Goal: Task Accomplishment & Management: Use online tool/utility

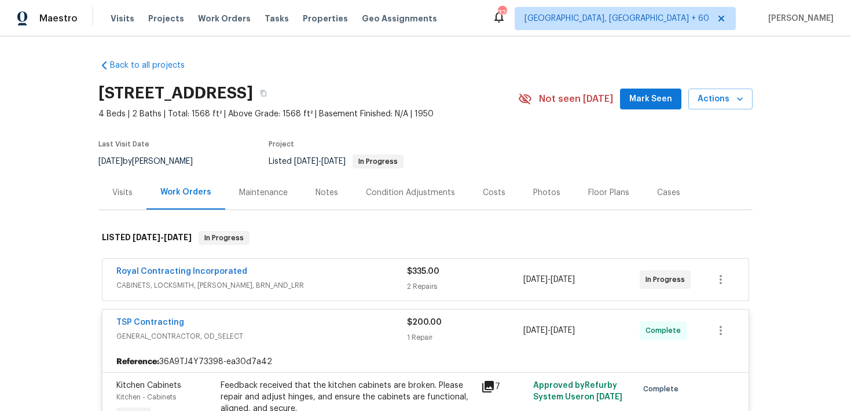
scroll to position [123, 0]
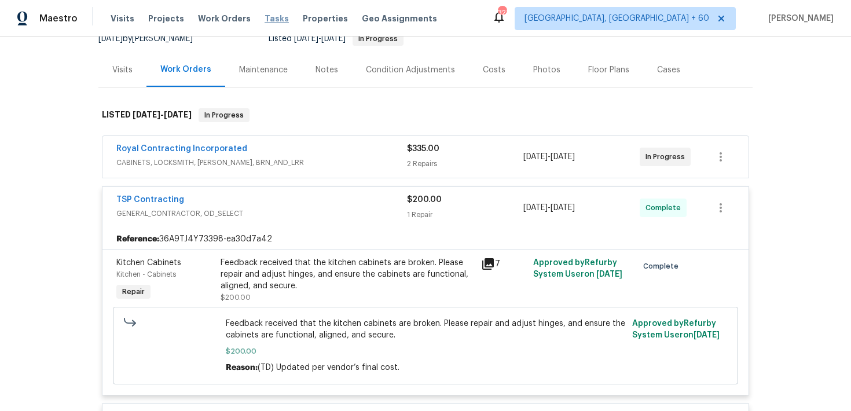
click at [268, 18] on span "Tasks" at bounding box center [276, 18] width 24 height 8
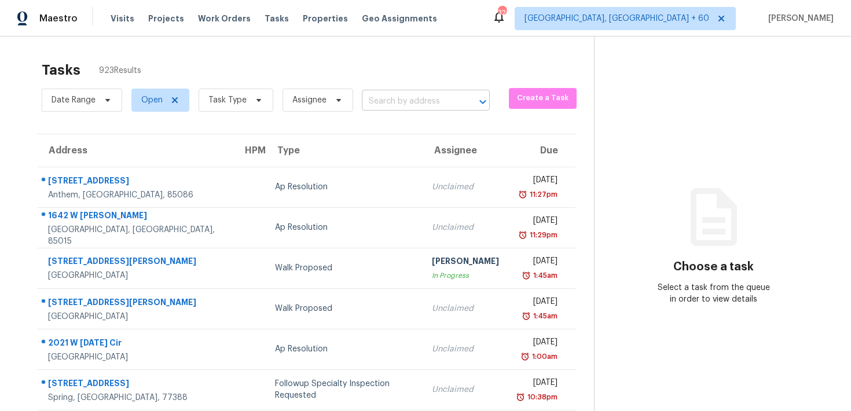
click at [391, 97] on input "text" at bounding box center [409, 102] width 95 height 18
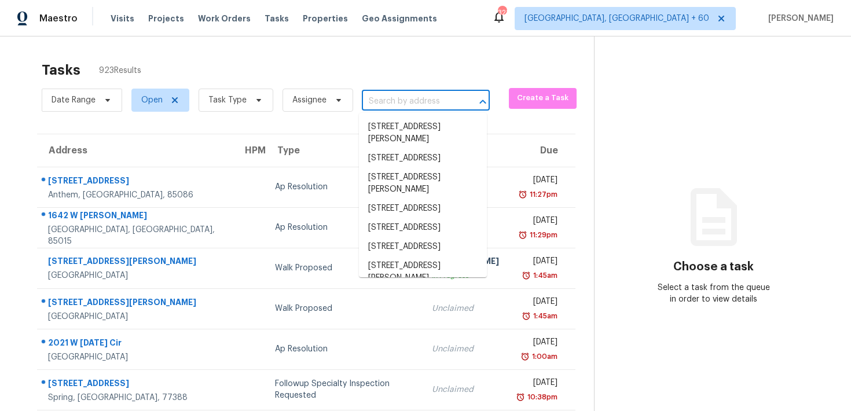
paste input "[STREET_ADDRESS][PERSON_NAME]"
type input "[STREET_ADDRESS][PERSON_NAME]"
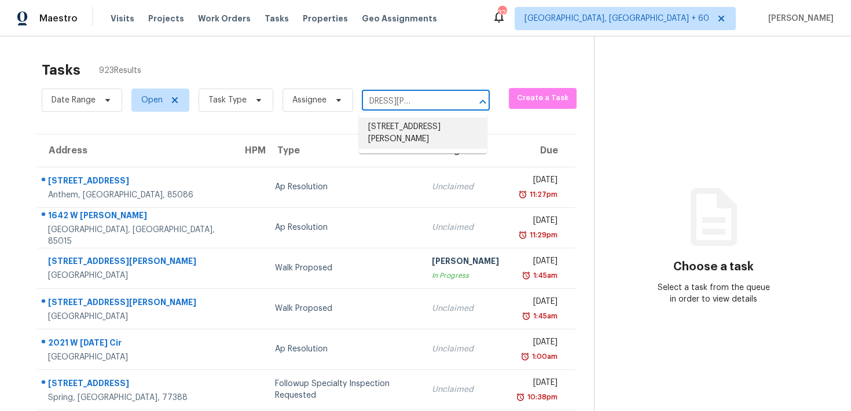
click at [394, 128] on li "[STREET_ADDRESS][PERSON_NAME]" at bounding box center [423, 132] width 128 height 31
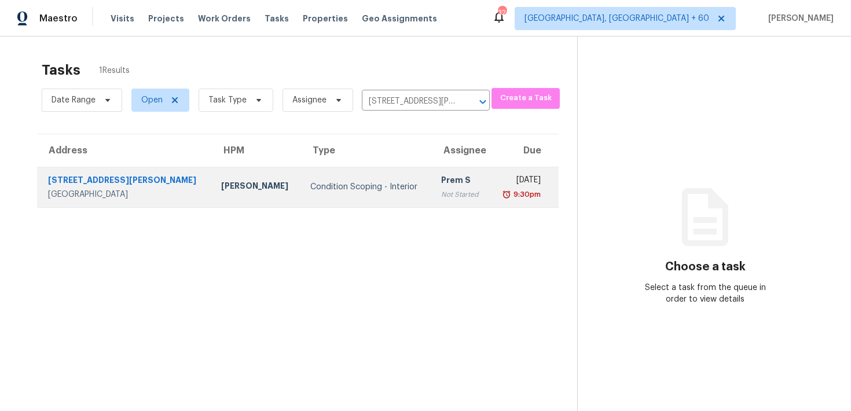
click at [441, 196] on div "Not Started" at bounding box center [461, 195] width 40 height 12
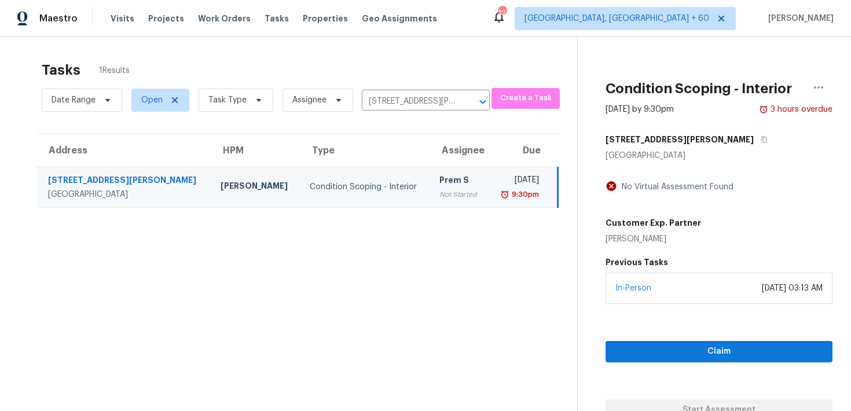
scroll to position [36, 0]
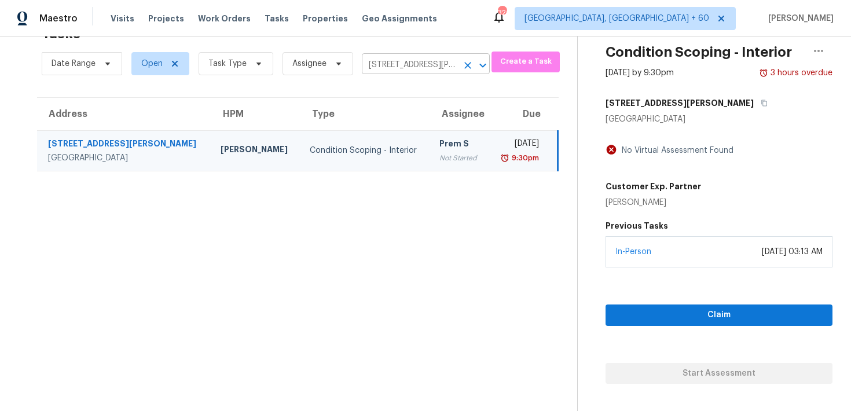
click at [400, 63] on input "[STREET_ADDRESS][PERSON_NAME]" at bounding box center [409, 65] width 95 height 18
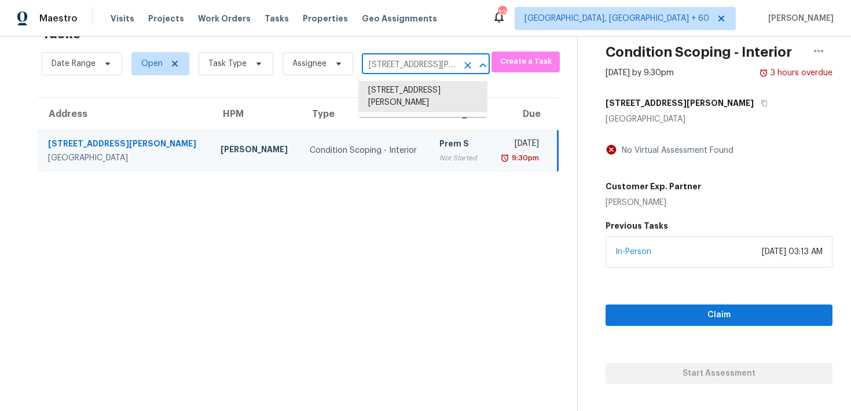
click at [400, 63] on input "[STREET_ADDRESS][PERSON_NAME]" at bounding box center [409, 65] width 95 height 18
paste input "[STREET_ADDRESS]"
type input "[STREET_ADDRESS]"
click at [395, 93] on li "[STREET_ADDRESS]" at bounding box center [423, 90] width 128 height 19
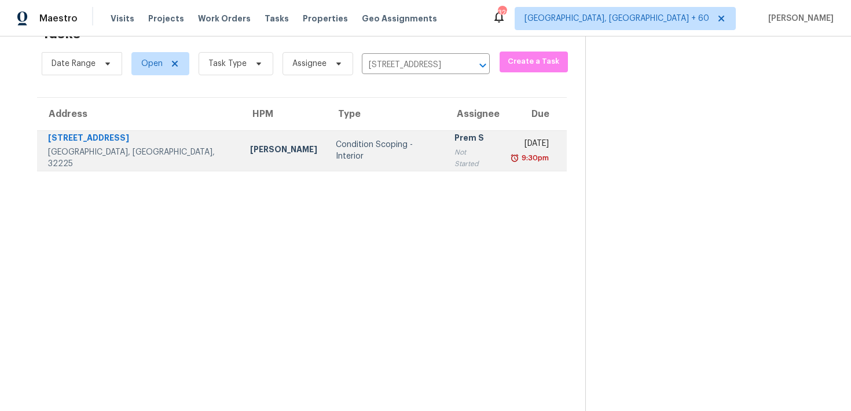
click at [454, 142] on div "Prem S" at bounding box center [473, 139] width 38 height 14
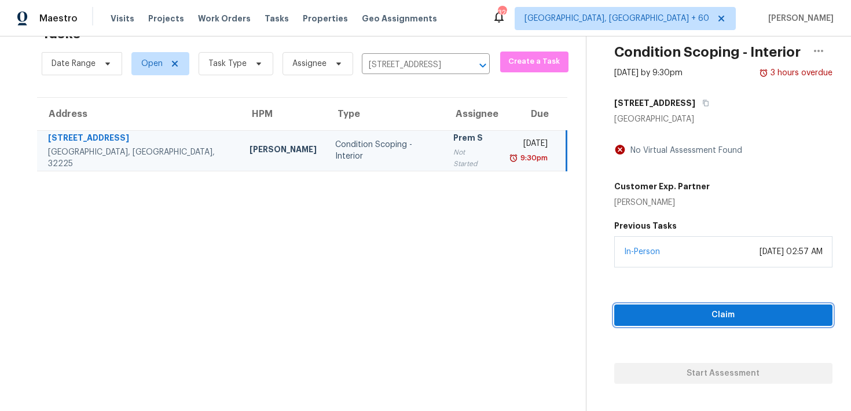
click at [651, 316] on span "Claim" at bounding box center [723, 315] width 200 height 14
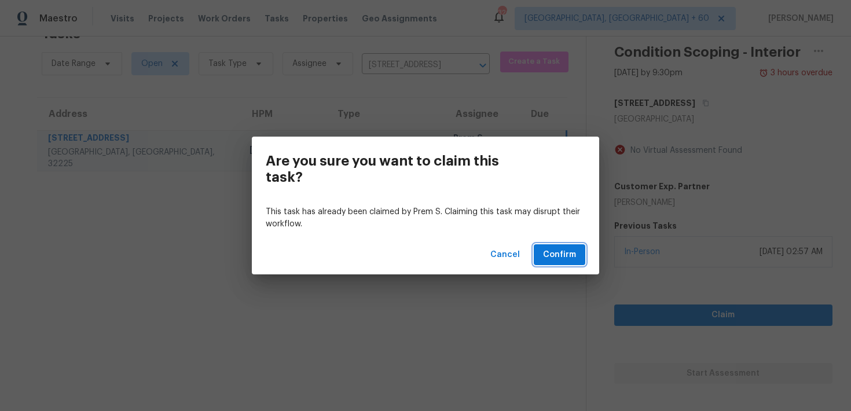
click at [555, 255] on span "Confirm" at bounding box center [559, 255] width 33 height 14
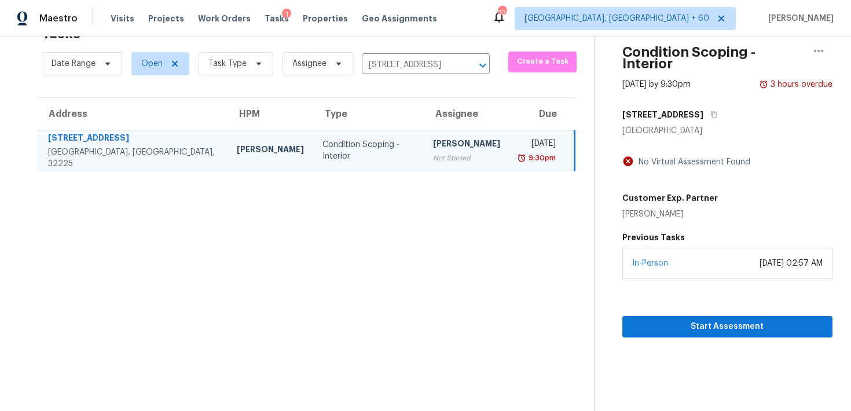
click at [640, 327] on section "Condition Scoping - Interior [DATE] by 9:30pm 3 hours overdue [STREET_ADDRESS] …" at bounding box center [713, 205] width 238 height 411
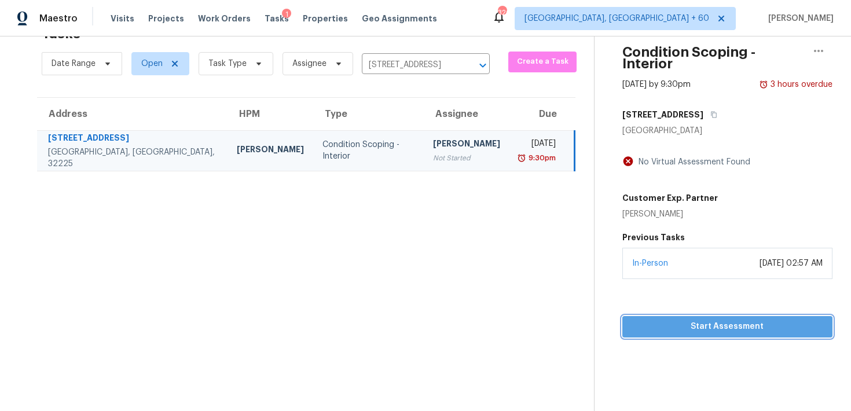
click at [640, 319] on span "Start Assessment" at bounding box center [727, 326] width 192 height 14
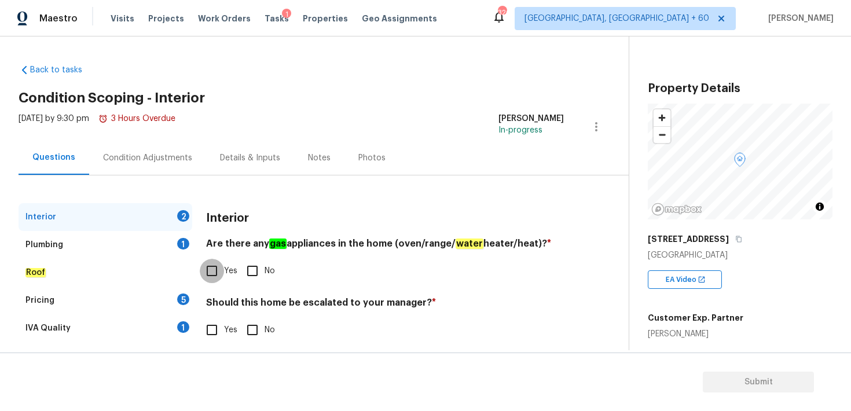
click at [207, 270] on input "Yes" at bounding box center [212, 271] width 24 height 24
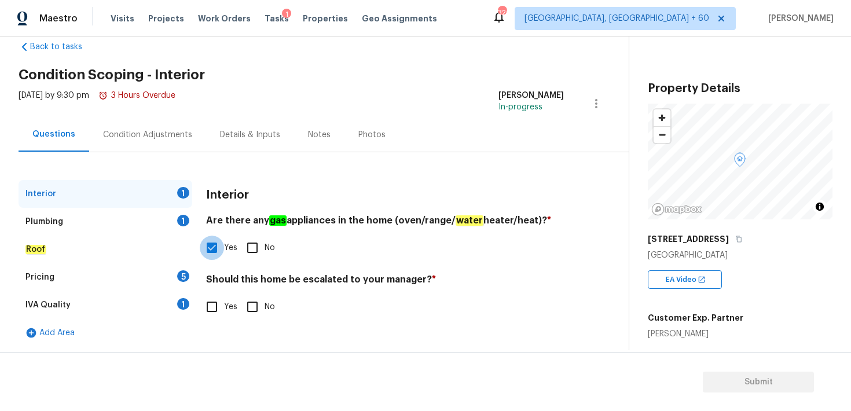
click at [211, 249] on input "Yes" at bounding box center [212, 248] width 24 height 24
checkbox input "false"
click at [252, 251] on input "No" at bounding box center [252, 248] width 24 height 24
checkbox input "true"
click at [251, 310] on input "No" at bounding box center [252, 307] width 24 height 24
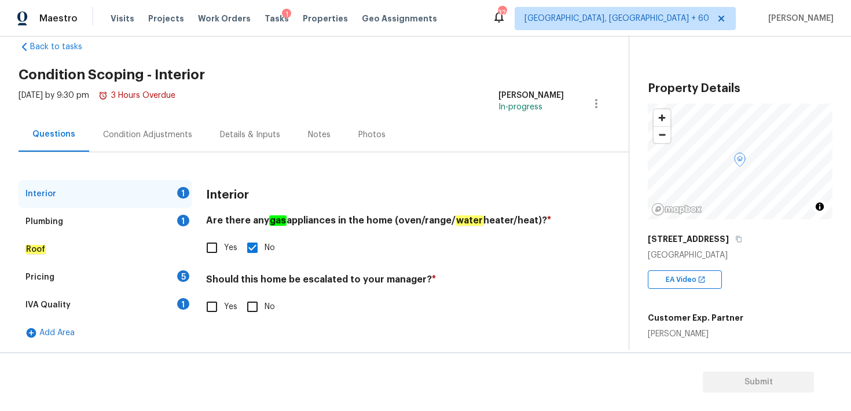
checkbox input "true"
click at [49, 216] on div "Plumbing" at bounding box center [44, 222] width 38 height 12
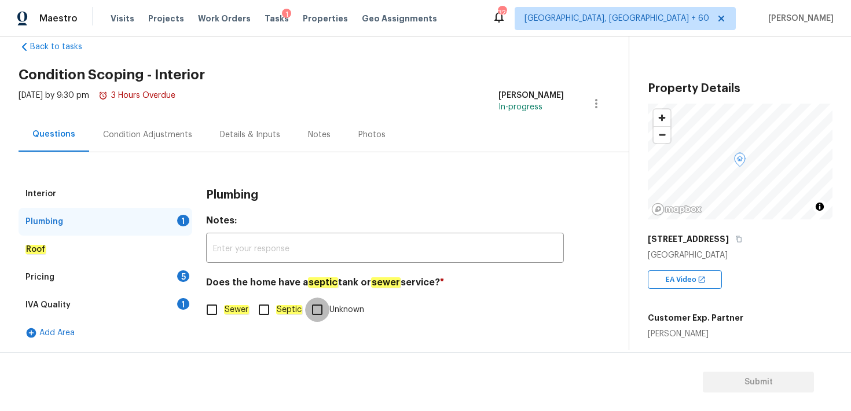
click at [316, 309] on input "Unknown" at bounding box center [317, 309] width 24 height 24
checkbox input "true"
click at [46, 247] on div "Roof" at bounding box center [106, 250] width 174 height 28
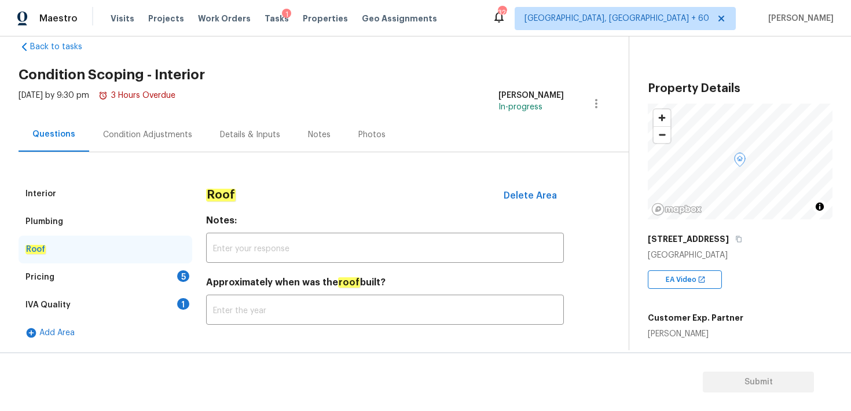
click at [36, 279] on div "Pricing" at bounding box center [39, 277] width 29 height 12
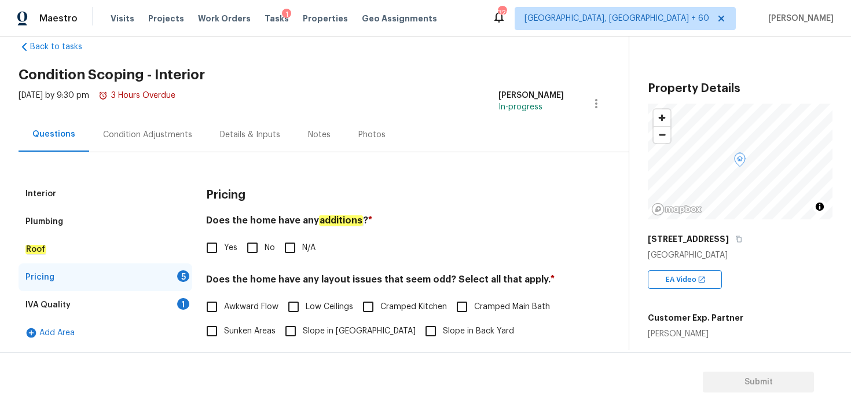
click at [288, 251] on input "N/A" at bounding box center [290, 248] width 24 height 24
checkbox input "true"
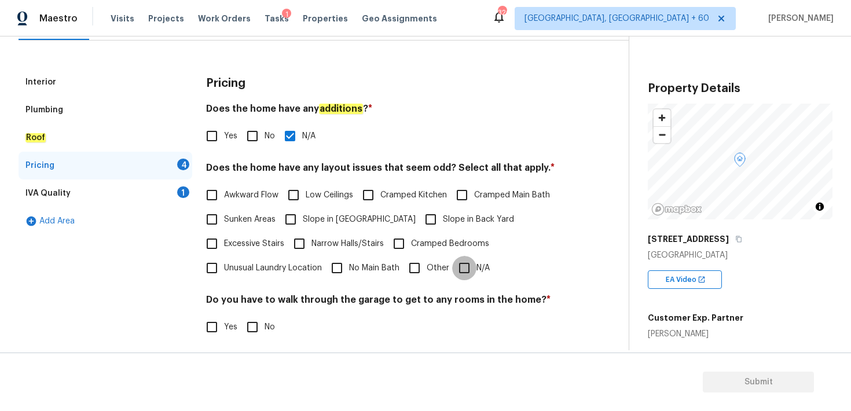
click at [453, 267] on input "N/A" at bounding box center [464, 268] width 24 height 24
checkbox input "true"
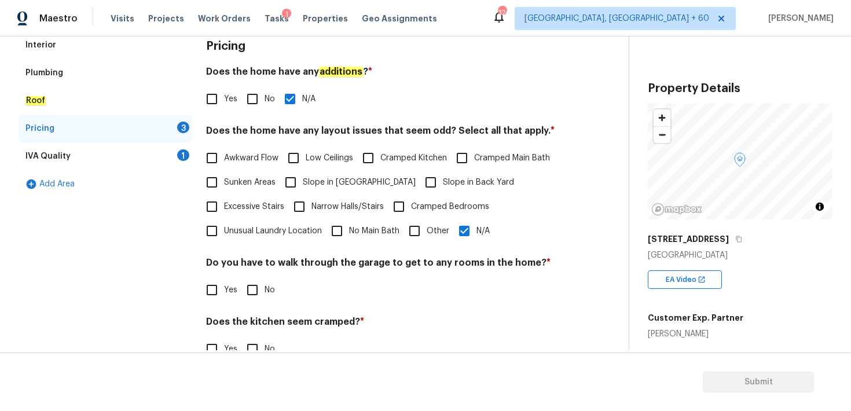
scroll to position [218, 0]
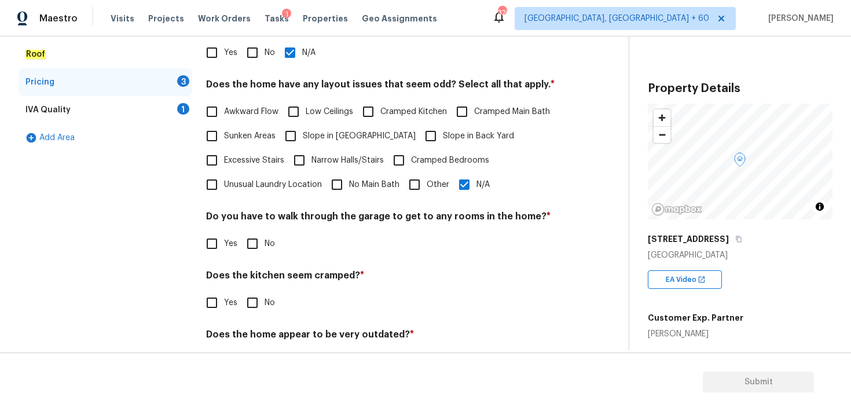
click at [252, 242] on input "No" at bounding box center [252, 243] width 24 height 24
checkbox input "true"
click at [252, 303] on input "No" at bounding box center [252, 304] width 24 height 24
checkbox input "true"
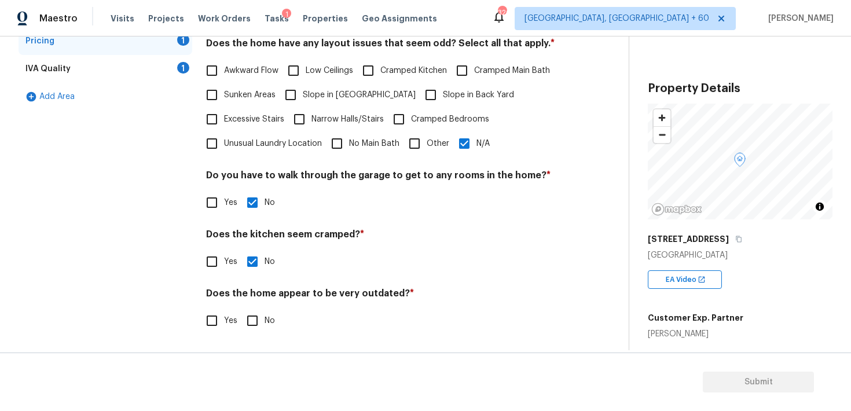
click at [252, 325] on input "No" at bounding box center [252, 320] width 24 height 24
checkbox input "true"
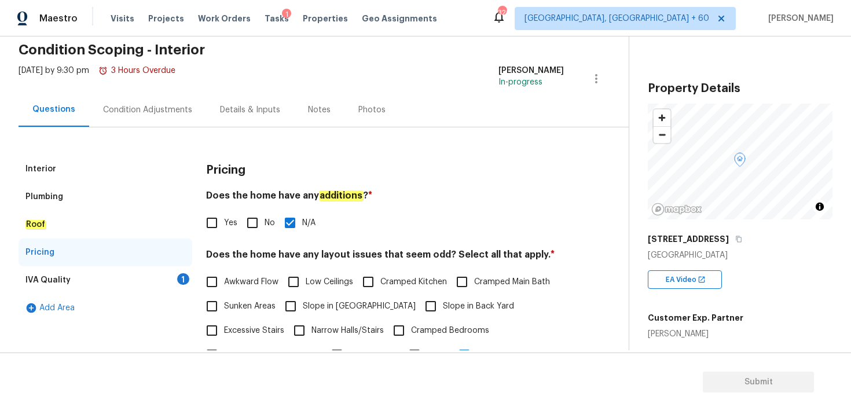
scroll to position [0, 0]
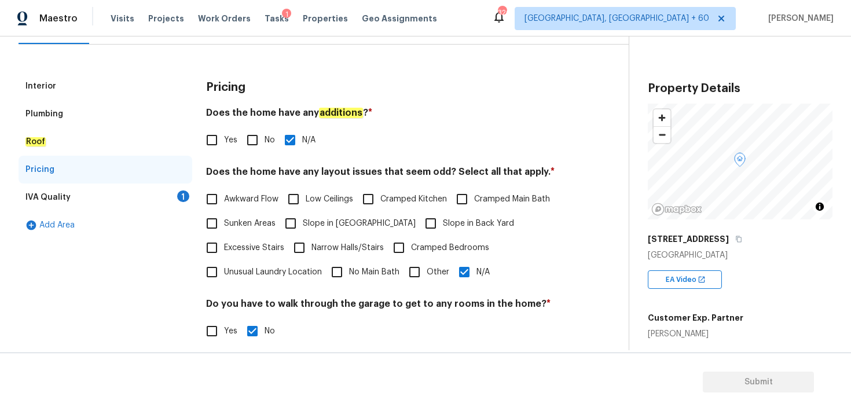
click at [62, 196] on div "IVA Quality" at bounding box center [47, 198] width 45 height 12
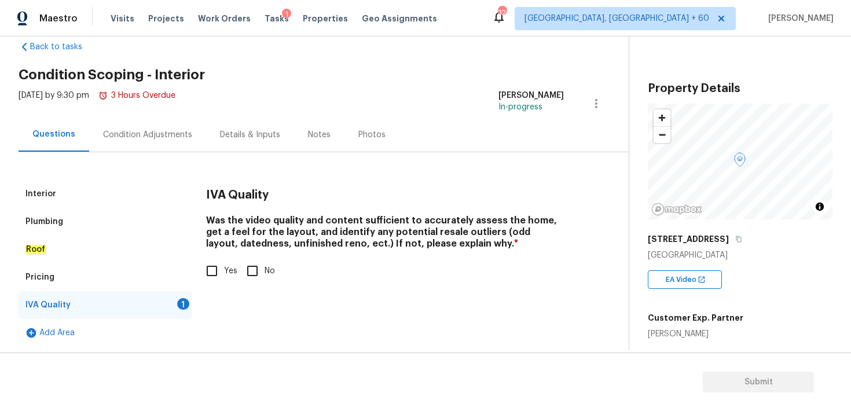
scroll to position [23, 0]
click at [214, 275] on input "Yes" at bounding box center [212, 271] width 24 height 24
checkbox input "true"
click at [157, 130] on div "Condition Adjustments" at bounding box center [147, 135] width 89 height 12
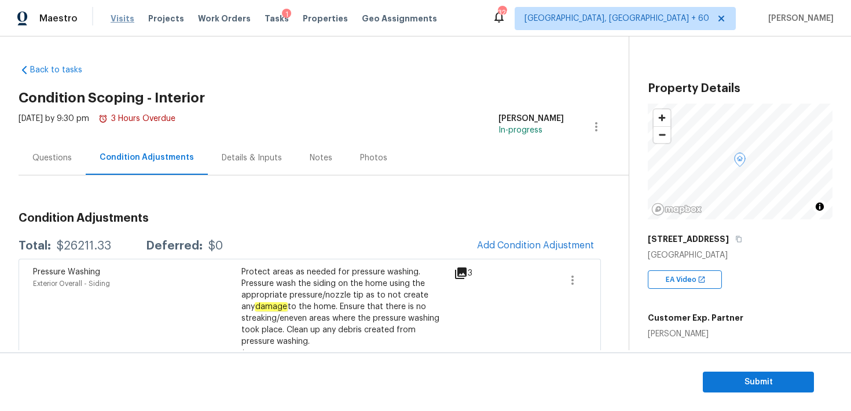
click at [117, 17] on span "Visits" at bounding box center [123, 19] width 24 height 12
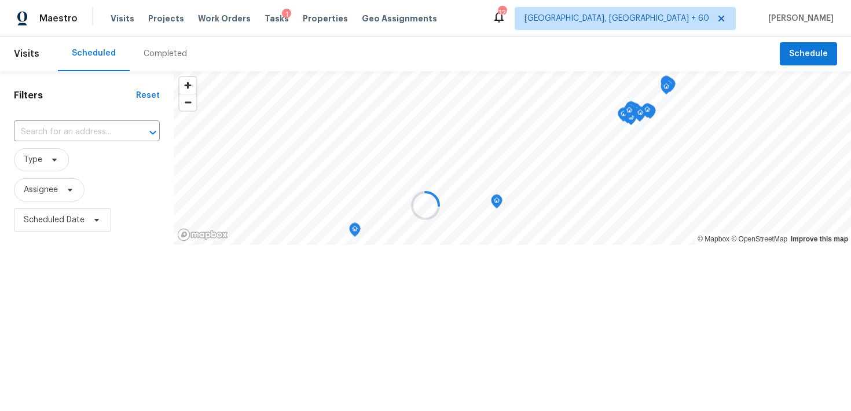
click at [159, 52] on div at bounding box center [425, 205] width 851 height 411
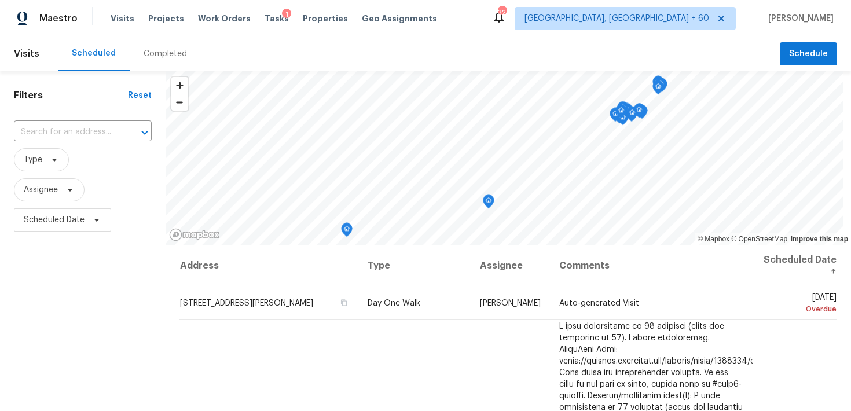
click at [153, 54] on div "Completed" at bounding box center [165, 54] width 43 height 12
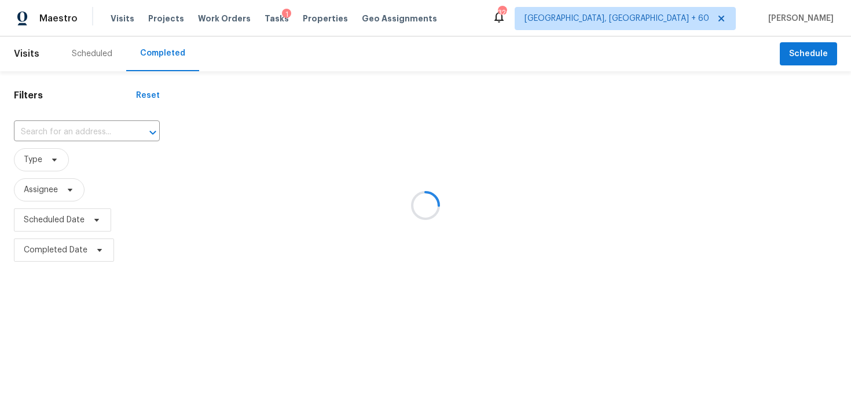
click at [44, 134] on div at bounding box center [425, 205] width 851 height 411
click at [42, 129] on div at bounding box center [425, 205] width 851 height 411
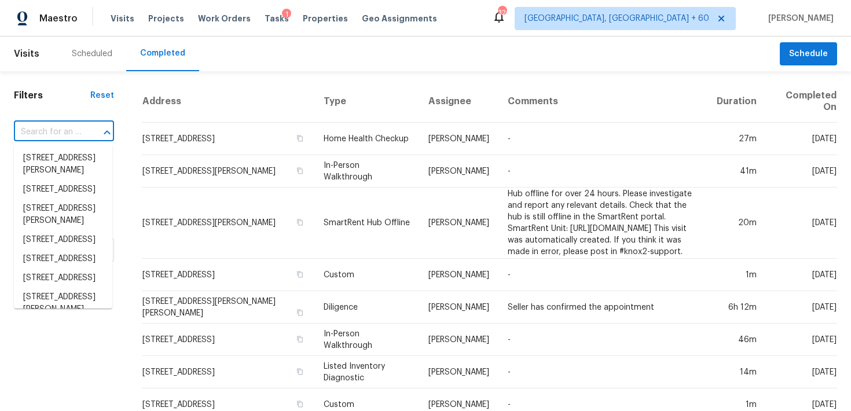
click at [49, 127] on input "text" at bounding box center [48, 132] width 68 height 18
paste input "[STREET_ADDRESS]"
type input "[STREET_ADDRESS]"
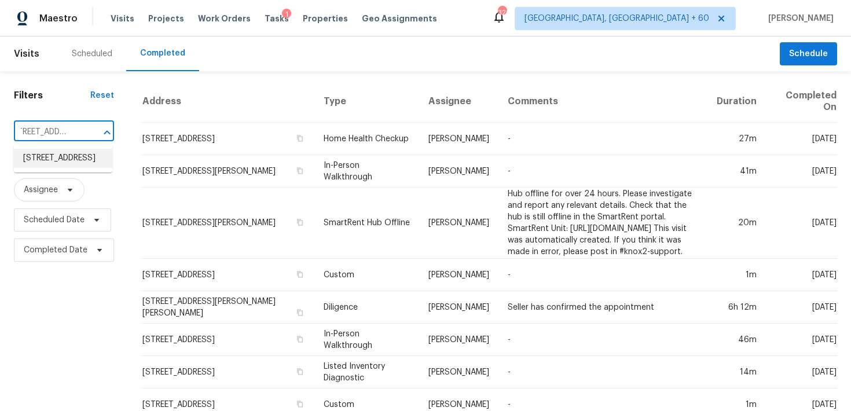
click at [47, 166] on li "[STREET_ADDRESS]" at bounding box center [63, 158] width 98 height 19
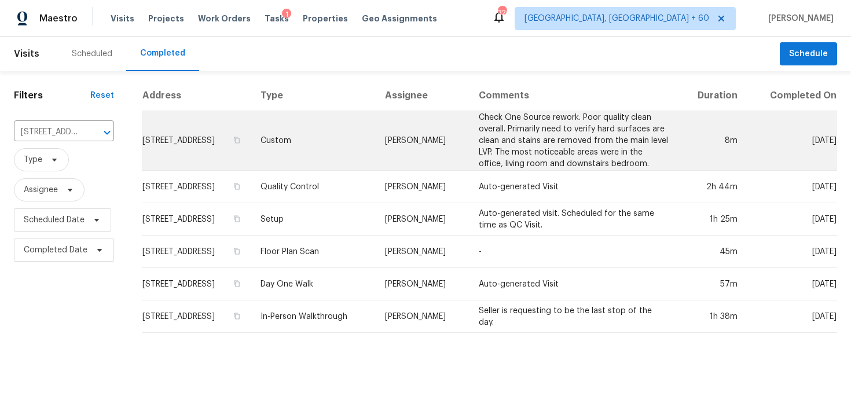
click at [338, 146] on td "Custom" at bounding box center [313, 141] width 124 height 60
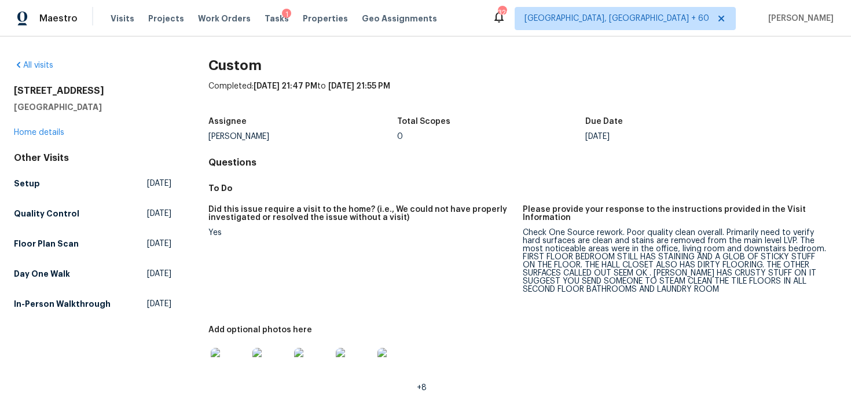
click at [31, 138] on div "[STREET_ADDRESS] Home details" at bounding box center [92, 111] width 157 height 53
click at [30, 130] on link "Home details" at bounding box center [39, 132] width 50 height 8
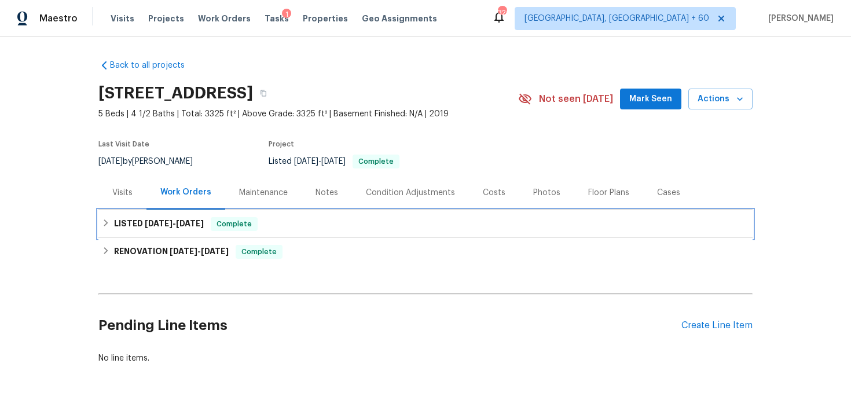
click at [318, 221] on div "LISTED [DATE] - [DATE] Complete" at bounding box center [425, 224] width 647 height 14
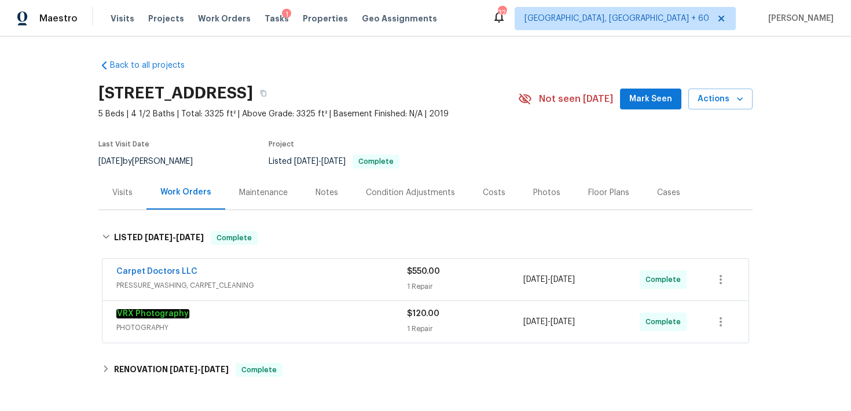
click at [421, 284] on div "1 Repair" at bounding box center [465, 287] width 116 height 12
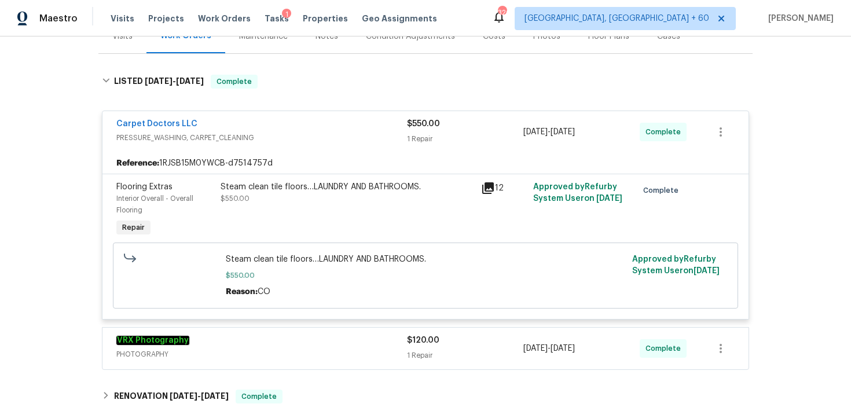
scroll to position [234, 0]
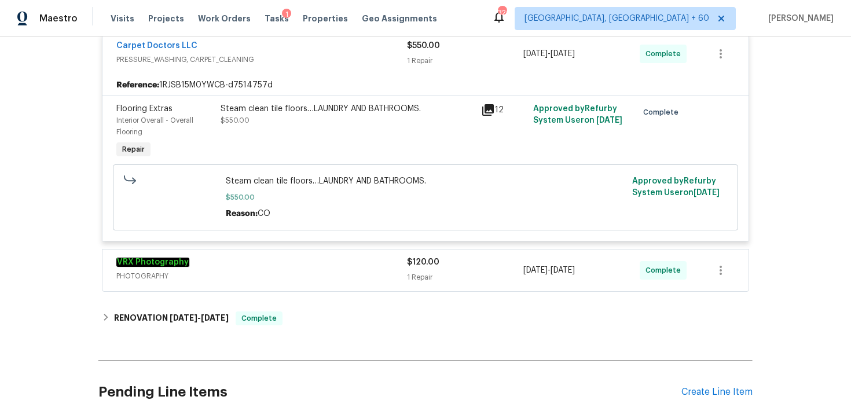
click at [420, 276] on div "1 Repair" at bounding box center [465, 277] width 116 height 12
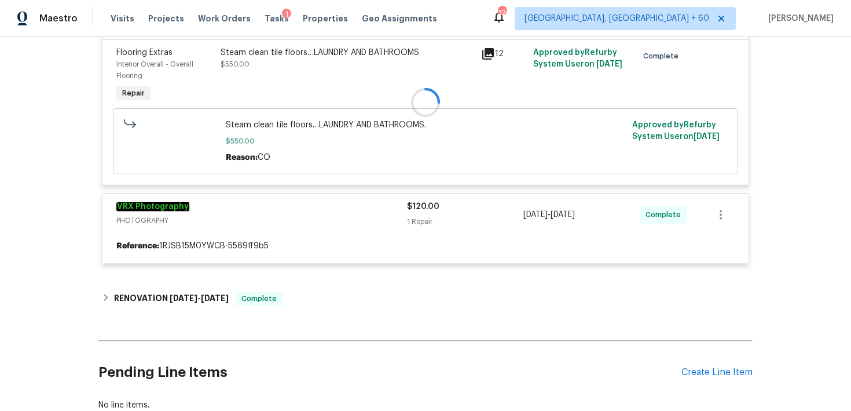
scroll to position [310, 0]
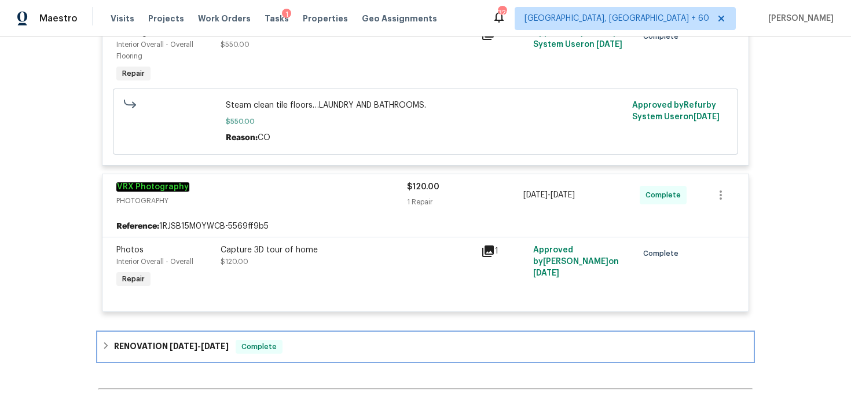
click at [315, 335] on div "RENOVATION [DATE] - [DATE] Complete" at bounding box center [425, 347] width 654 height 28
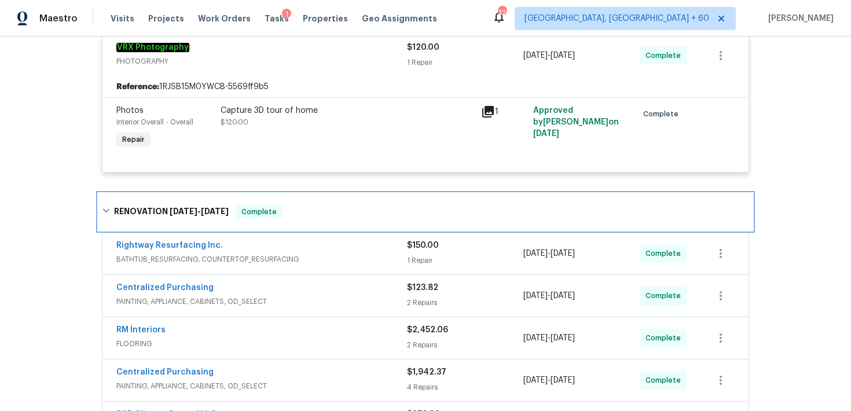
scroll to position [464, 0]
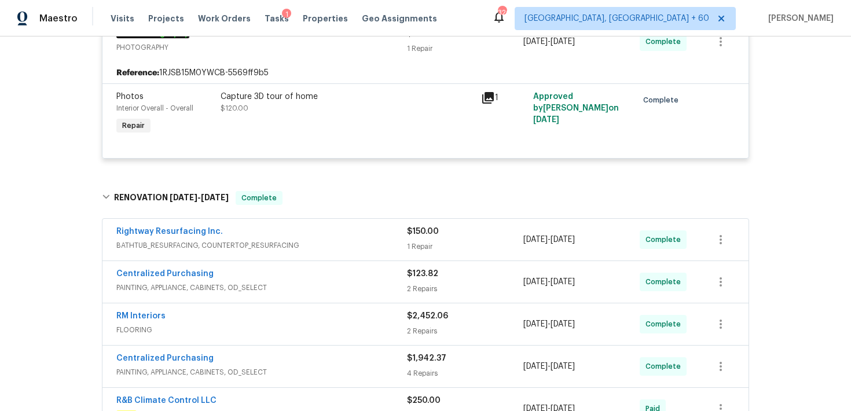
click at [418, 251] on div "1 Repair" at bounding box center [465, 247] width 116 height 12
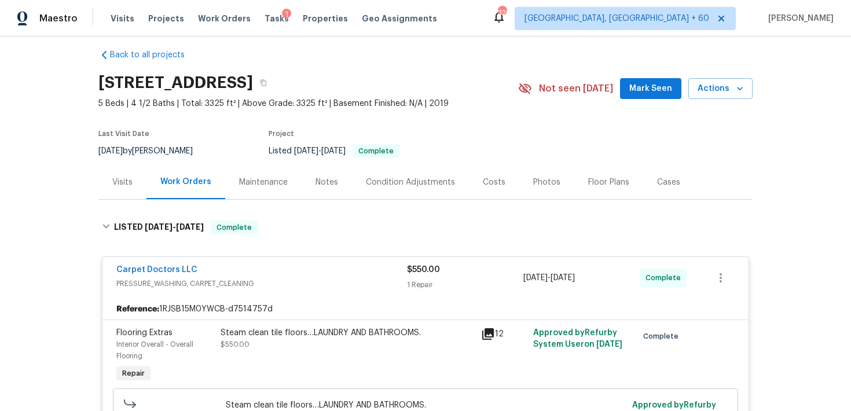
scroll to position [0, 0]
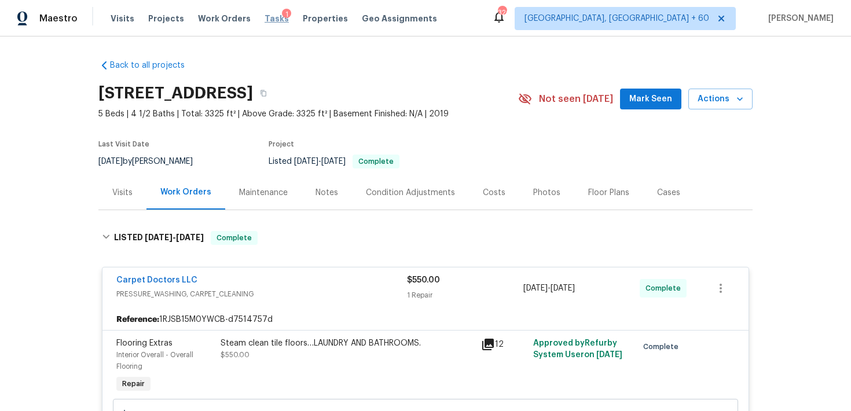
click at [265, 18] on span "Tasks" at bounding box center [276, 18] width 24 height 8
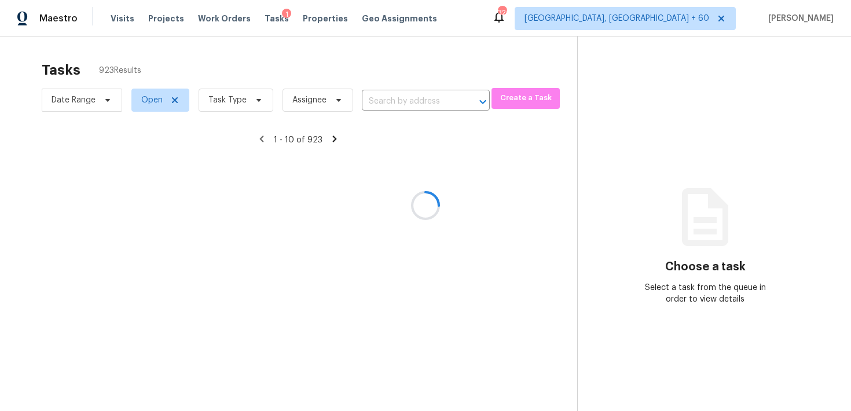
click at [389, 99] on div at bounding box center [425, 205] width 851 height 411
click at [375, 105] on div at bounding box center [425, 205] width 851 height 411
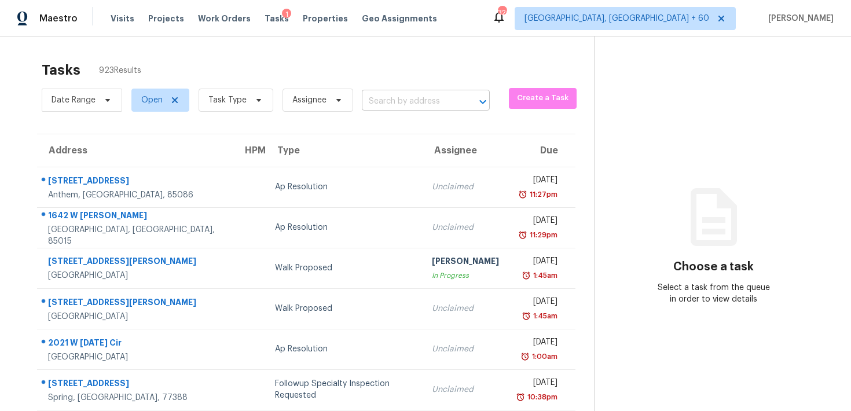
click at [380, 102] on input "text" at bounding box center [409, 102] width 95 height 18
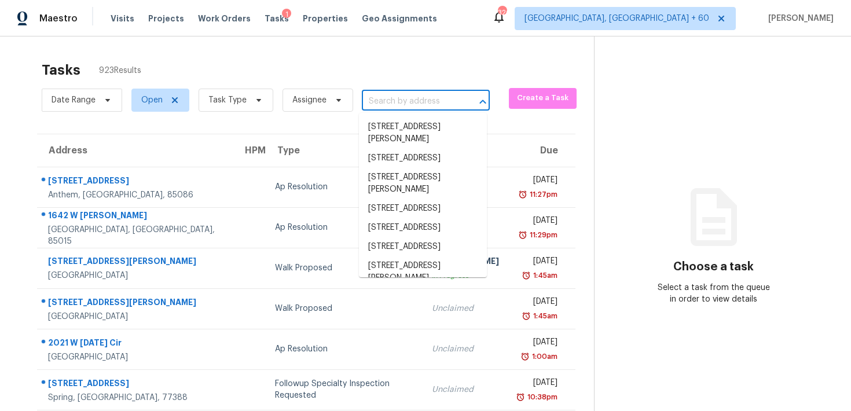
paste input "[STREET_ADDRESS]"
type input "[STREET_ADDRESS]"
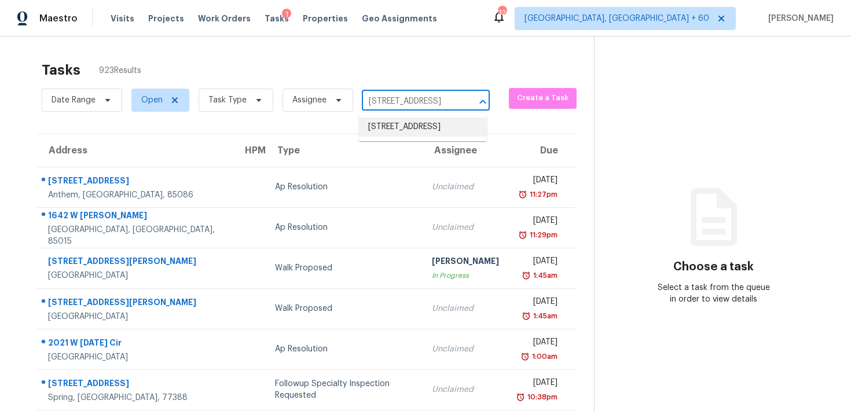
click at [390, 130] on li "[STREET_ADDRESS]" at bounding box center [423, 126] width 128 height 19
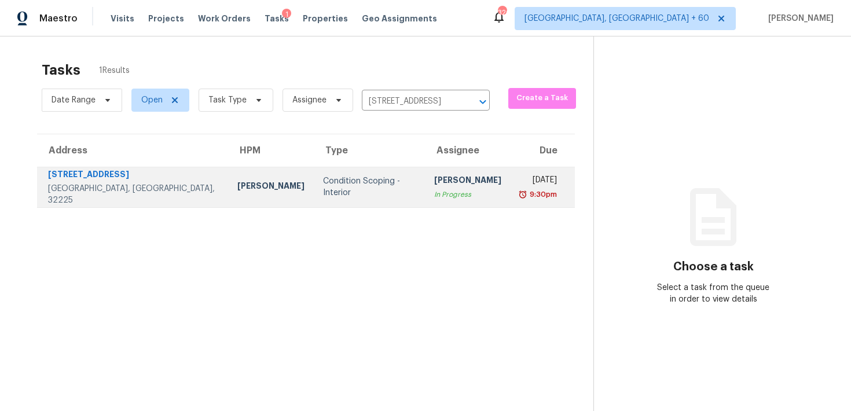
click at [434, 189] on div "In Progress" at bounding box center [467, 195] width 67 height 12
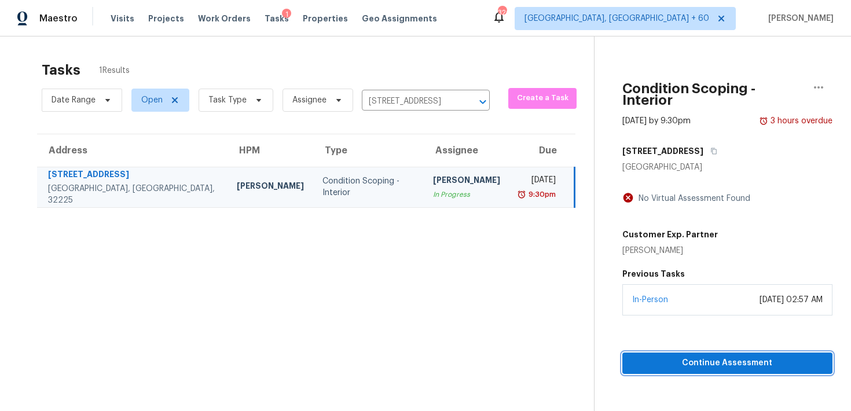
click at [660, 356] on span "Continue Assessment" at bounding box center [727, 363] width 192 height 14
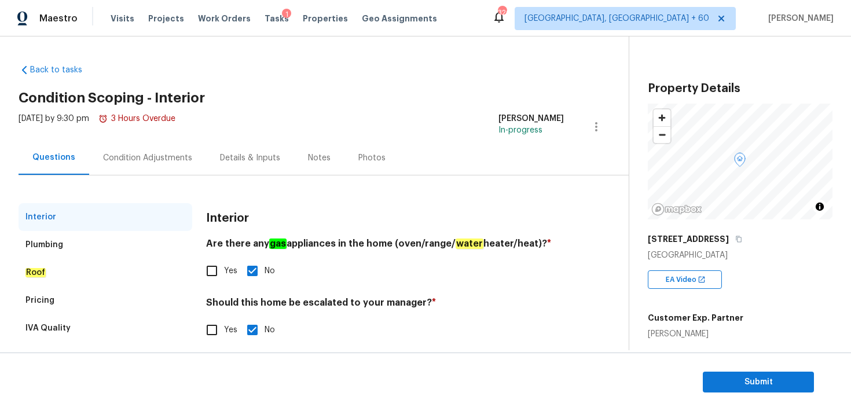
click at [170, 159] on div "Condition Adjustments" at bounding box center [147, 158] width 89 height 12
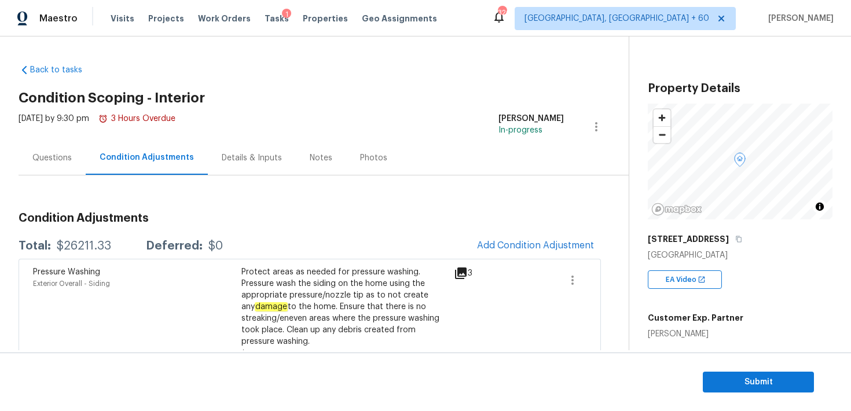
click at [50, 151] on div "Questions" at bounding box center [52, 158] width 67 height 34
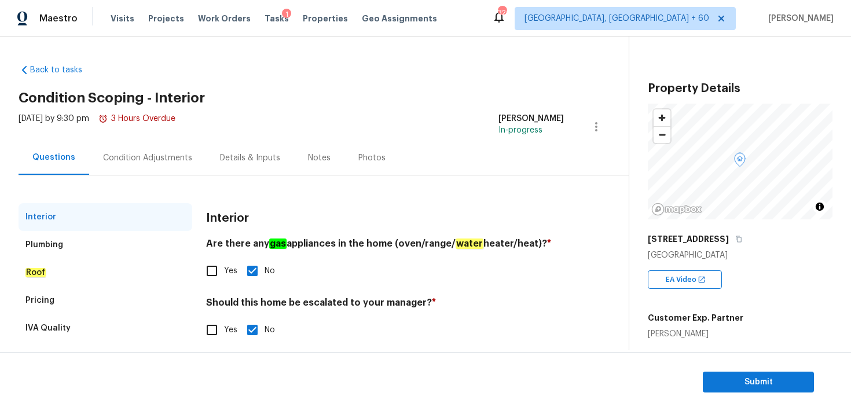
scroll to position [23, 0]
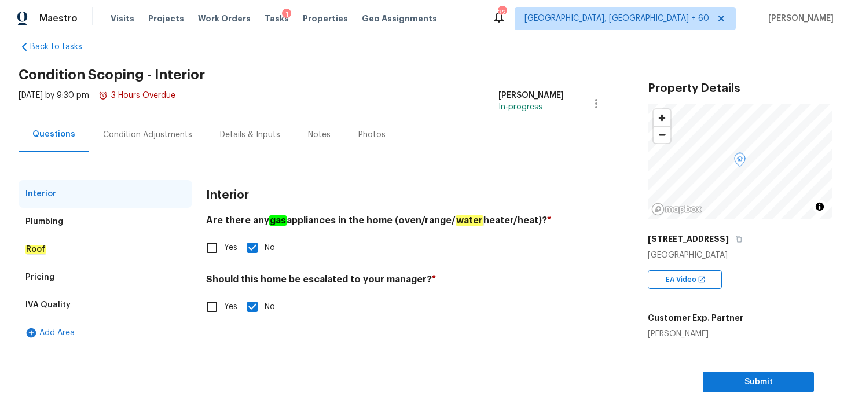
click at [55, 310] on div "IVA Quality" at bounding box center [47, 305] width 45 height 12
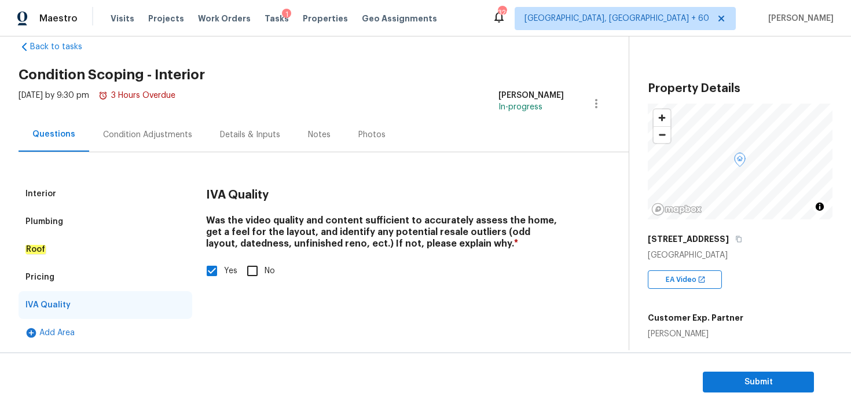
click at [153, 126] on div "Condition Adjustments" at bounding box center [147, 134] width 117 height 34
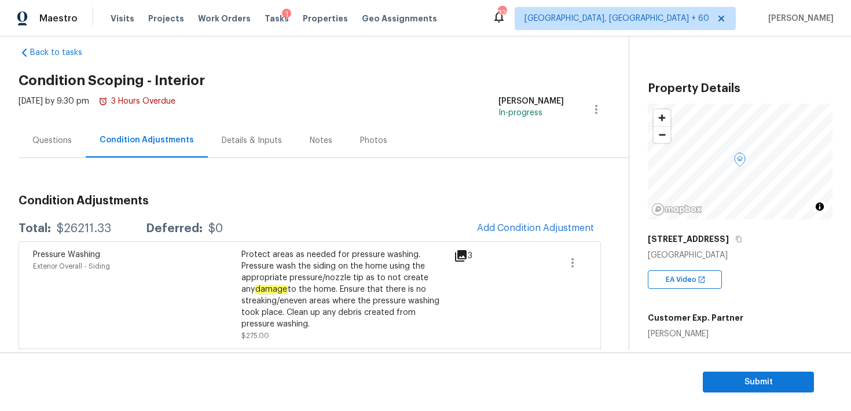
scroll to position [18, 0]
click at [498, 230] on span "Add Condition Adjustment" at bounding box center [535, 227] width 117 height 10
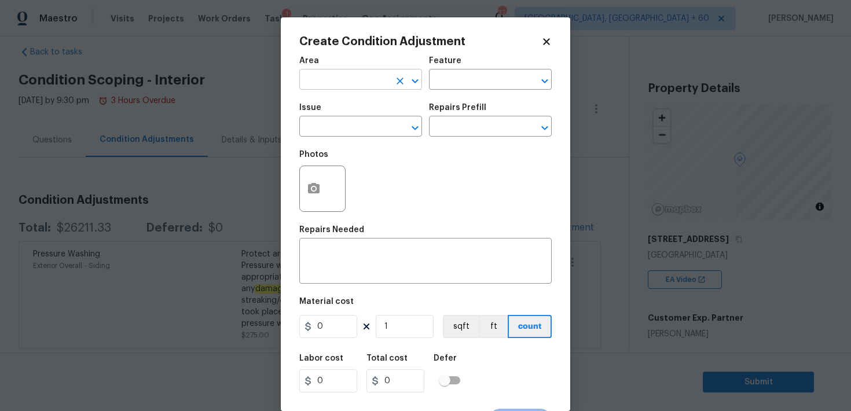
click at [319, 80] on input "text" at bounding box center [344, 81] width 90 height 18
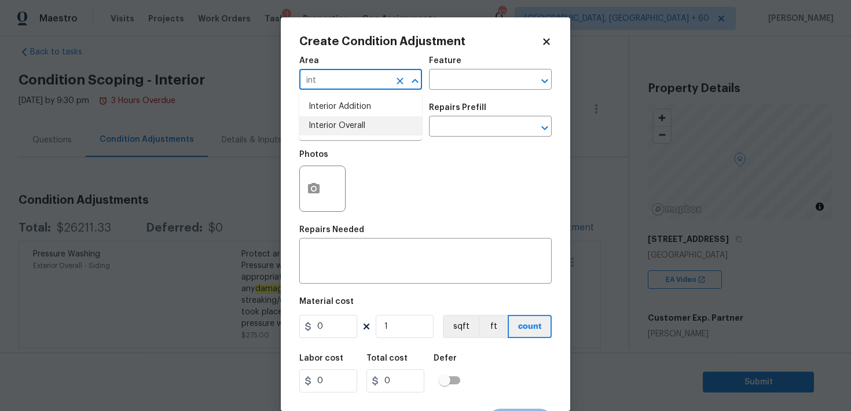
click at [338, 126] on li "Interior Overall" at bounding box center [360, 125] width 123 height 19
type input "Interior Overall"
click at [457, 84] on input "text" at bounding box center [474, 81] width 90 height 18
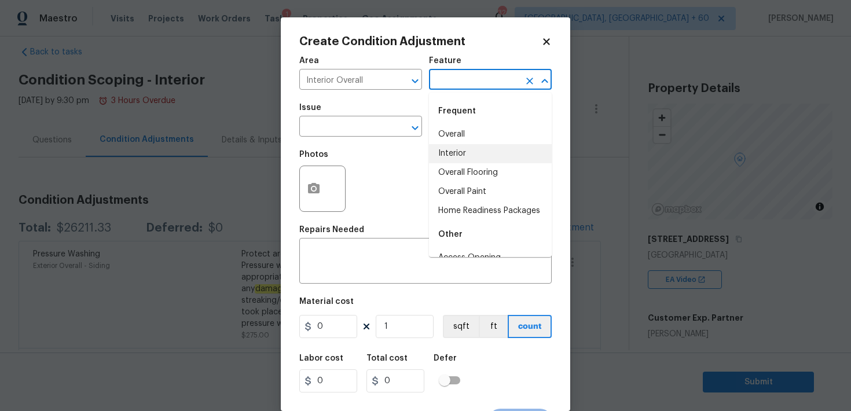
click at [442, 160] on li "Interior" at bounding box center [490, 153] width 123 height 19
type input "Interior"
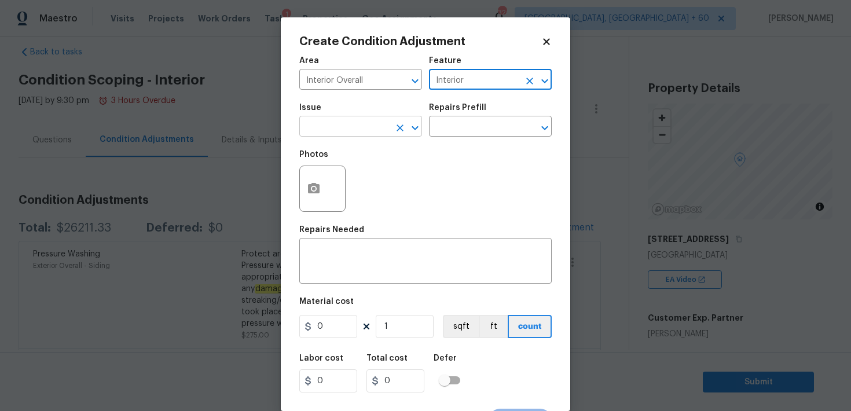
click at [332, 122] on input "text" at bounding box center [344, 128] width 90 height 18
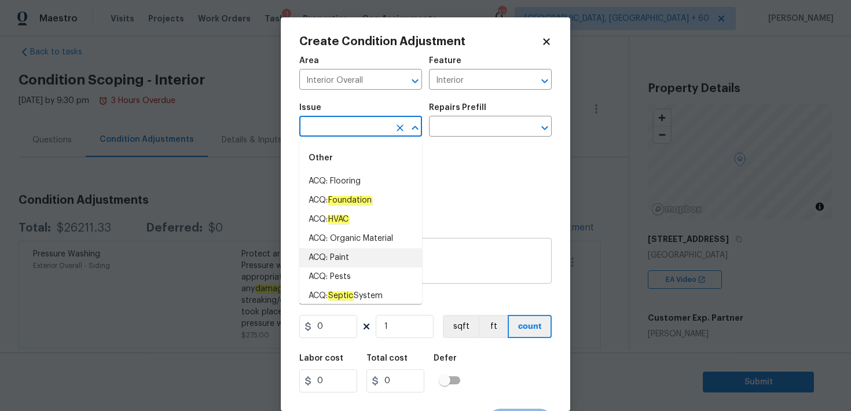
click at [332, 253] on li "ACQ: Paint" at bounding box center [360, 257] width 123 height 19
type input "ACQ: Paint"
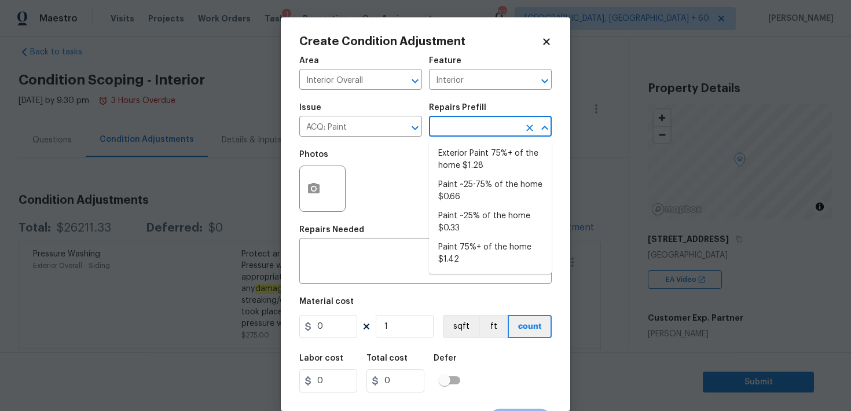
click at [460, 124] on input "text" at bounding box center [474, 128] width 90 height 18
click at [472, 185] on li "Paint ~25-75% of the home $0.66" at bounding box center [490, 190] width 123 height 31
type input "Acquisition"
type textarea "Acquisition Scope: ~25 - 75% of the home needs interior paint"
type input "0.66"
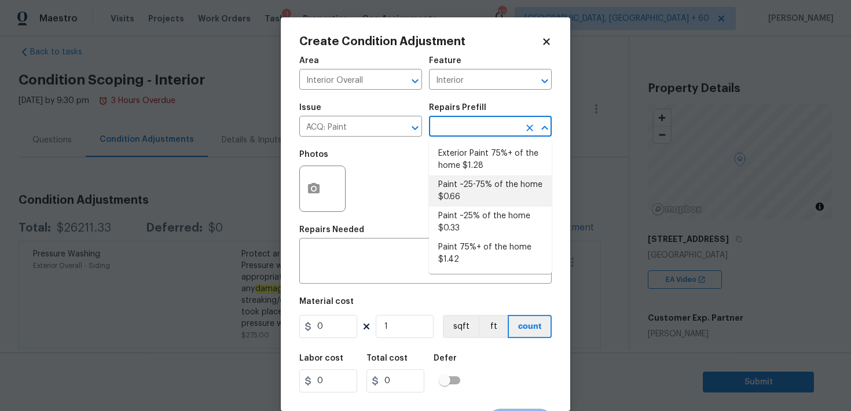
type input "0.66"
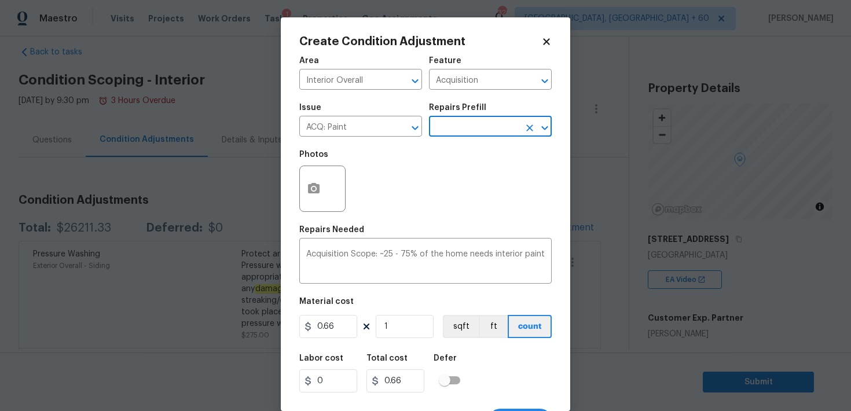
scroll to position [21, 0]
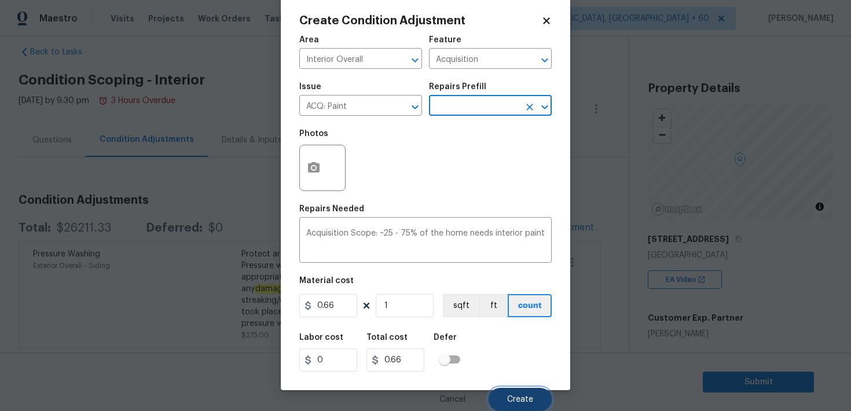
click at [516, 401] on span "Create" at bounding box center [520, 399] width 26 height 9
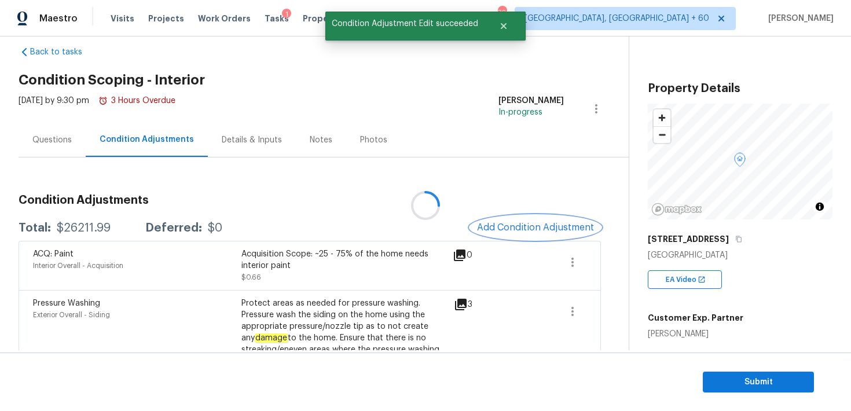
scroll to position [0, 0]
click at [688, 269] on div "EA Video" at bounding box center [740, 275] width 185 height 28
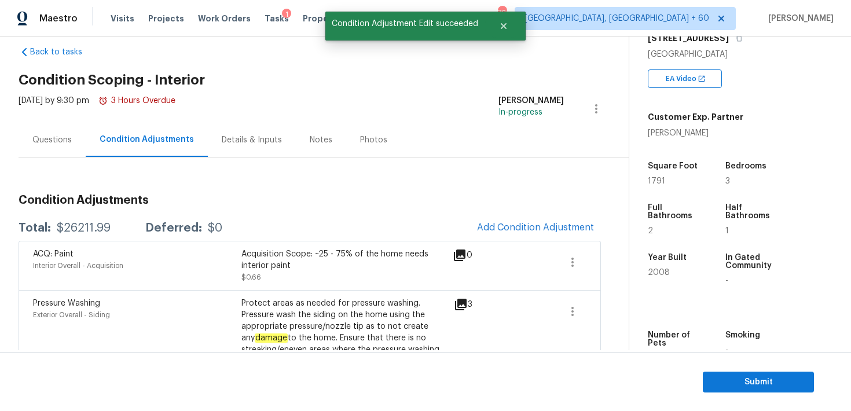
scroll to position [208, 0]
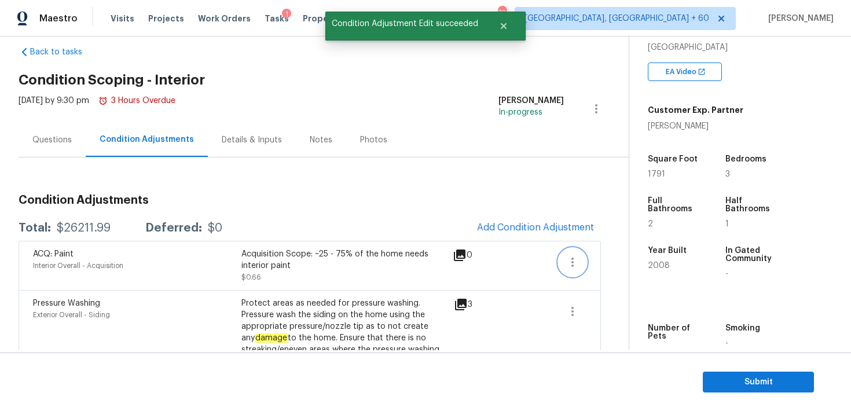
click at [578, 262] on icon "button" at bounding box center [572, 262] width 14 height 14
click at [600, 260] on div "Edit" at bounding box center [638, 260] width 90 height 12
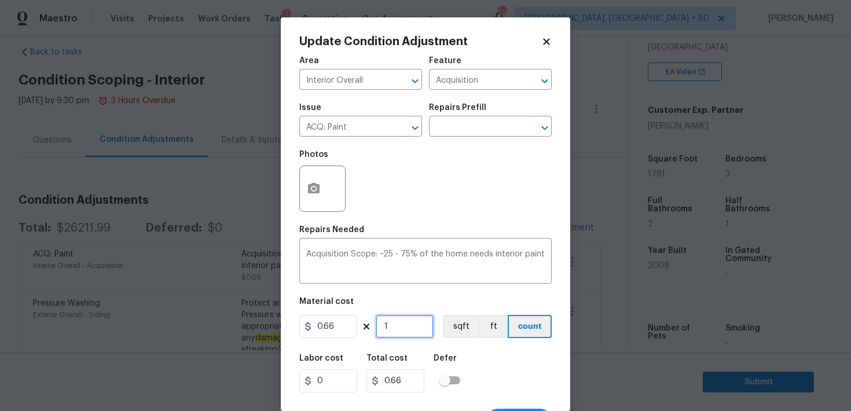
click at [395, 330] on input "1" at bounding box center [405, 326] width 58 height 23
type input "17"
type input "11.22"
type input "179"
type input "118.14"
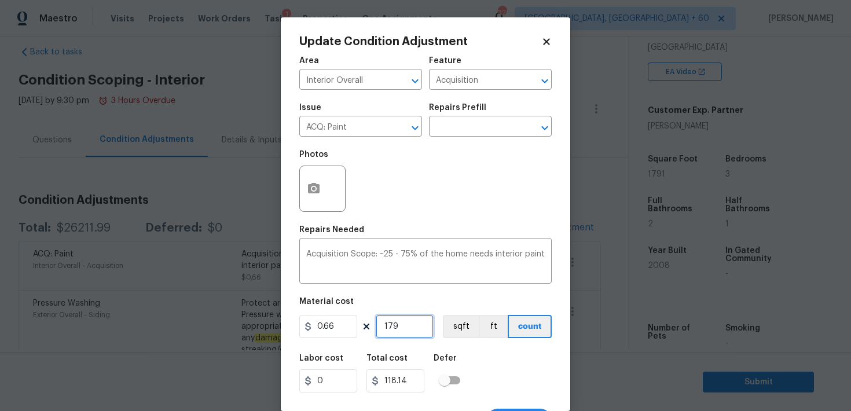
type input "1791"
type input "1182.06"
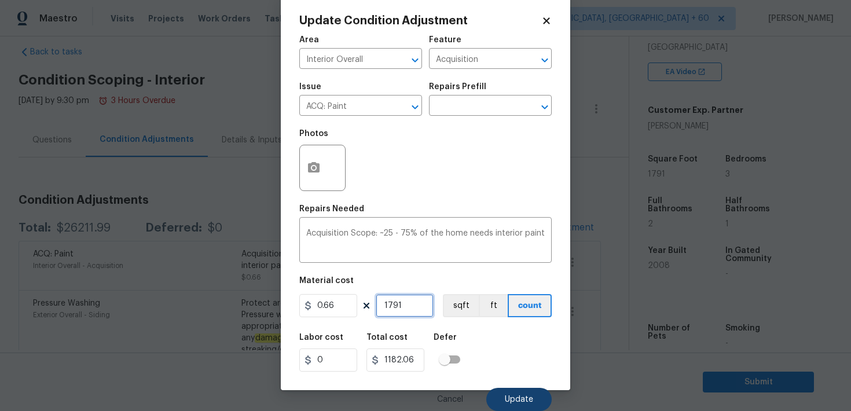
type input "1791"
click at [510, 402] on span "Update" at bounding box center [519, 399] width 28 height 9
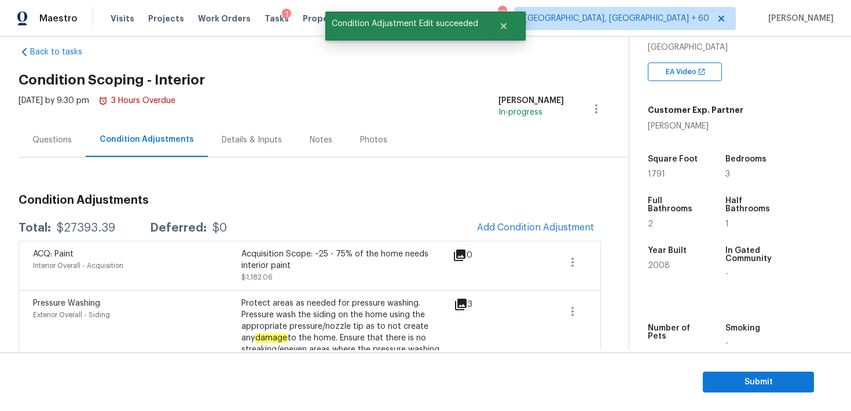
scroll to position [0, 0]
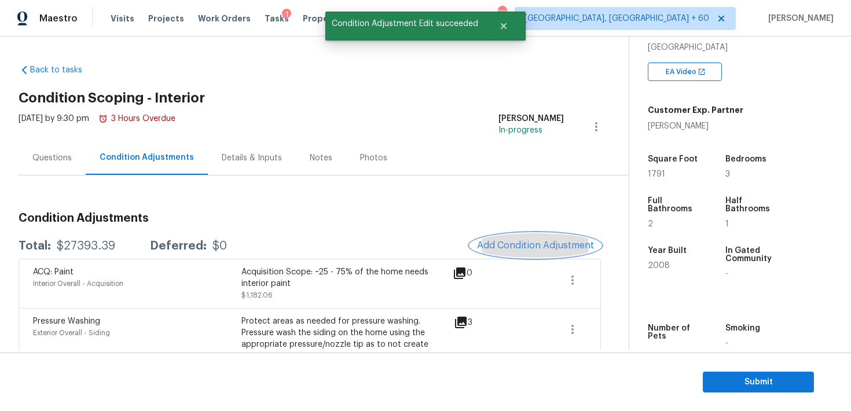
click at [512, 249] on span "Add Condition Adjustment" at bounding box center [535, 245] width 117 height 10
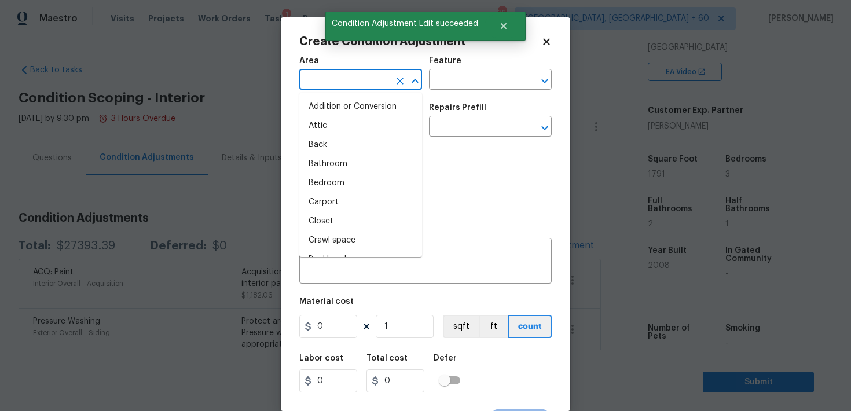
click at [338, 76] on input "text" at bounding box center [344, 81] width 90 height 18
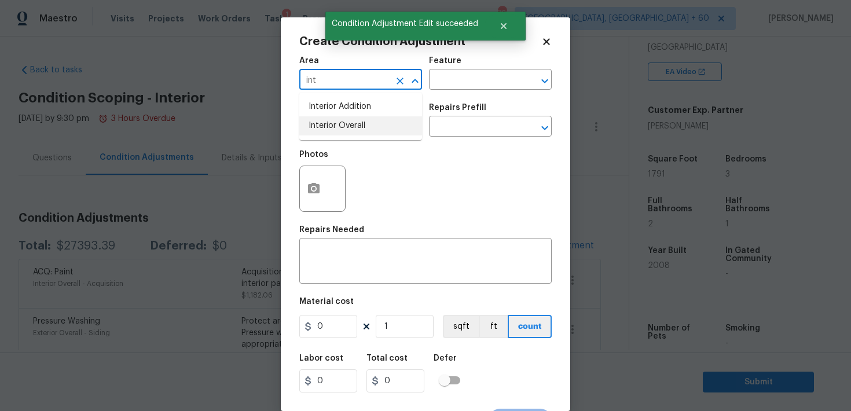
click at [335, 118] on li "Interior Overall" at bounding box center [360, 125] width 123 height 19
type input "Interior Overall"
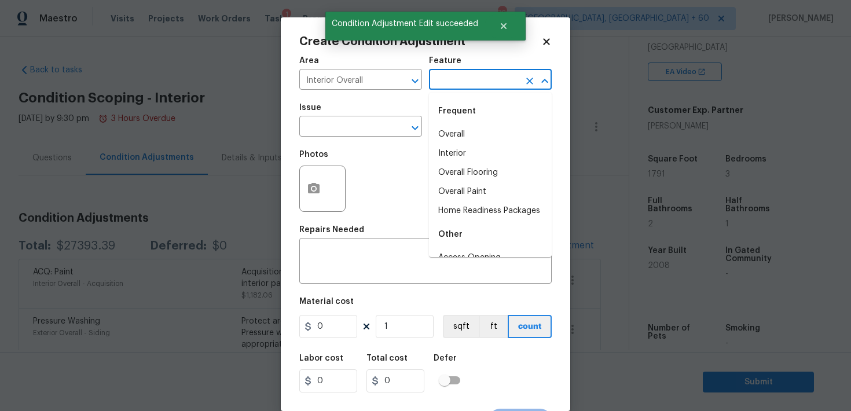
click at [466, 82] on input "text" at bounding box center [474, 81] width 90 height 18
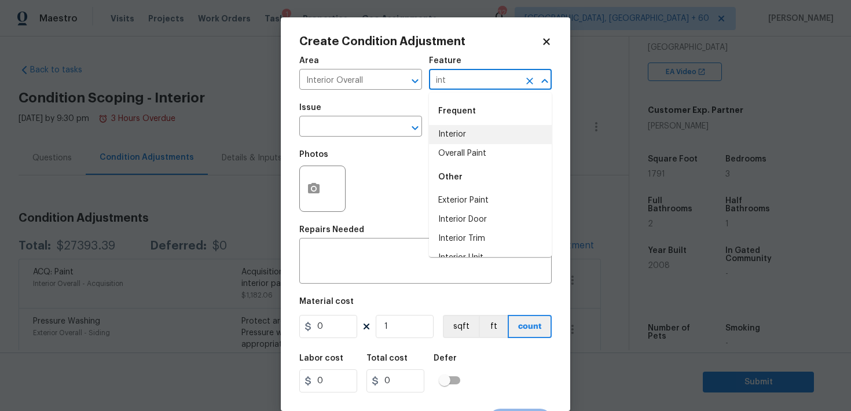
click at [451, 132] on li "Interior" at bounding box center [490, 134] width 123 height 19
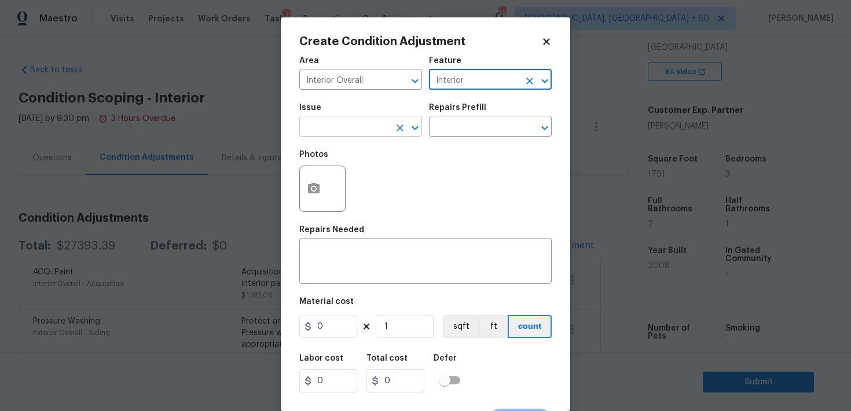
type input "Interior"
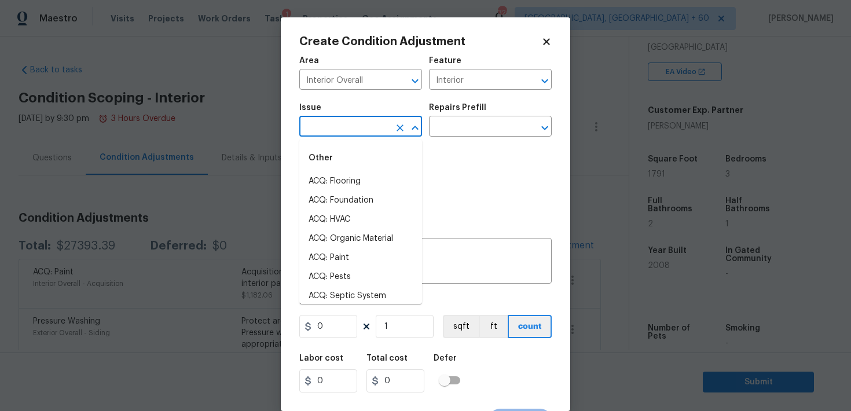
click at [344, 123] on input "text" at bounding box center [344, 128] width 90 height 18
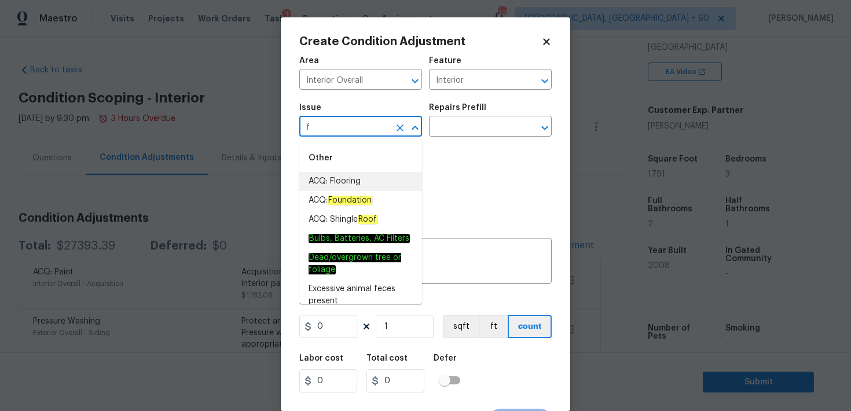
click at [339, 183] on li "ACQ: Flooring" at bounding box center [360, 181] width 123 height 19
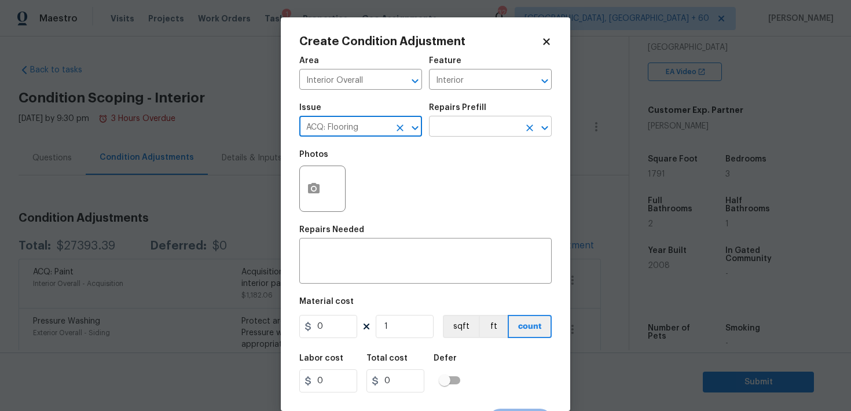
type input "ACQ: Flooring"
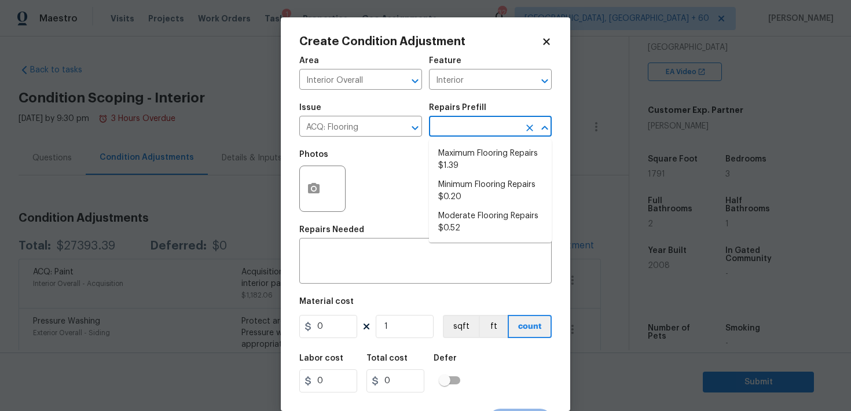
click at [465, 124] on input "text" at bounding box center [474, 128] width 90 height 18
click at [457, 196] on li "Minimum Flooring Repairs $0.20" at bounding box center [490, 190] width 123 height 31
type input "Acquisition"
type textarea "Acquisition Scope: Minimum flooring repairs"
type input "0.2"
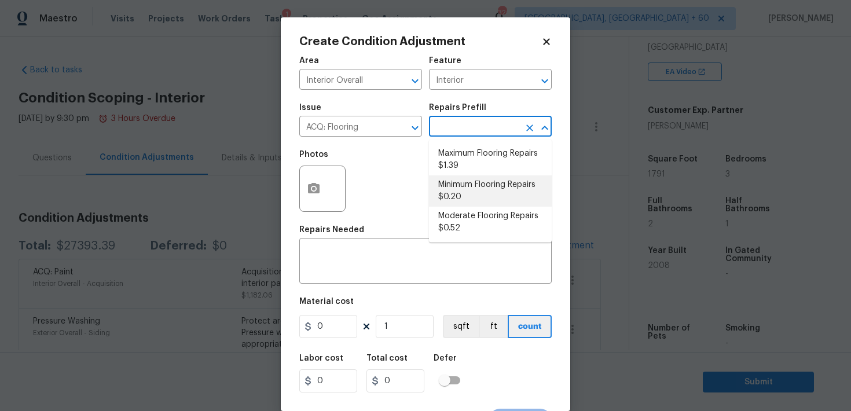
type input "0.2"
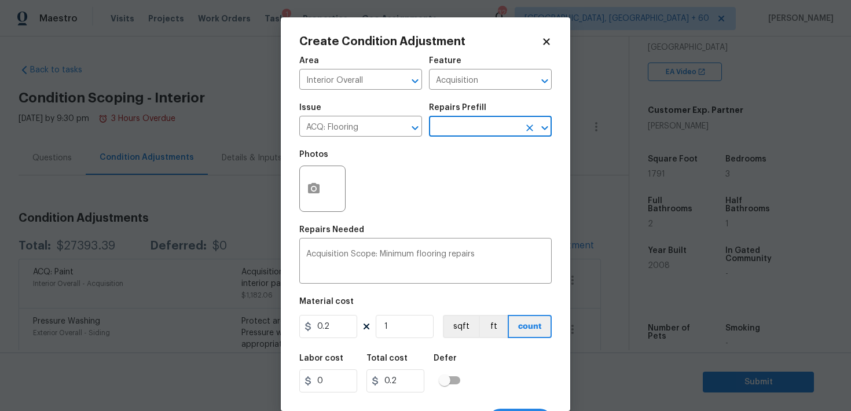
scroll to position [21, 0]
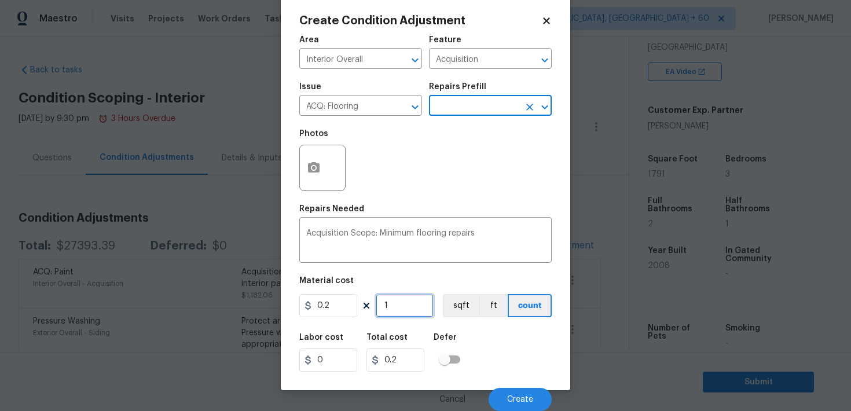
click at [398, 306] on input "1" at bounding box center [405, 305] width 58 height 23
type input "17"
type input "3.4"
type input "179"
type input "35.8"
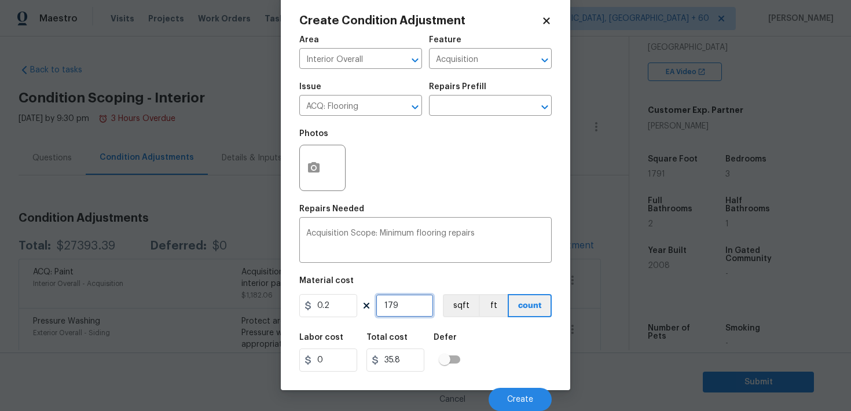
type input "1792"
type input "358.4"
type input "179"
type input "35.8"
type input "1791"
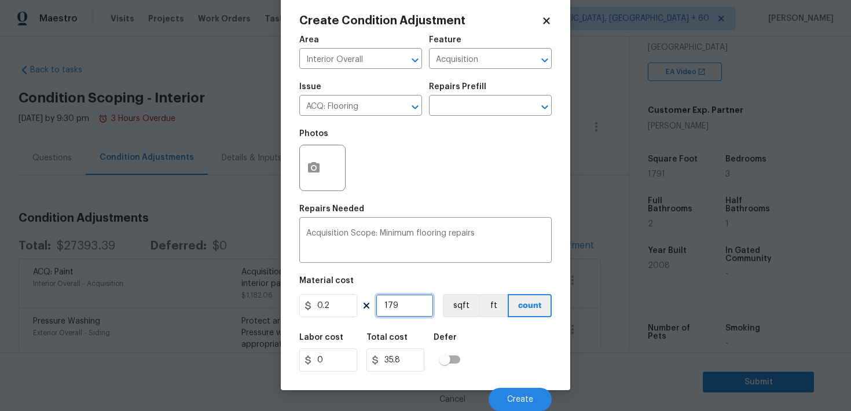
type input "358.2"
type input "1791"
click at [475, 360] on div "Labor cost 0 Total cost 358.2 Defer" at bounding box center [425, 352] width 252 height 52
click at [519, 400] on span "Create" at bounding box center [520, 399] width 26 height 9
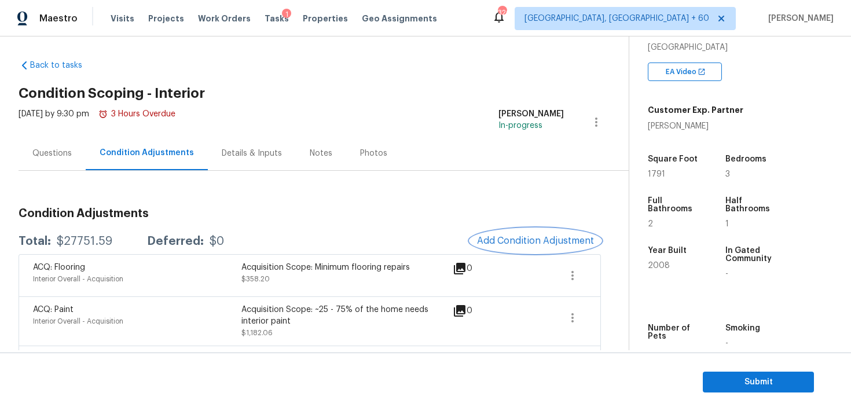
scroll to position [0, 0]
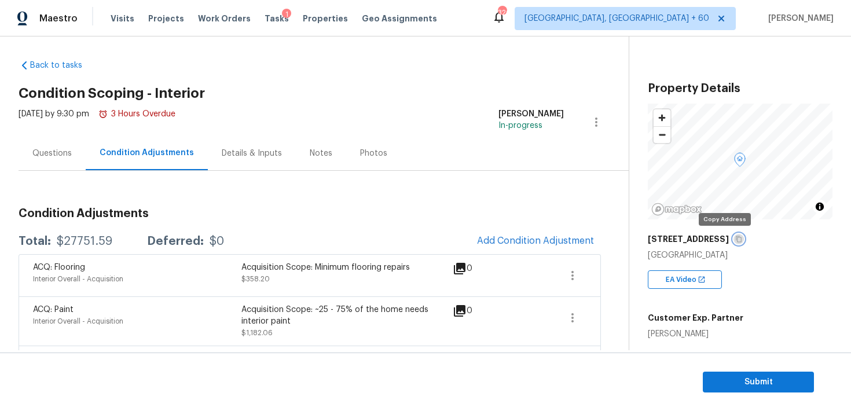
click at [735, 240] on icon "button" at bounding box center [738, 239] width 7 height 7
click at [580, 321] on button "button" at bounding box center [572, 318] width 28 height 28
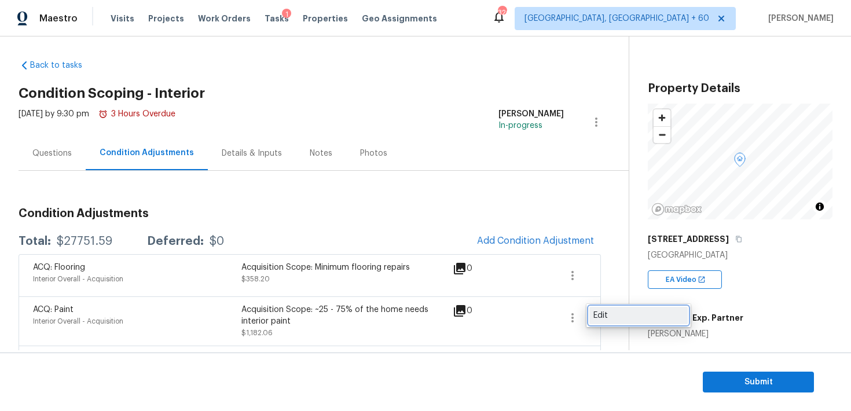
click at [597, 316] on div "Edit" at bounding box center [638, 316] width 90 height 12
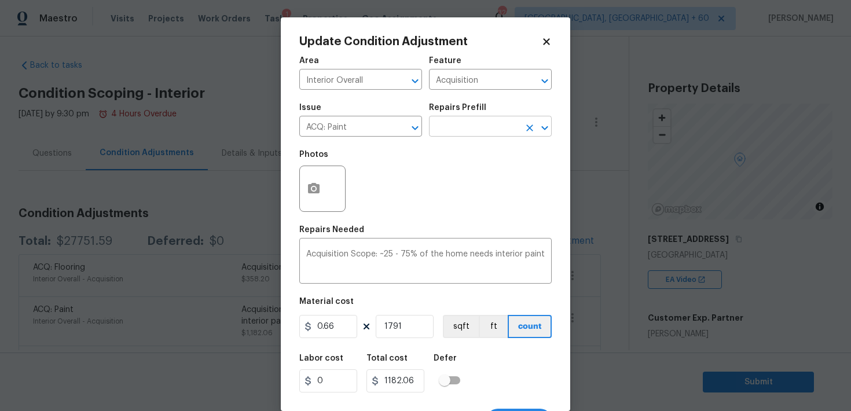
click at [462, 123] on input "text" at bounding box center [474, 128] width 90 height 18
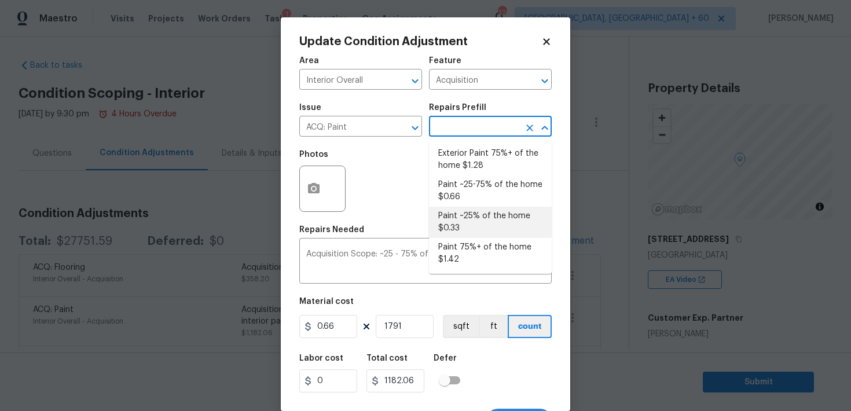
click at [453, 225] on li "Paint ~25% of the home $0.33" at bounding box center [490, 222] width 123 height 31
type textarea "Acquisition Scope: ~25% of the home needs interior paint"
type input "0.33"
type input "591.03"
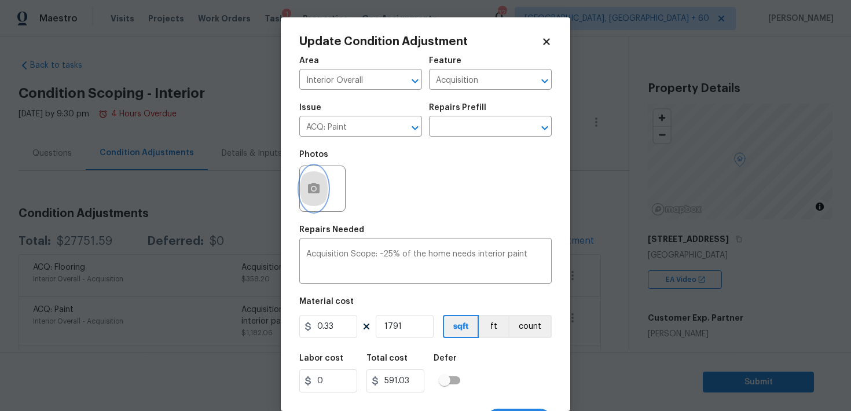
click at [316, 199] on button "button" at bounding box center [314, 188] width 28 height 45
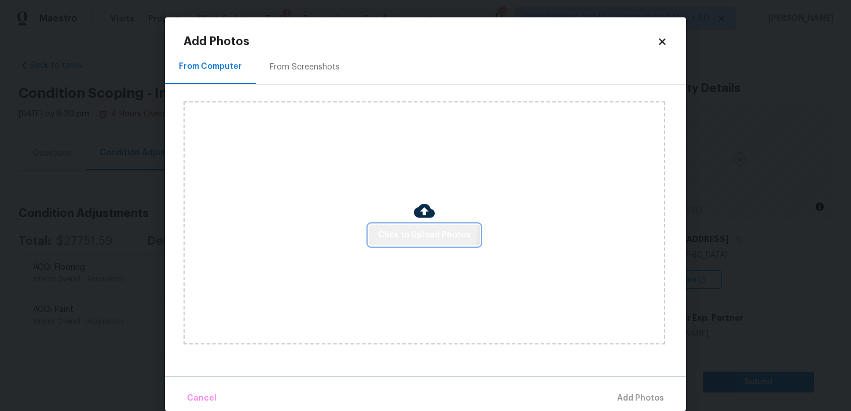
click at [416, 229] on span "Click to Upload Photos" at bounding box center [424, 235] width 93 height 14
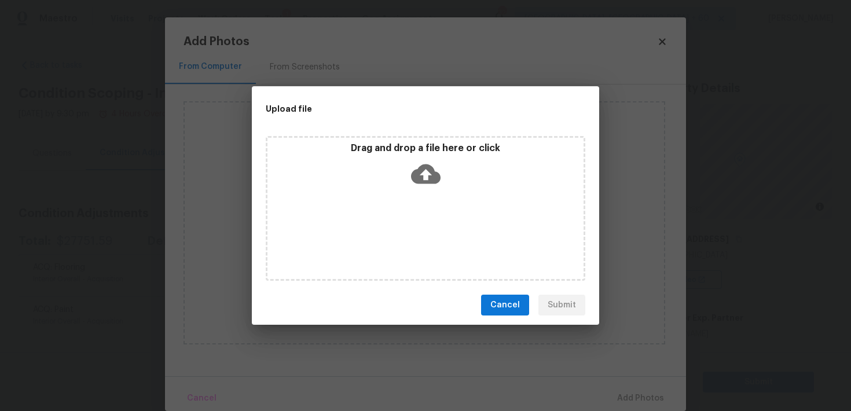
click at [420, 168] on icon at bounding box center [426, 174] width 30 height 20
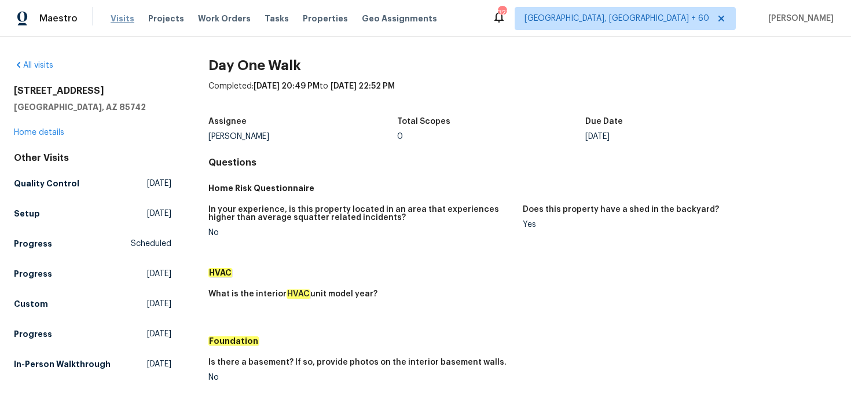
click at [115, 23] on span "Visits" at bounding box center [123, 19] width 24 height 12
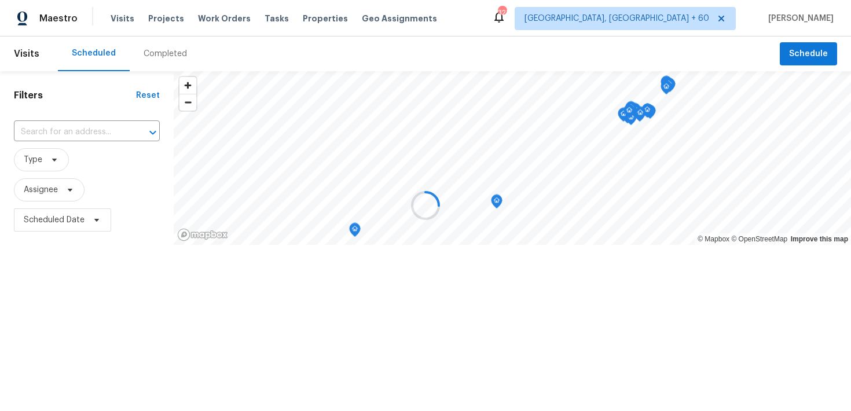
click at [158, 60] on div at bounding box center [425, 205] width 851 height 411
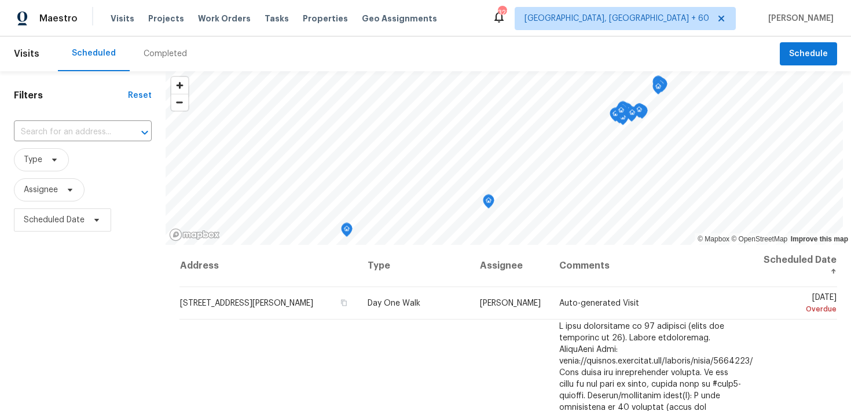
click at [155, 53] on div "Completed" at bounding box center [165, 54] width 43 height 12
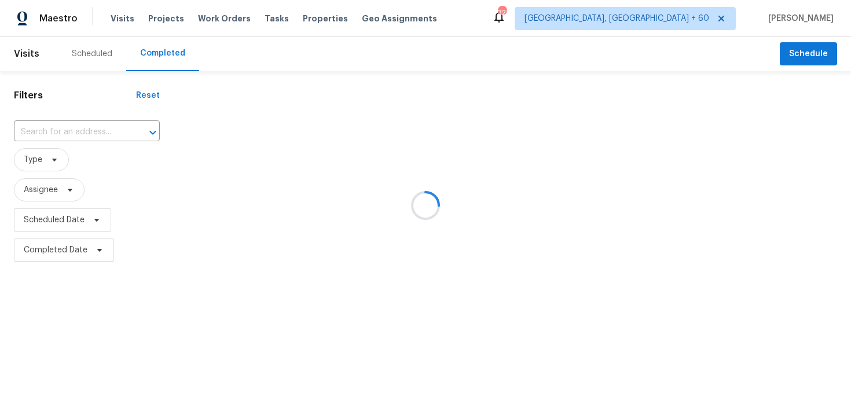
click at [49, 134] on div at bounding box center [425, 205] width 851 height 411
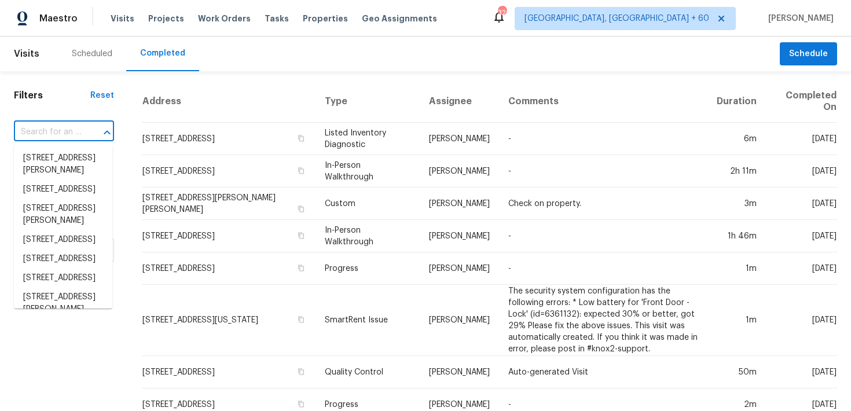
click at [39, 134] on input "text" at bounding box center [48, 132] width 68 height 18
paste input "[STREET_ADDRESS]"
type input "[STREET_ADDRESS]"
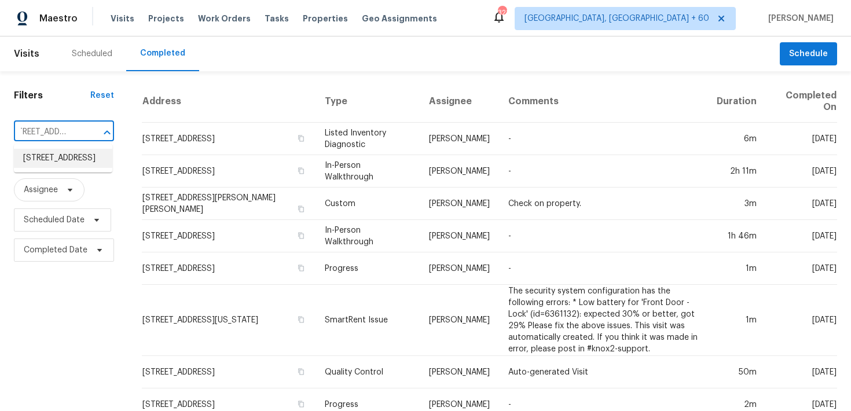
click at [42, 161] on li "[STREET_ADDRESS]" at bounding box center [63, 158] width 98 height 19
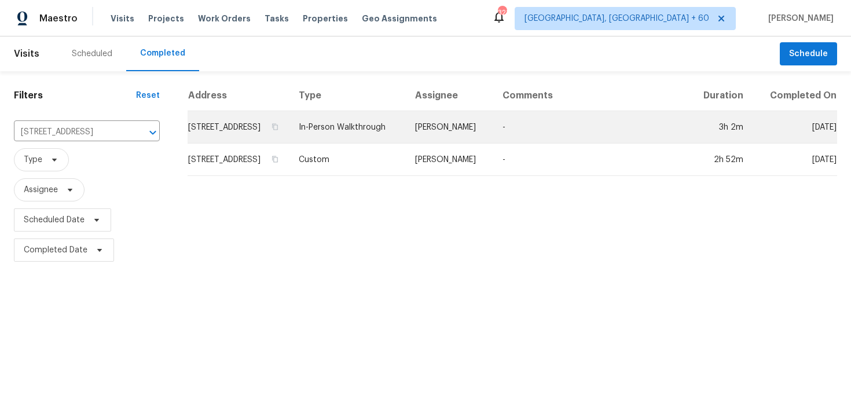
click at [366, 138] on td "In-Person Walkthrough" at bounding box center [347, 127] width 116 height 32
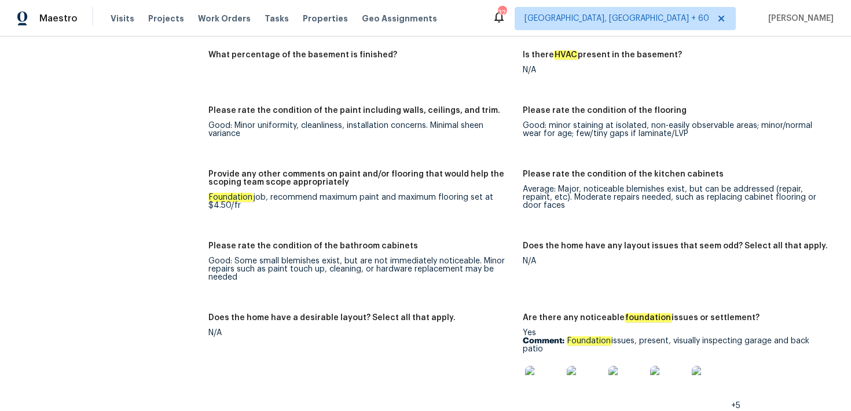
scroll to position [1938, 0]
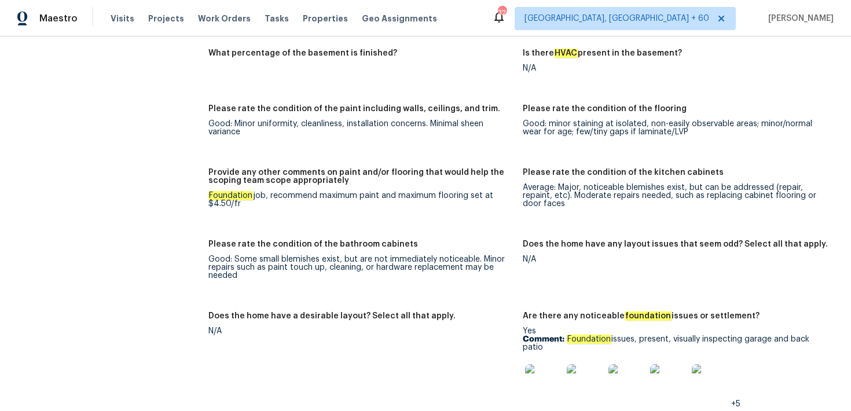
click at [117, 24] on div "Visits Projects Work Orders Tasks Properties Geo Assignments" at bounding box center [281, 18] width 340 height 23
click at [120, 15] on span "Visits" at bounding box center [123, 19] width 24 height 12
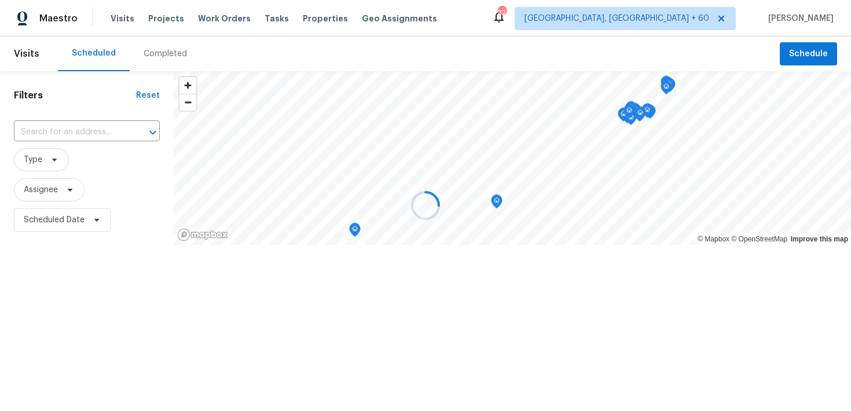
click at [164, 52] on div at bounding box center [425, 205] width 851 height 411
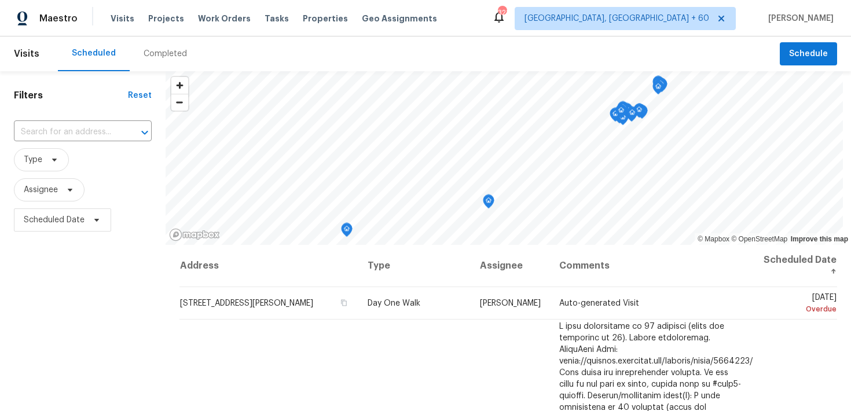
click at [168, 58] on div "Completed" at bounding box center [165, 54] width 43 height 12
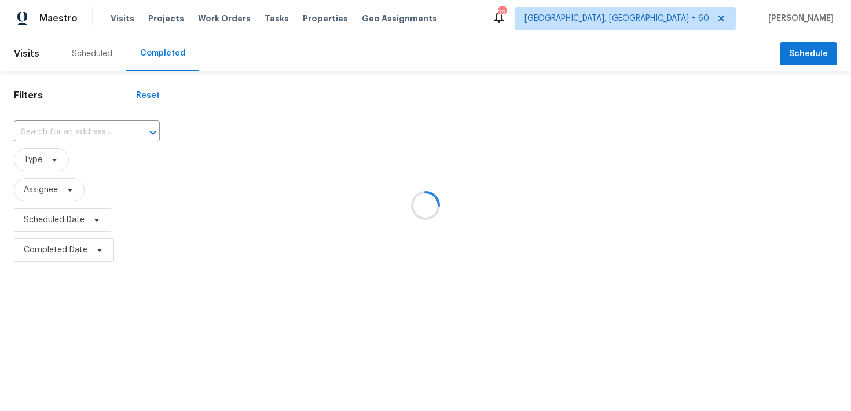
click at [79, 127] on div at bounding box center [425, 205] width 851 height 411
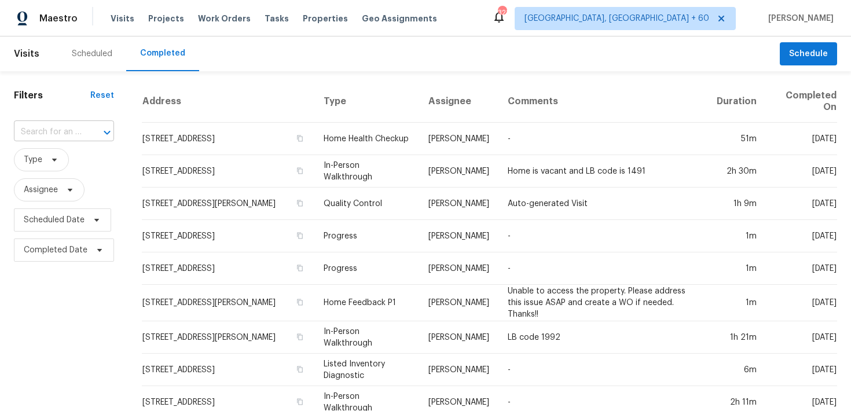
click at [65, 131] on input "text" at bounding box center [48, 132] width 68 height 18
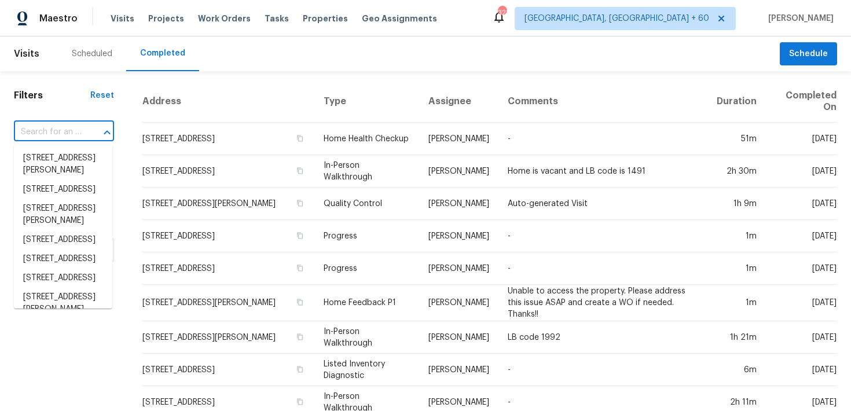
paste input "4134 Jodeco Rd McDonough, GA, 30253"
type input "4134 Jodeco Rd McDonough, GA, 30253"
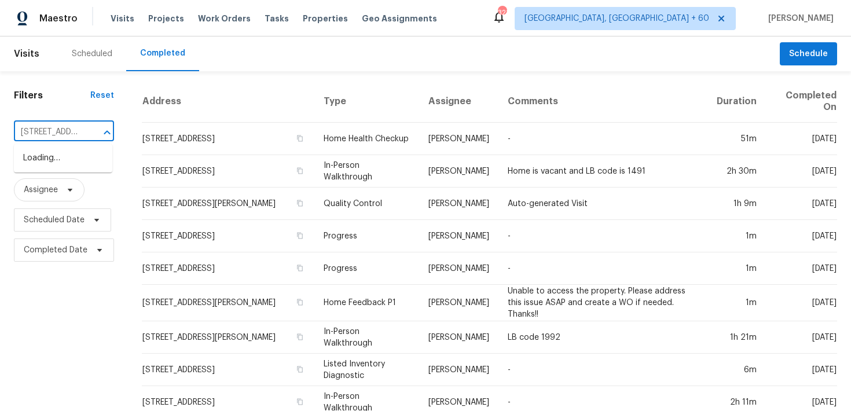
scroll to position [0, 94]
click at [49, 161] on li "4134 Jodeco Rd, McDonough, GA 30253" at bounding box center [63, 164] width 98 height 31
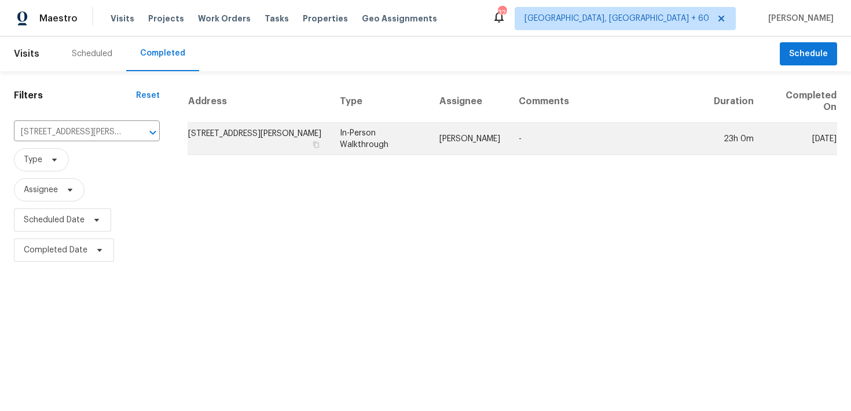
click at [369, 141] on td "In-Person Walkthrough" at bounding box center [380, 139] width 100 height 32
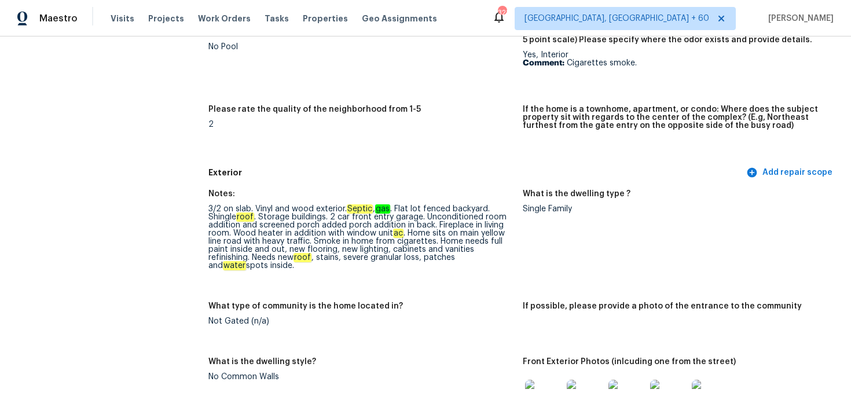
scroll to position [315, 0]
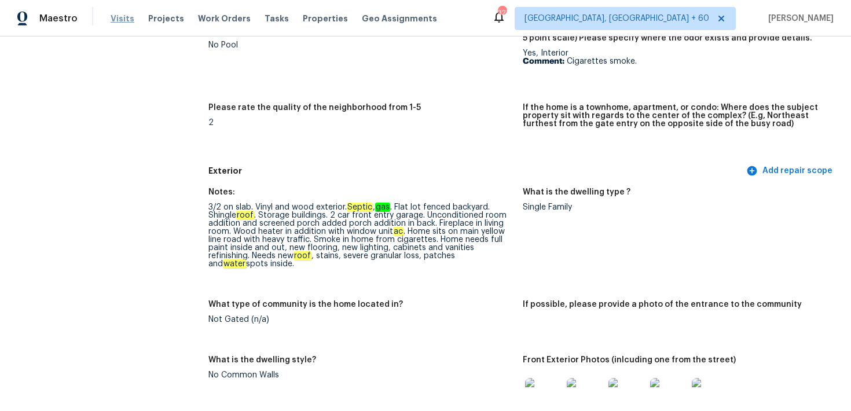
click at [120, 18] on span "Visits" at bounding box center [123, 19] width 24 height 12
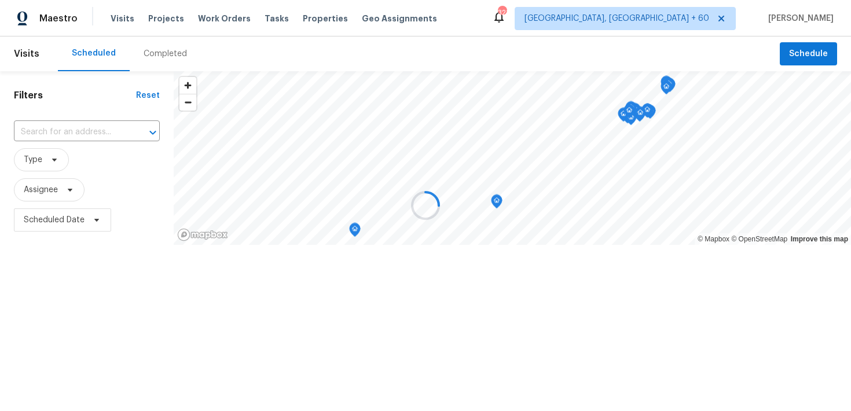
click at [156, 56] on div at bounding box center [425, 205] width 851 height 411
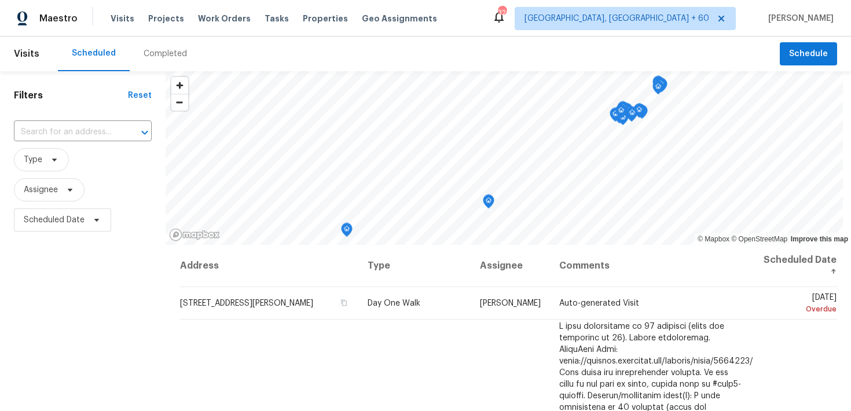
click at [159, 50] on div "Completed" at bounding box center [165, 54] width 43 height 12
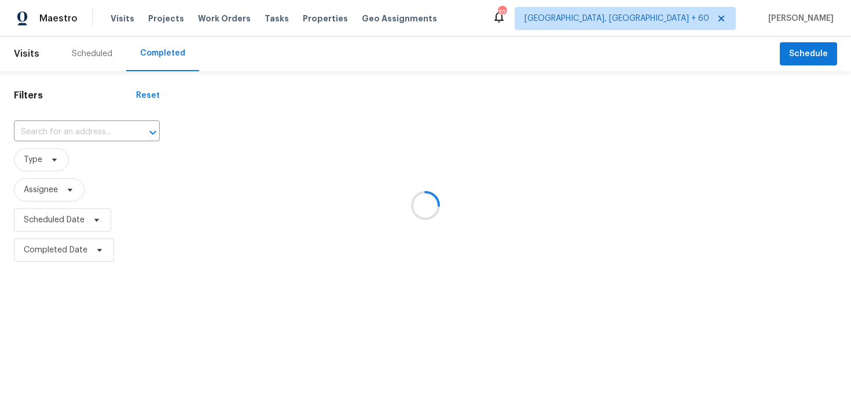
click at [61, 127] on div at bounding box center [425, 205] width 851 height 411
click at [65, 130] on input "text" at bounding box center [70, 132] width 113 height 18
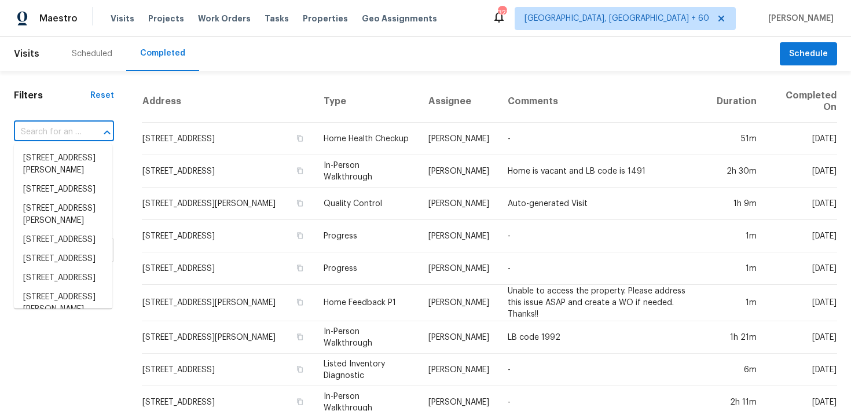
paste input "[STREET_ADDRESS][PERSON_NAME]"
type input "[STREET_ADDRESS][PERSON_NAME]"
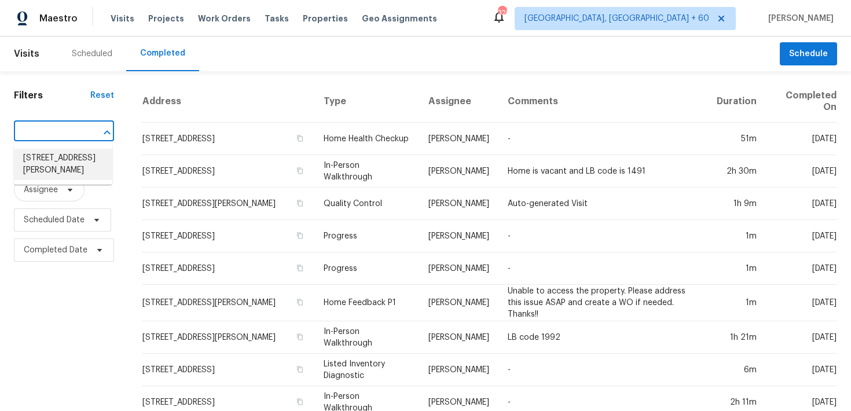
click at [47, 160] on li "[STREET_ADDRESS][PERSON_NAME]" at bounding box center [63, 164] width 98 height 31
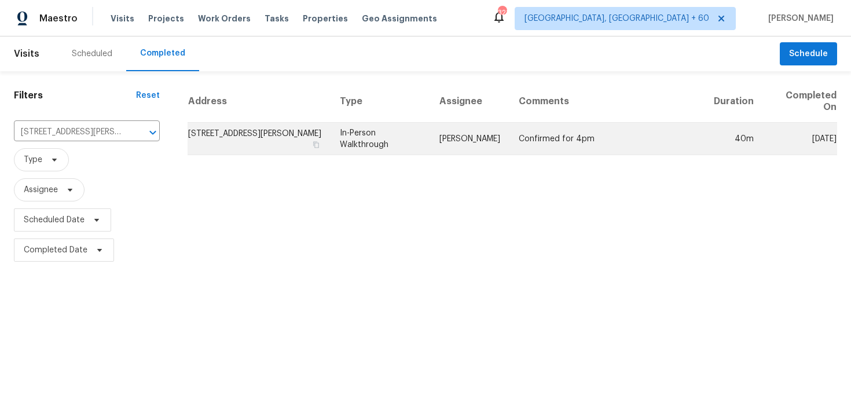
click at [387, 135] on td "In-Person Walkthrough" at bounding box center [380, 139] width 100 height 32
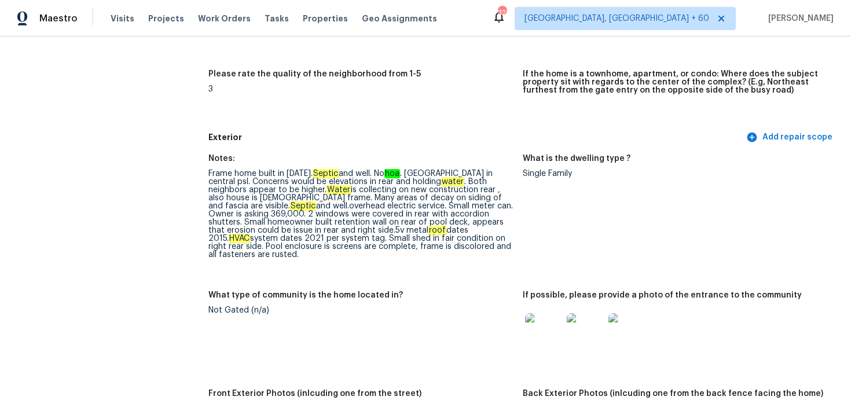
scroll to position [337, 0]
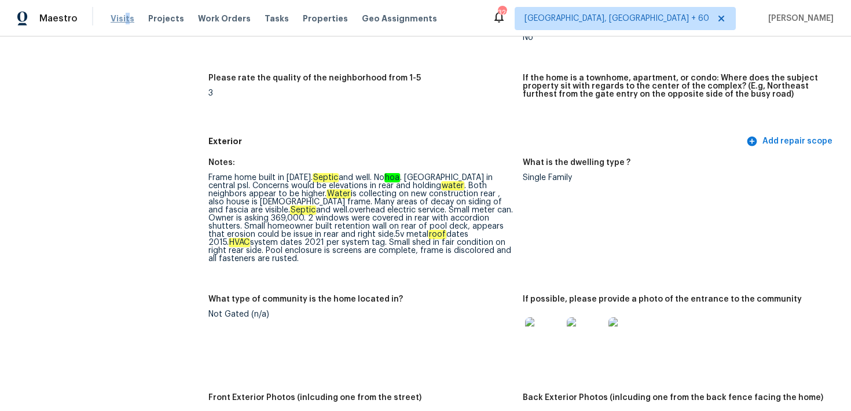
click at [124, 21] on span "Visits" at bounding box center [123, 19] width 24 height 12
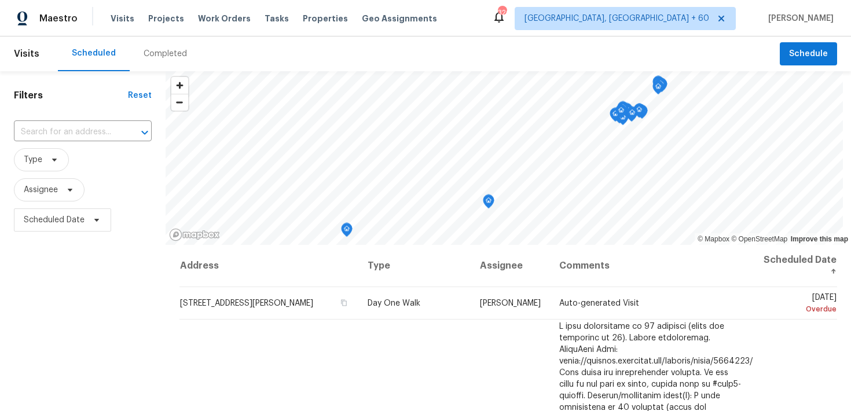
click at [157, 54] on div "Completed" at bounding box center [165, 54] width 43 height 12
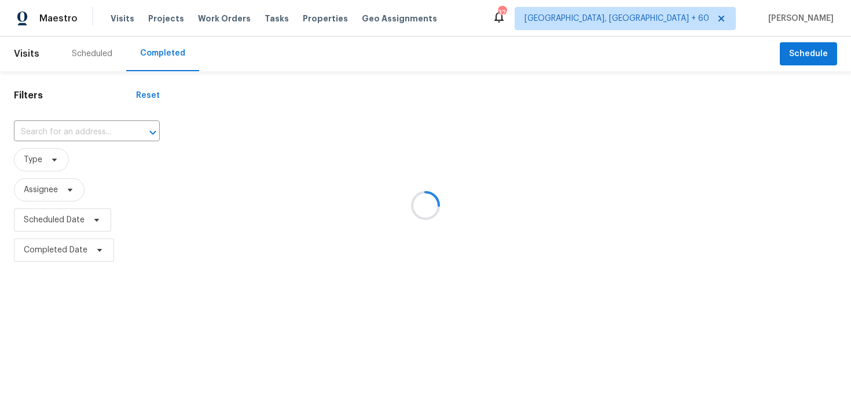
click at [61, 131] on div at bounding box center [425, 205] width 851 height 411
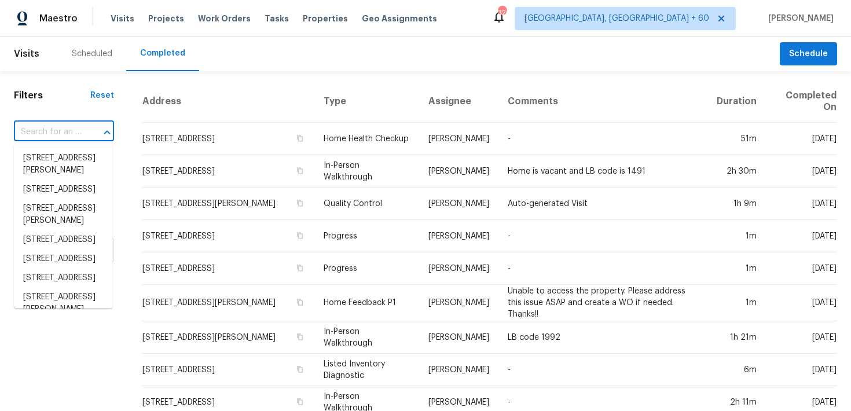
click at [34, 127] on input "text" at bounding box center [48, 132] width 68 height 18
paste input "43497 W Kimberly St Maricopa, AZ, 85138"
type input "43497 W Kimberly St Maricopa, AZ, 85138"
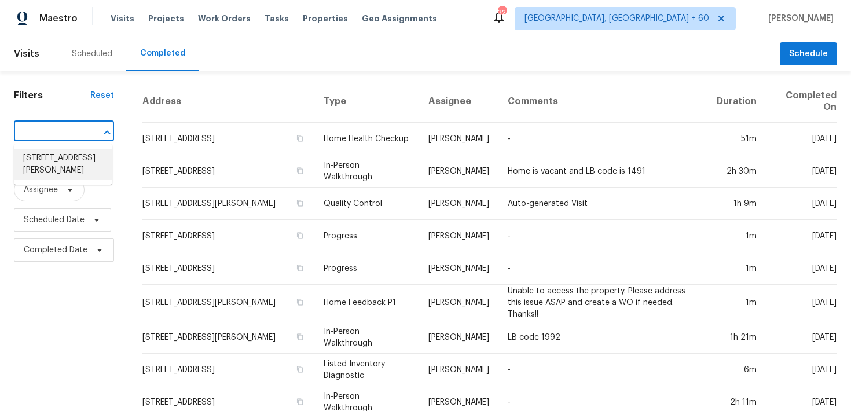
click at [52, 161] on li "43497 W Kimberly St, Maricopa, AZ 85138" at bounding box center [63, 164] width 98 height 31
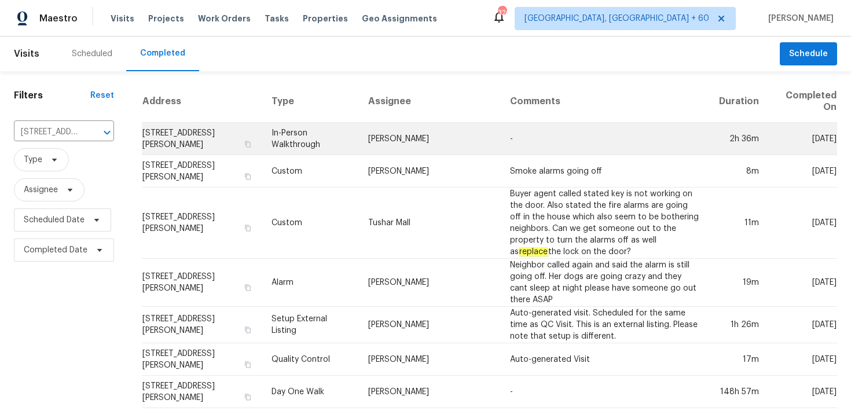
click at [359, 135] on td "In-Person Walkthrough" at bounding box center [310, 139] width 97 height 32
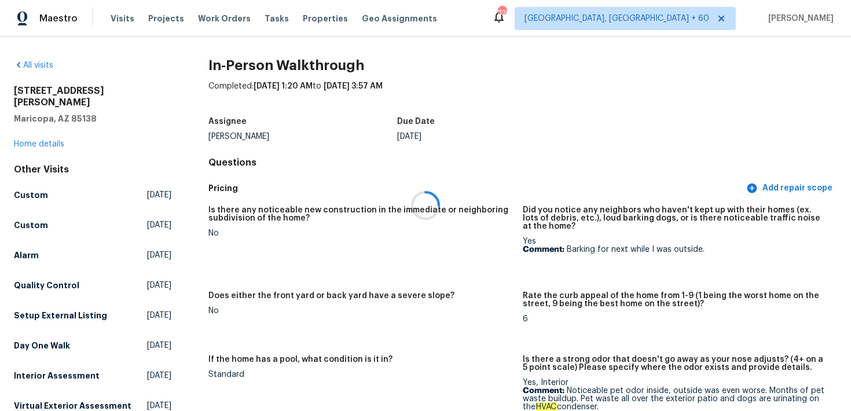
click at [31, 130] on div at bounding box center [425, 205] width 851 height 411
click at [38, 140] on link "Home details" at bounding box center [39, 144] width 50 height 8
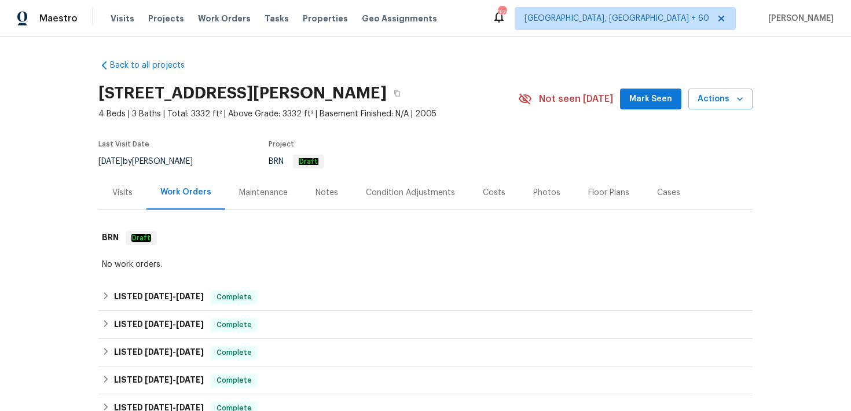
click at [124, 193] on div "Visits" at bounding box center [122, 193] width 20 height 12
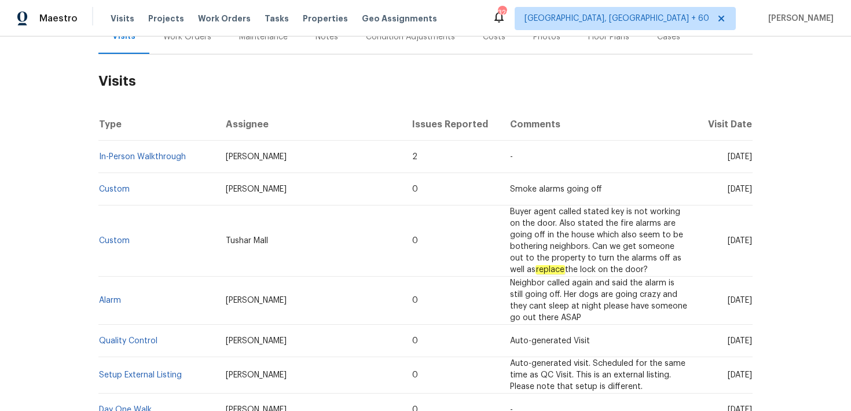
scroll to position [35, 0]
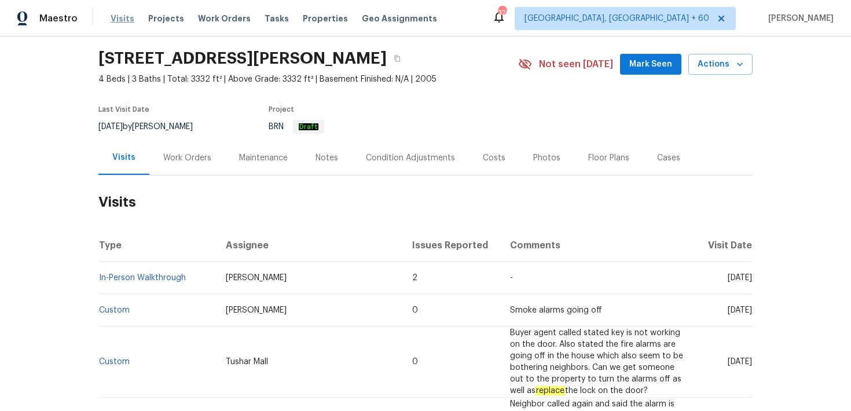
click at [124, 21] on span "Visits" at bounding box center [123, 19] width 24 height 12
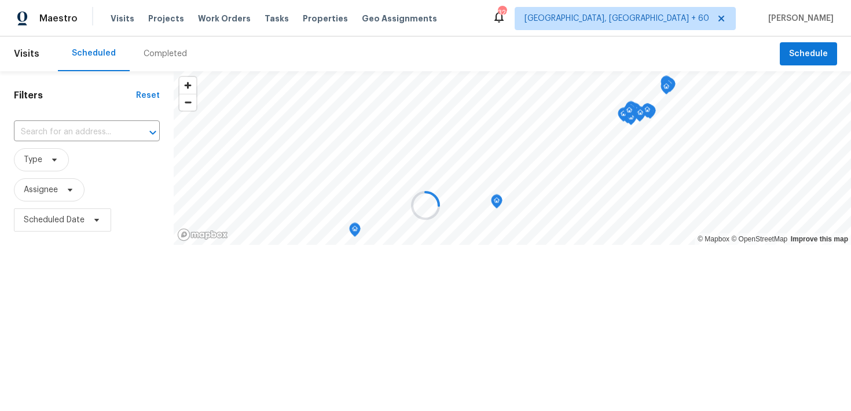
click at [162, 61] on div at bounding box center [425, 205] width 851 height 411
click at [154, 52] on div at bounding box center [425, 205] width 851 height 411
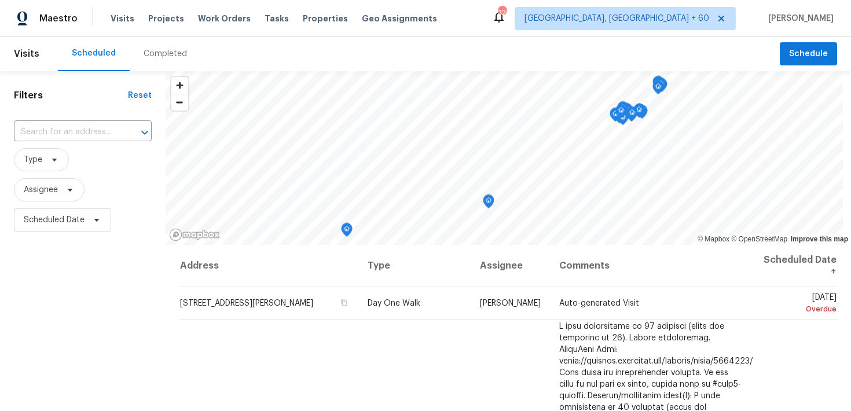
click at [160, 60] on div "Completed" at bounding box center [165, 53] width 71 height 35
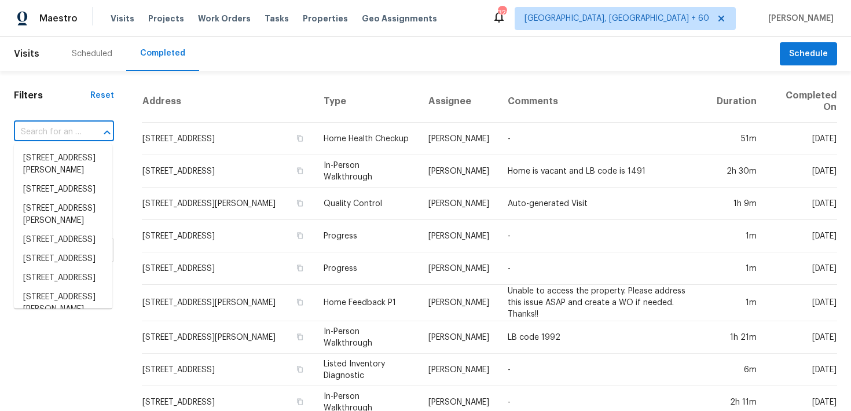
click at [34, 136] on input "text" at bounding box center [48, 132] width 68 height 18
paste input "43497 W Kimberly St Maricopa, AZ, 85138"
type input "43497 W Kimberly St Maricopa, AZ, 85138"
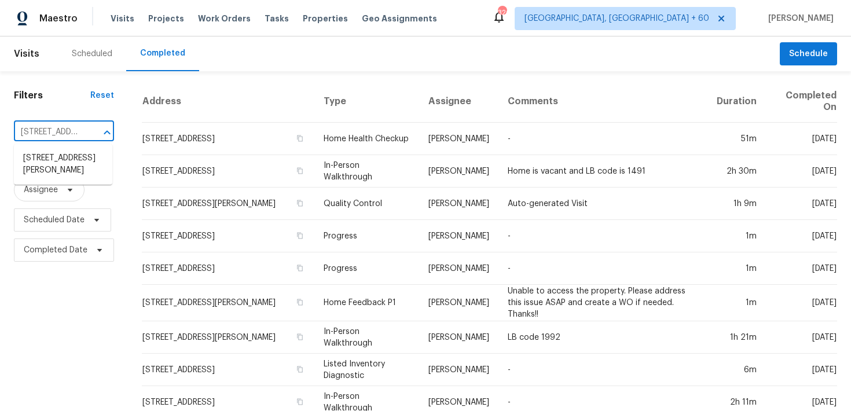
scroll to position [0, 99]
click at [54, 178] on li "43497 W Kimberly St, Maricopa, AZ 85138" at bounding box center [63, 164] width 98 height 31
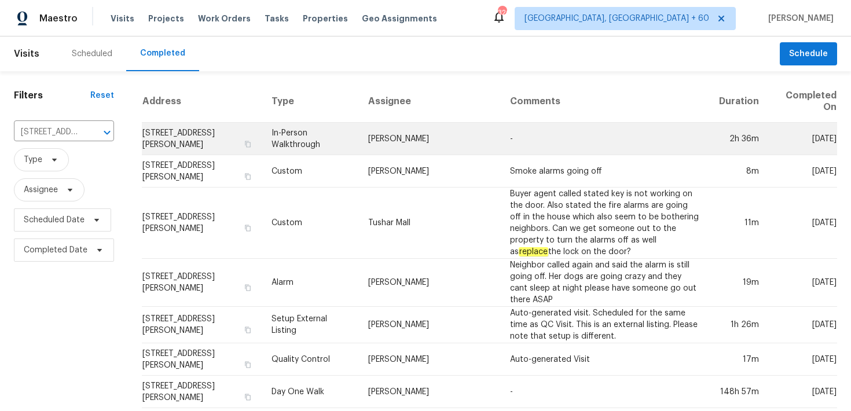
click at [359, 141] on td "In-Person Walkthrough" at bounding box center [310, 139] width 97 height 32
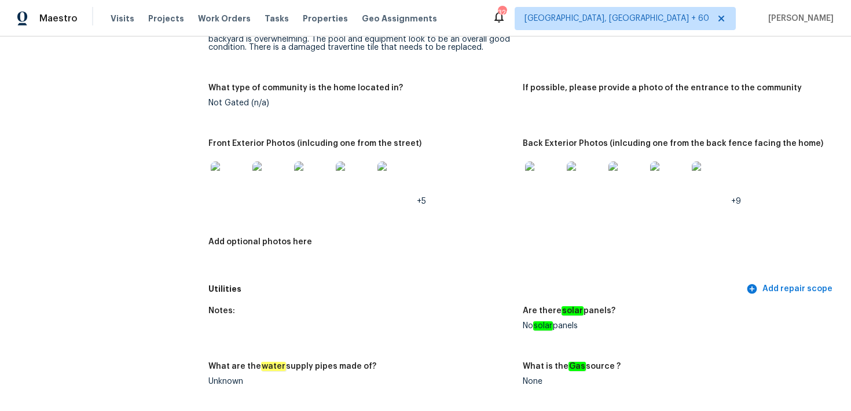
scroll to position [681, 0]
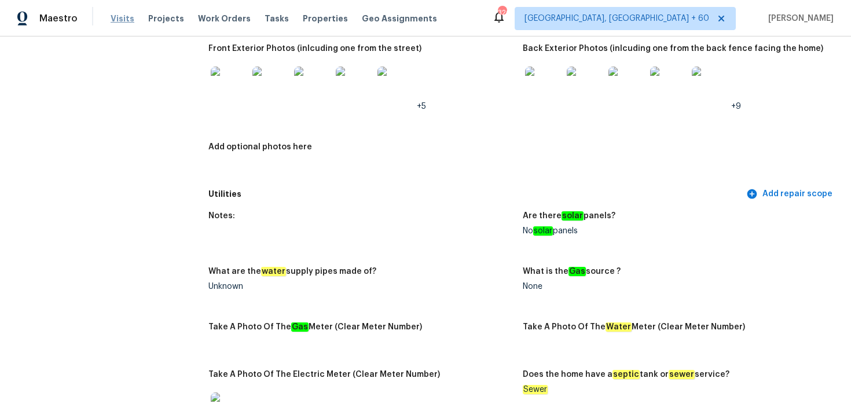
click at [126, 18] on span "Visits" at bounding box center [123, 19] width 24 height 12
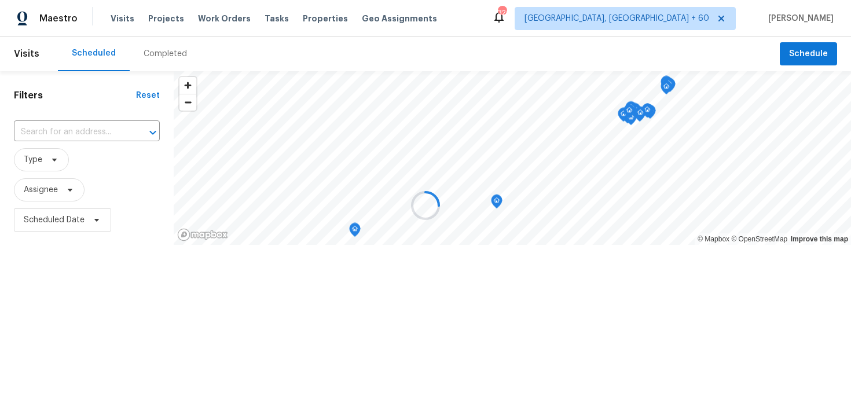
click at [156, 52] on div at bounding box center [425, 205] width 851 height 411
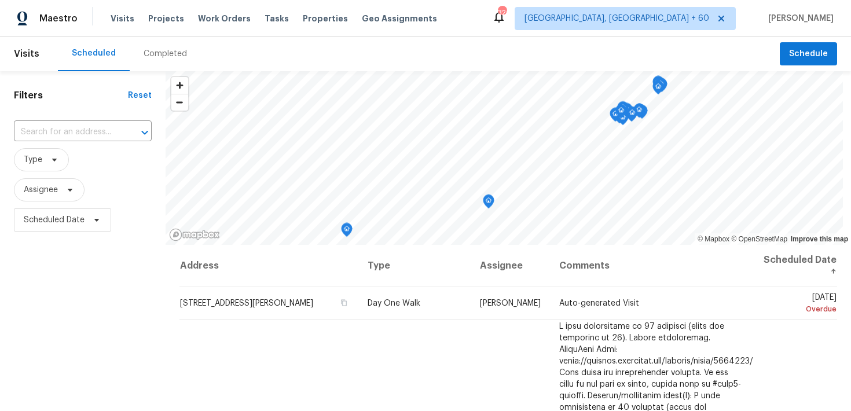
click at [156, 52] on div "Completed" at bounding box center [165, 54] width 43 height 12
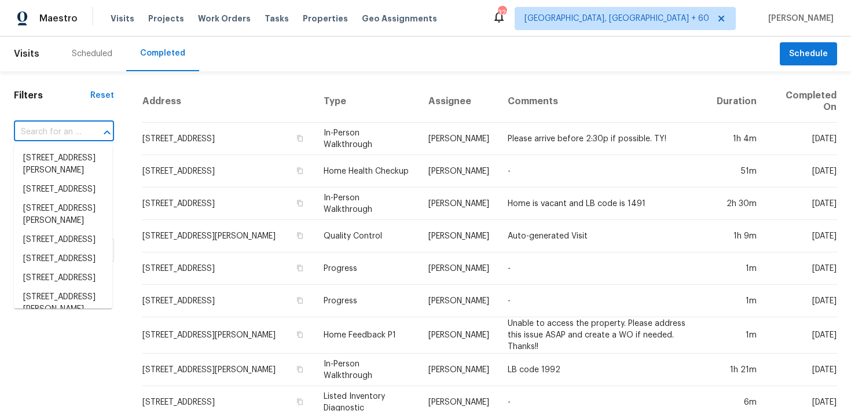
click at [65, 137] on input "text" at bounding box center [48, 132] width 68 height 18
paste input "[STREET_ADDRESS]"
type input "[STREET_ADDRESS]"
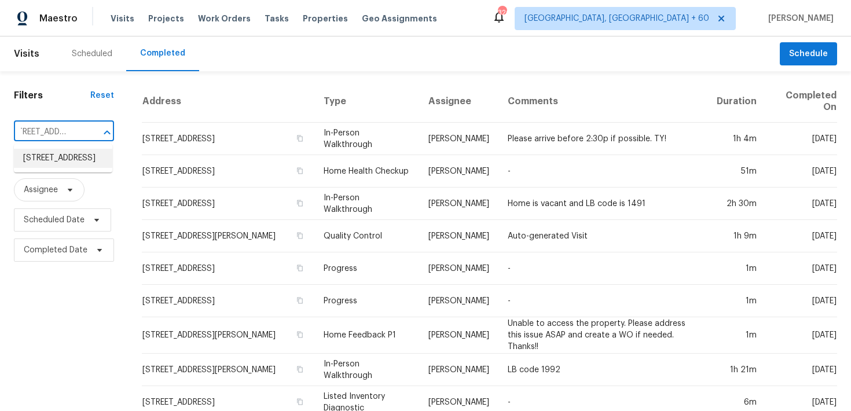
click at [53, 157] on li "[STREET_ADDRESS]" at bounding box center [63, 158] width 98 height 19
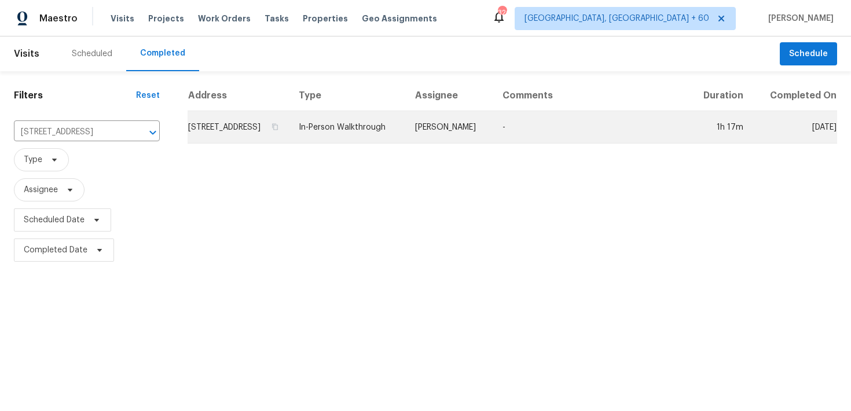
click at [340, 137] on td "In-Person Walkthrough" at bounding box center [347, 127] width 116 height 32
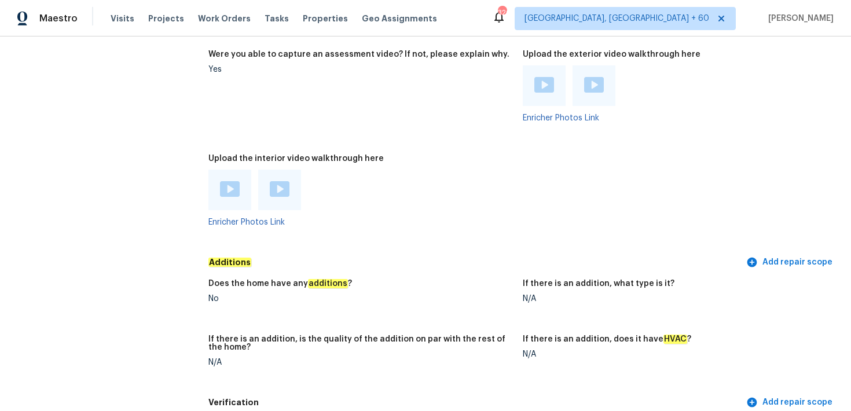
scroll to position [2537, 0]
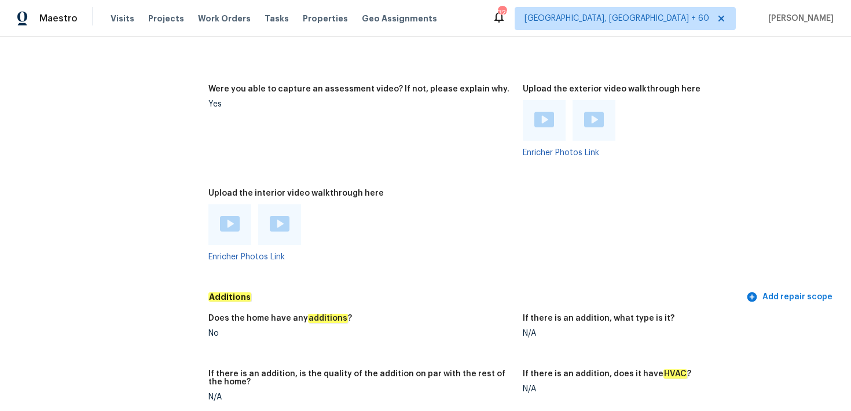
click at [225, 217] on img at bounding box center [230, 224] width 20 height 16
click at [284, 216] on img at bounding box center [280, 224] width 20 height 16
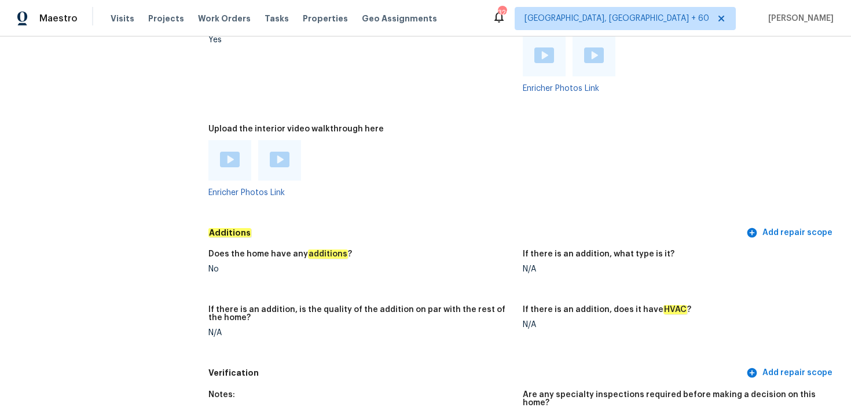
scroll to position [58, 0]
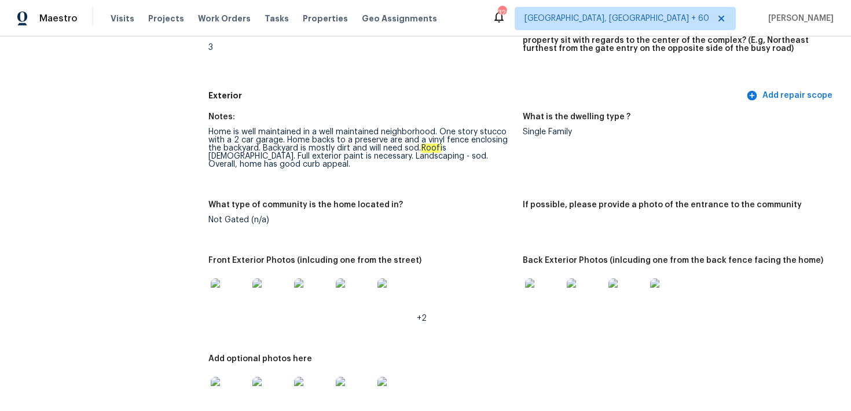
scroll to position [0, 0]
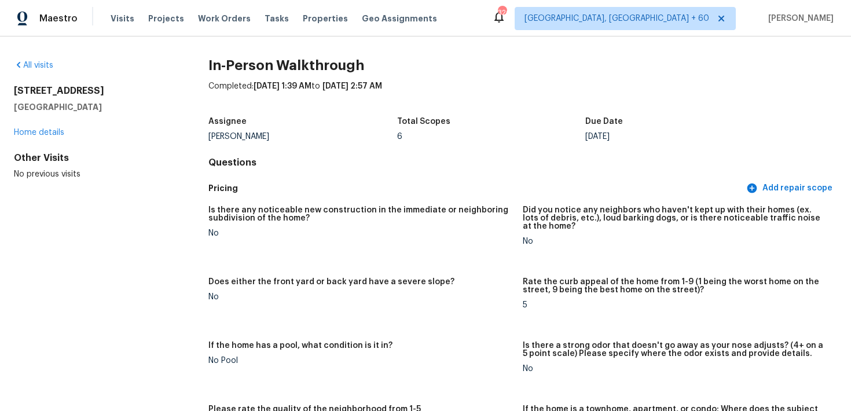
drag, startPoint x: 7, startPoint y: 91, endPoint x: 123, endPoint y: 112, distance: 118.1
click at [123, 112] on div "All visits 505 Roserush Ln Jacksonville, FL 32225 Home details Other Visits No …" at bounding box center [425, 223] width 851 height 374
copy div "[STREET_ADDRESS]"
click at [511, 125] on div "Total Scopes" at bounding box center [491, 124] width 189 height 15
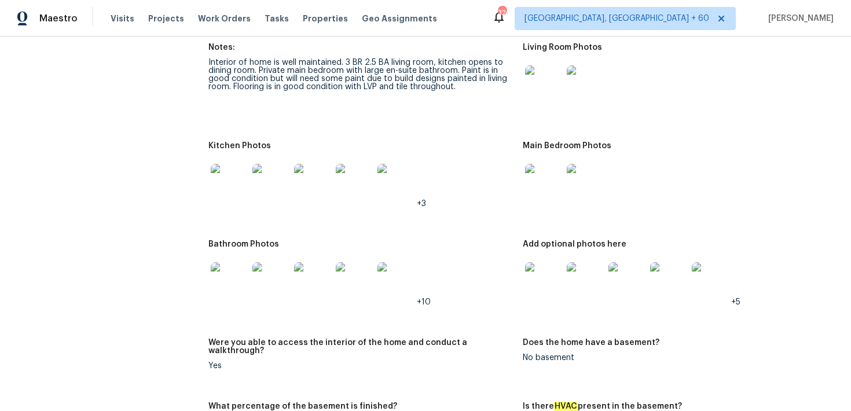
scroll to position [1644, 0]
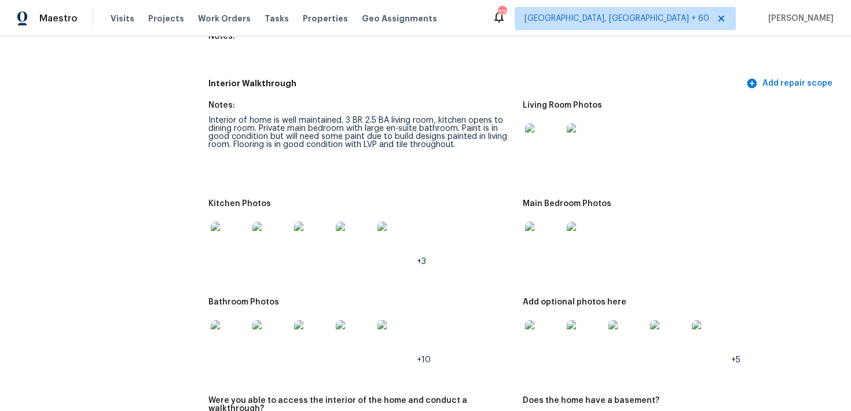
scroll to position [1553, 0]
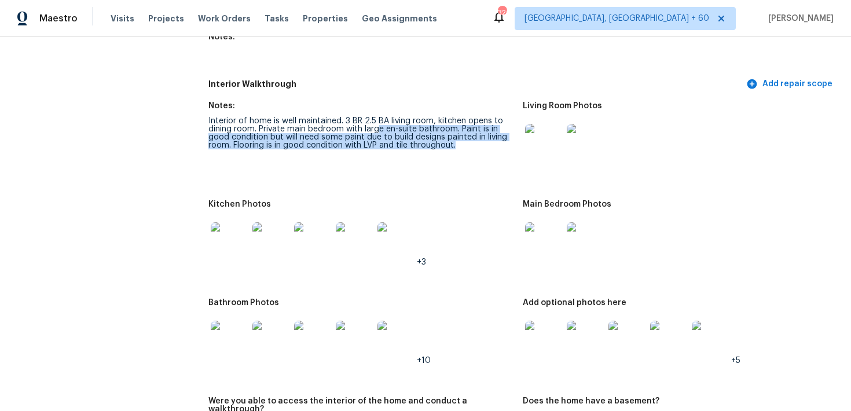
drag, startPoint x: 377, startPoint y: 128, endPoint x: 432, endPoint y: 155, distance: 60.8
click at [432, 155] on figure "Notes: Interior of home is well maintained. 3 BR 2.5 BA living room, kitchen op…" at bounding box center [365, 144] width 314 height 84
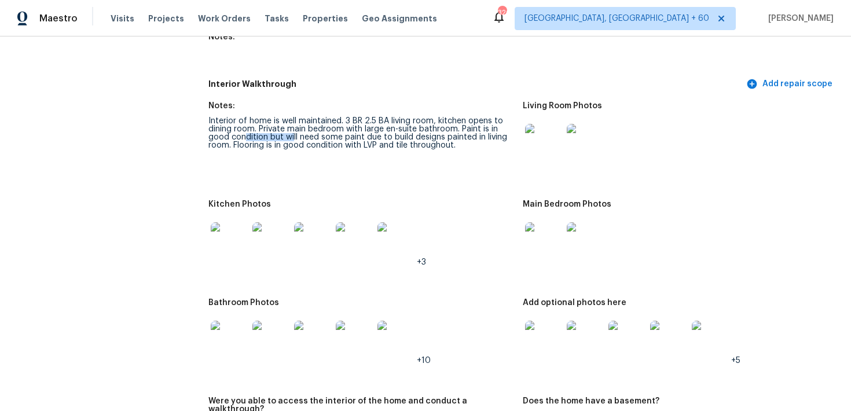
drag, startPoint x: 242, startPoint y: 139, endPoint x: 293, endPoint y: 141, distance: 50.9
click at [293, 141] on div "Interior of home is well maintained. 3 BR 2.5 BA living room, kitchen opens to …" at bounding box center [360, 133] width 305 height 32
drag, startPoint x: 300, startPoint y: 141, endPoint x: 384, endPoint y: 137, distance: 84.6
click at [384, 137] on div "Interior of home is well maintained. 3 BR 2.5 BA living room, kitchen opens to …" at bounding box center [360, 133] width 305 height 32
drag, startPoint x: 323, startPoint y: 132, endPoint x: 370, endPoint y: 139, distance: 48.1
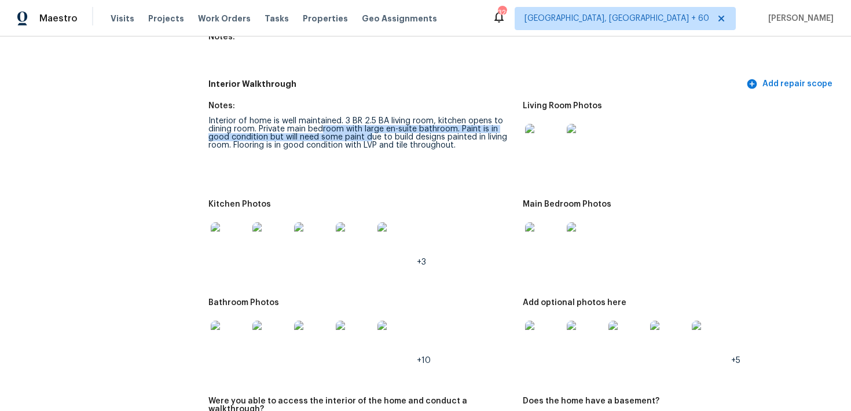
click at [370, 139] on div "Interior of home is well maintained. 3 BR 2.5 BA living room, kitchen opens to …" at bounding box center [360, 133] width 305 height 32
click at [532, 252] on img at bounding box center [543, 240] width 37 height 37
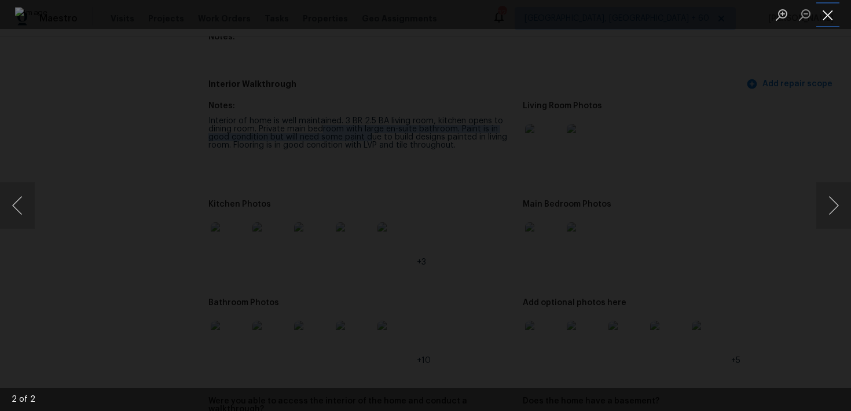
click at [827, 17] on button "Close lightbox" at bounding box center [827, 15] width 23 height 20
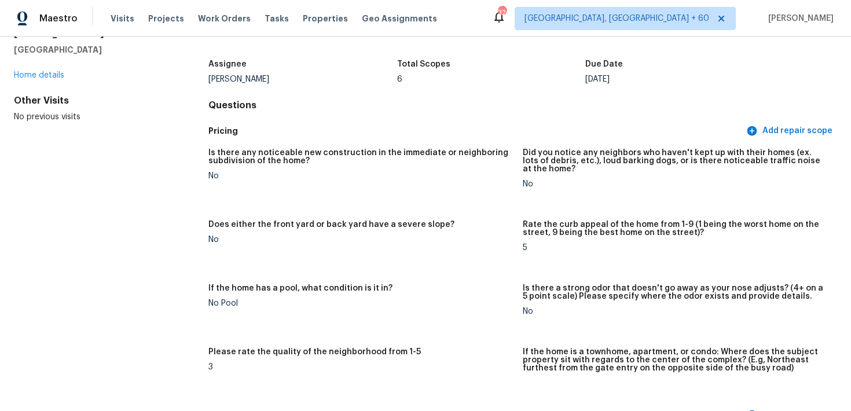
scroll to position [0, 0]
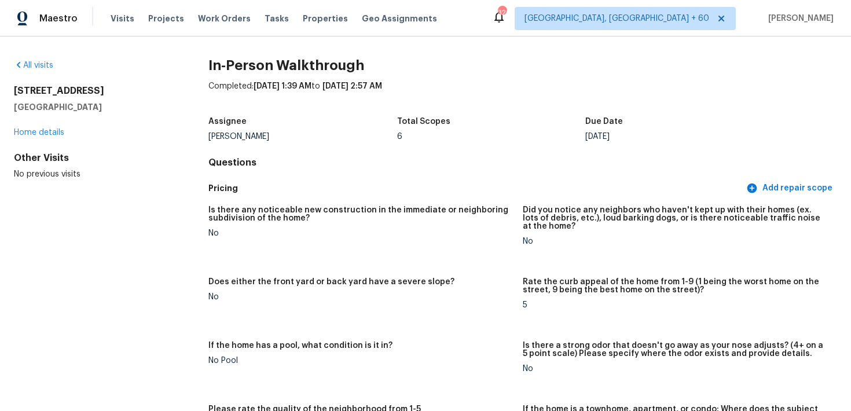
drag, startPoint x: 9, startPoint y: 91, endPoint x: 130, endPoint y: 105, distance: 121.2
click at [130, 105] on div "All visits 505 Roserush Ln Jacksonville, FL 32225 Home details Other Visits No …" at bounding box center [425, 223] width 851 height 374
copy div "[STREET_ADDRESS]"
click at [120, 20] on span "Visits" at bounding box center [123, 19] width 24 height 12
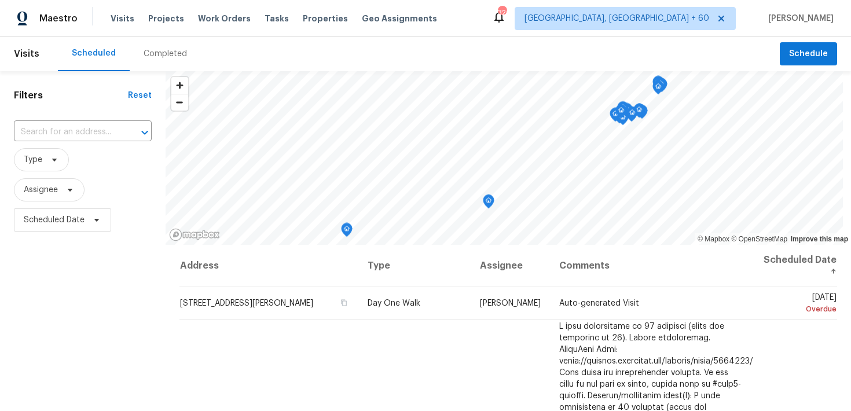
click at [143, 62] on div "Completed" at bounding box center [165, 53] width 71 height 35
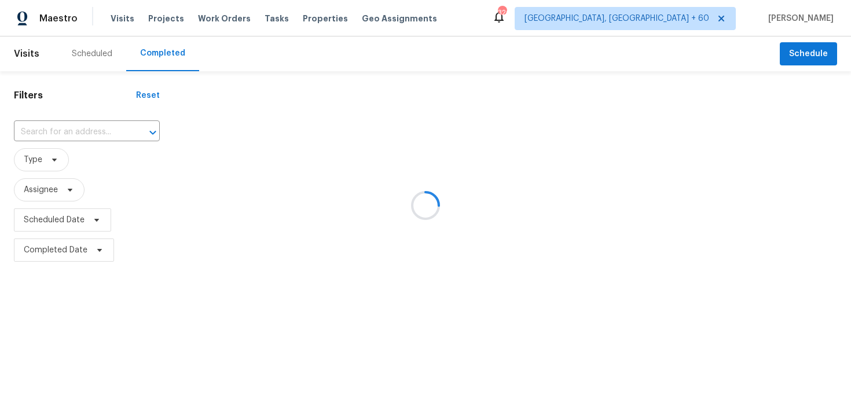
click at [54, 134] on div at bounding box center [425, 205] width 851 height 411
click at [51, 134] on div at bounding box center [425, 205] width 851 height 411
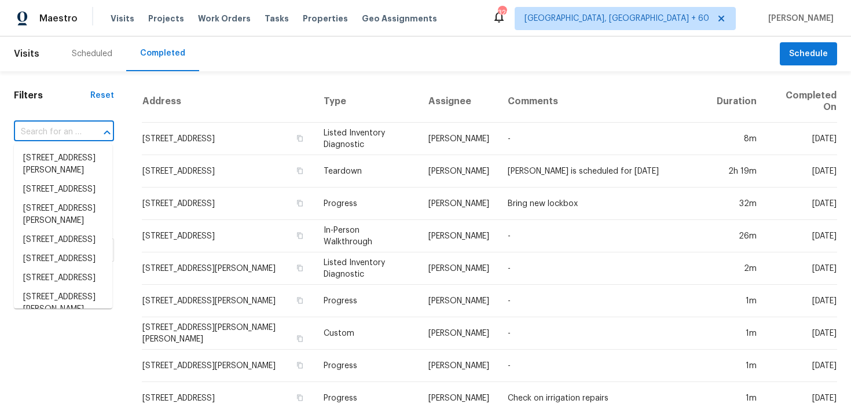
click at [35, 133] on input "text" at bounding box center [48, 132] width 68 height 18
paste input "3879 Hanworth Loop Sanford, FL, 32773"
type input "3879 Hanworth Loop Sanford, FL, 32773"
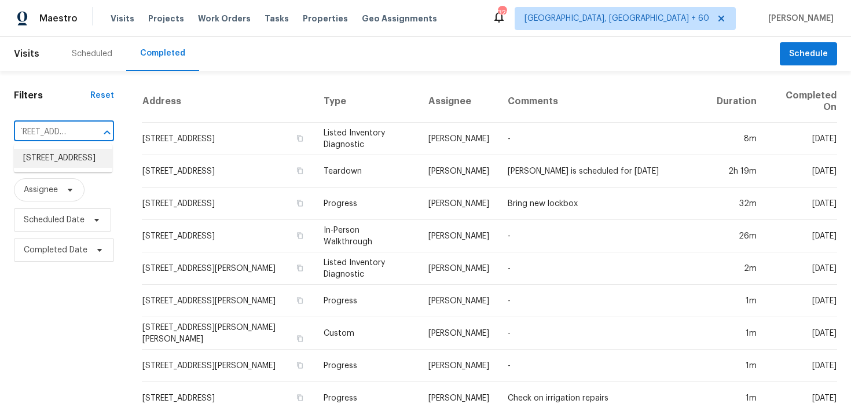
click at [54, 157] on li "3879 Hanworth Loop, Sanford, FL 32773" at bounding box center [63, 158] width 98 height 19
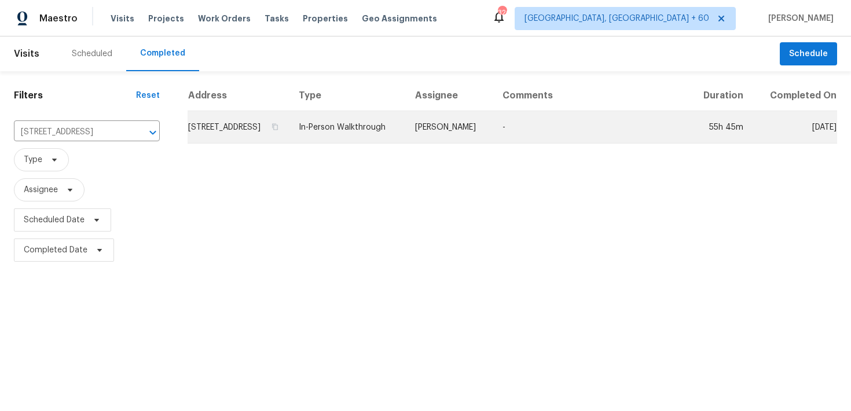
click at [374, 144] on td "In-Person Walkthrough" at bounding box center [347, 127] width 116 height 32
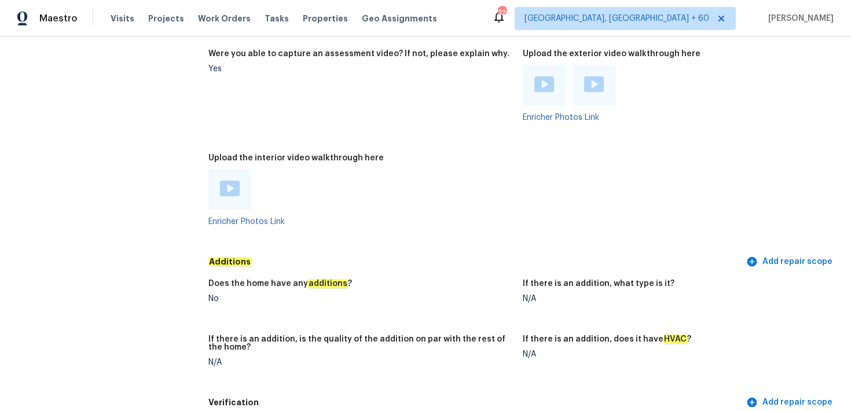
scroll to position [2274, 0]
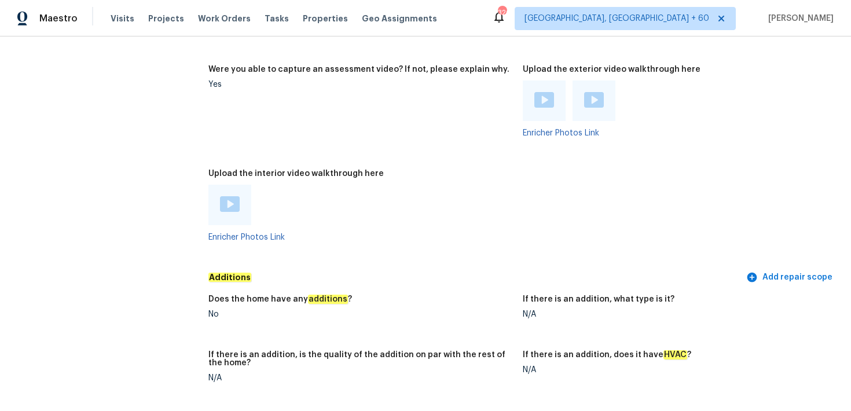
click at [237, 201] on img at bounding box center [230, 204] width 20 height 16
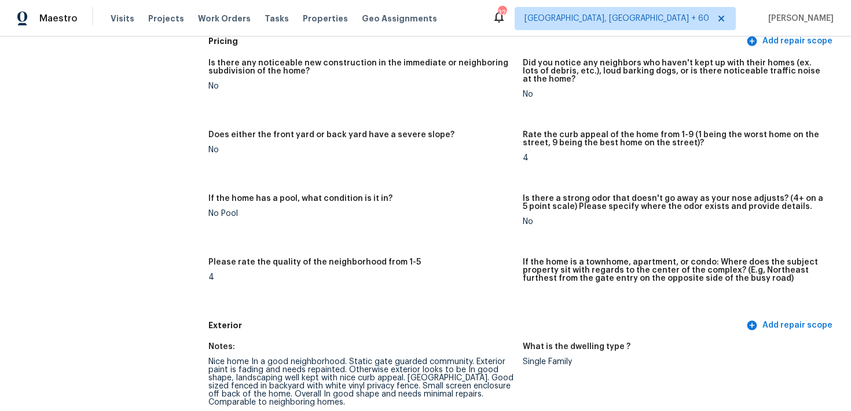
scroll to position [0, 0]
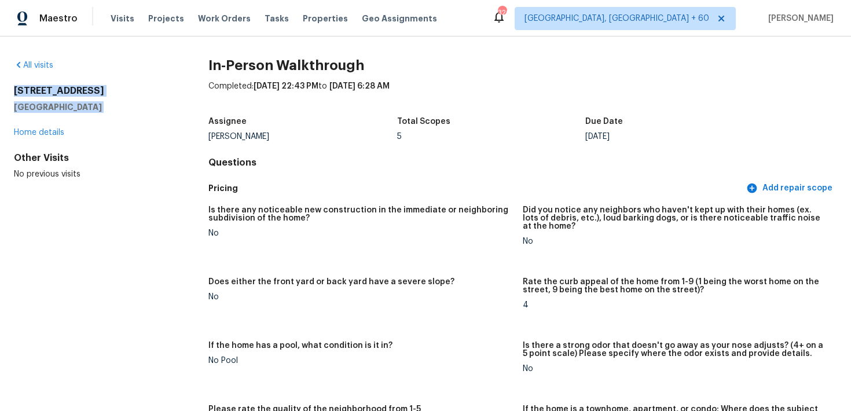
drag, startPoint x: 11, startPoint y: 90, endPoint x: 97, endPoint y: 113, distance: 88.6
click at [97, 113] on div "All visits 3879 Hanworth Loop Sanford, FL 32773 Home details Other Visits No pr…" at bounding box center [425, 223] width 851 height 374
copy div "3879 Hanworth Loop Sanford, FL 32773"
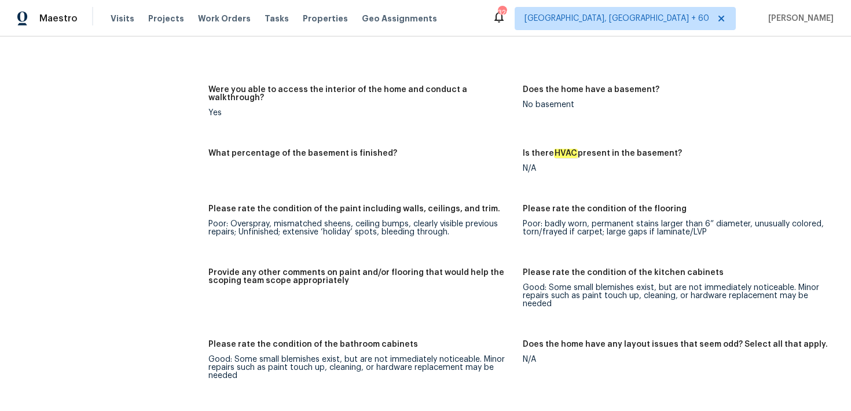
scroll to position [2544, 0]
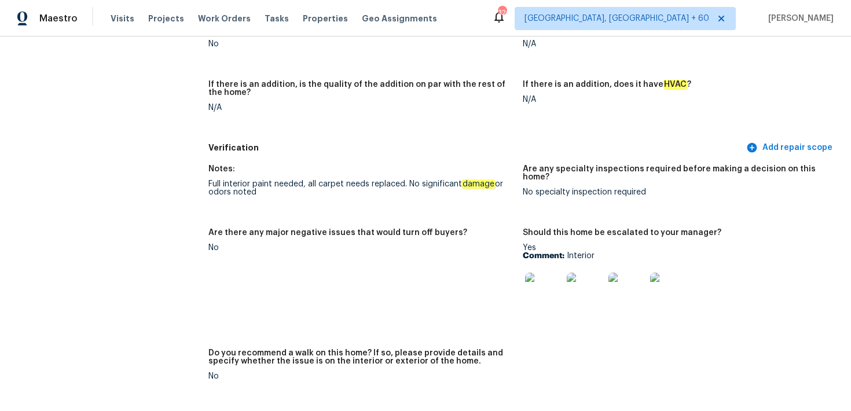
click at [572, 252] on p "Comment: Interior" at bounding box center [675, 256] width 305 height 8
copy p "Interior"
click at [532, 273] on img at bounding box center [543, 291] width 37 height 37
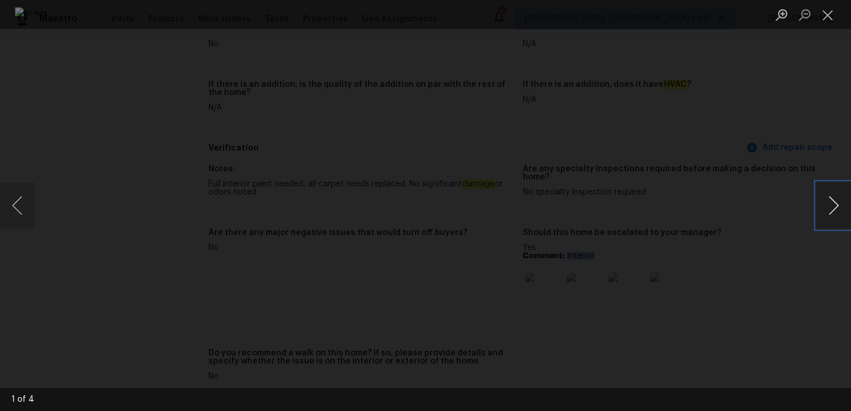
click at [828, 212] on button "Next image" at bounding box center [833, 205] width 35 height 46
click at [829, 21] on button "Close lightbox" at bounding box center [827, 15] width 23 height 20
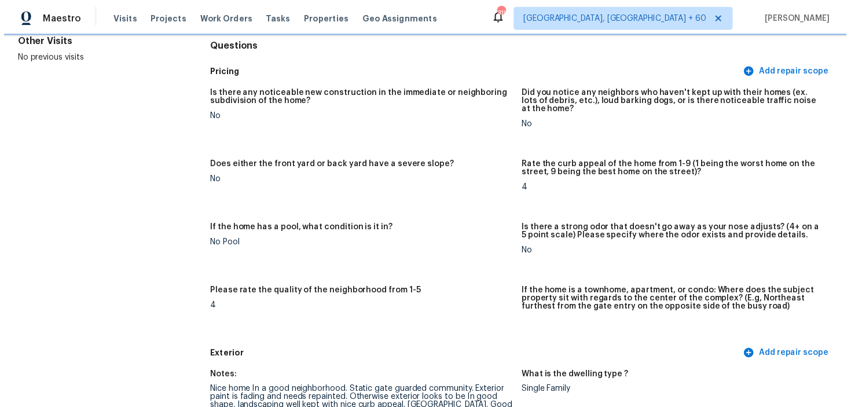
scroll to position [0, 0]
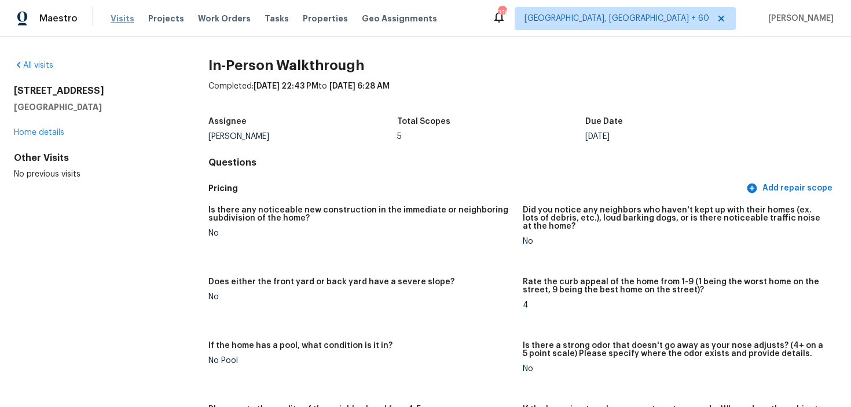
click at [126, 21] on span "Visits" at bounding box center [123, 19] width 24 height 12
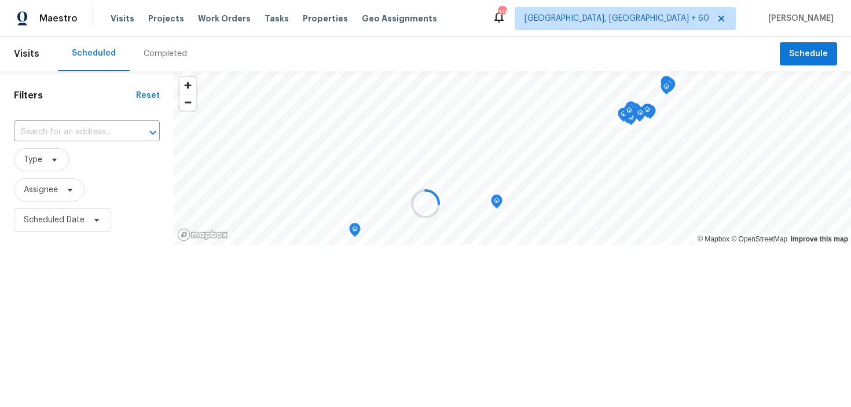
click at [163, 56] on div at bounding box center [425, 203] width 851 height 407
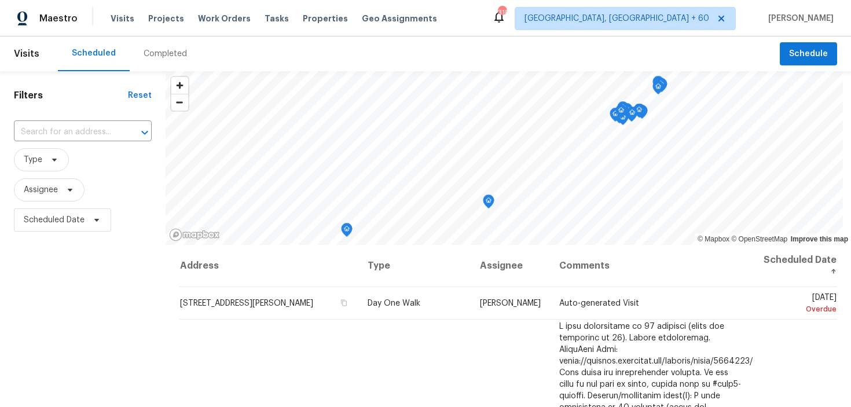
click at [163, 56] on div "Completed" at bounding box center [165, 54] width 43 height 12
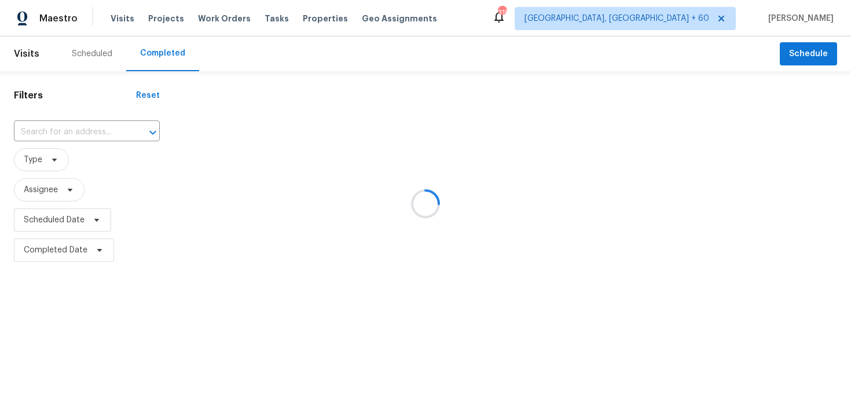
click at [56, 131] on div at bounding box center [425, 203] width 851 height 407
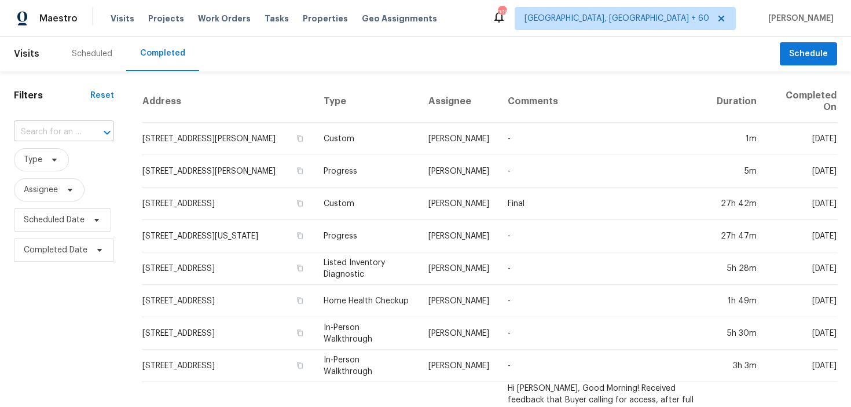
click at [49, 129] on input "text" at bounding box center [48, 132] width 68 height 18
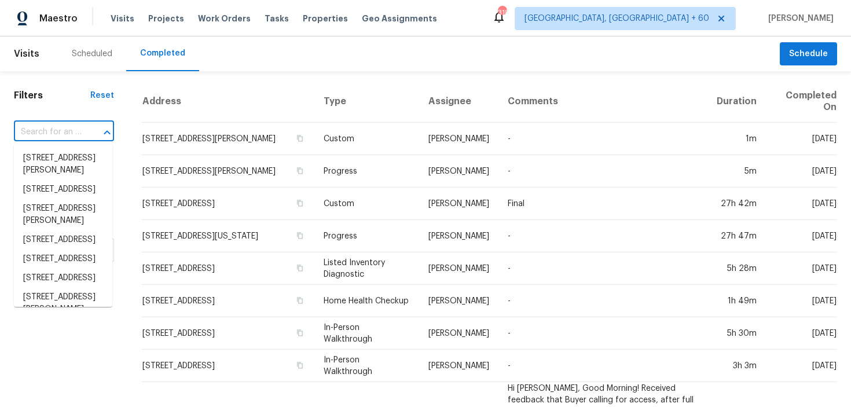
paste input "515 Granite Cir Chuluota, FL, 32766"
type input "515 Granite Cir Chuluota, FL, 32766"
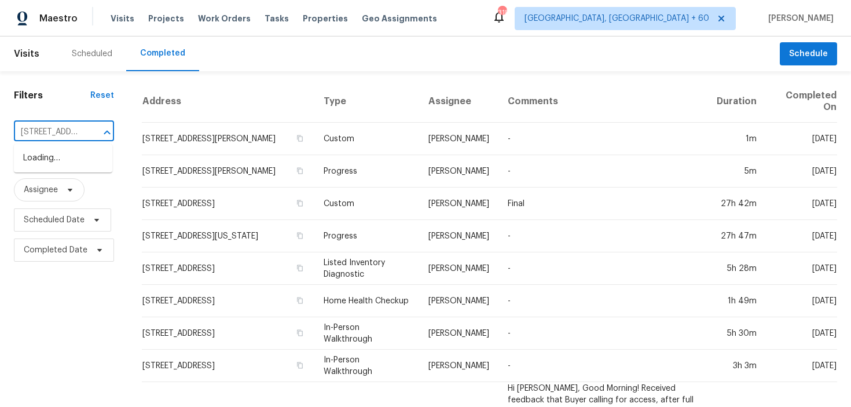
scroll to position [0, 75]
click at [67, 166] on li "515 Granite Cir, Chuluota, FL 32766" at bounding box center [63, 158] width 98 height 19
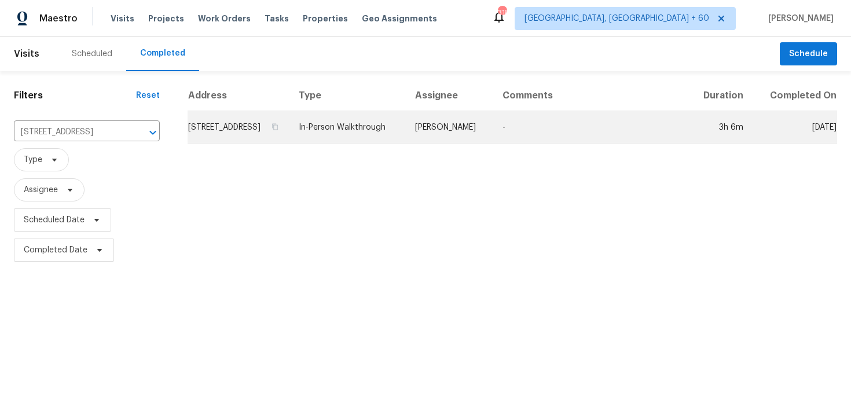
click at [358, 131] on td "In-Person Walkthrough" at bounding box center [347, 127] width 116 height 32
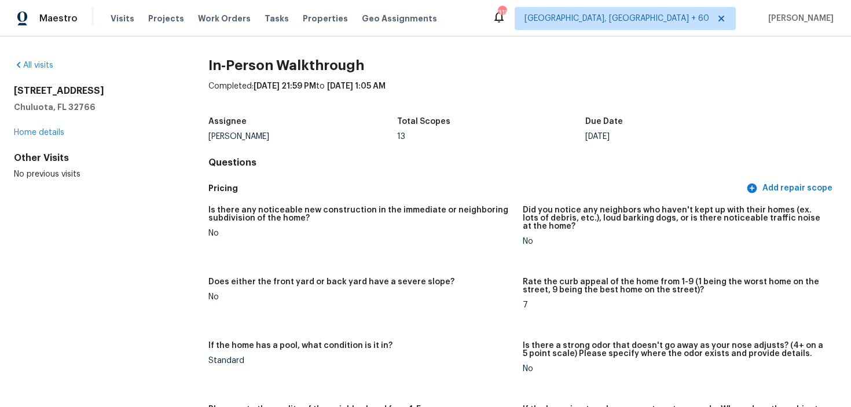
scroll to position [2920, 0]
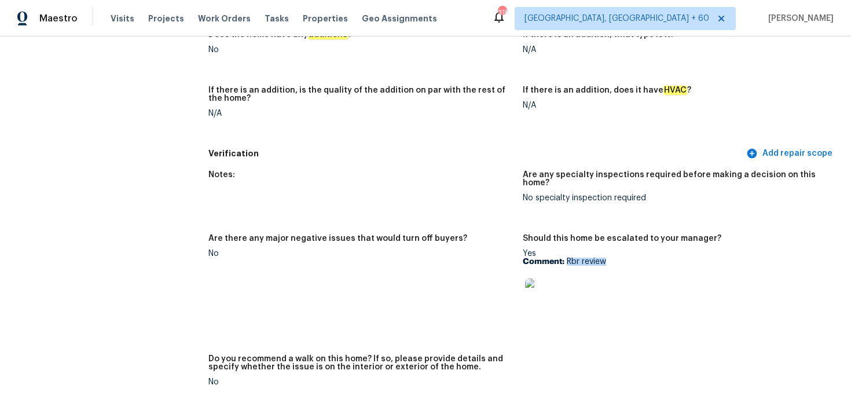
drag, startPoint x: 566, startPoint y: 245, endPoint x: 624, endPoint y: 245, distance: 57.9
click at [624, 258] on p "Comment: Rbr review" at bounding box center [675, 262] width 305 height 8
copy p "Rbr review"
click at [541, 278] on img at bounding box center [543, 296] width 37 height 37
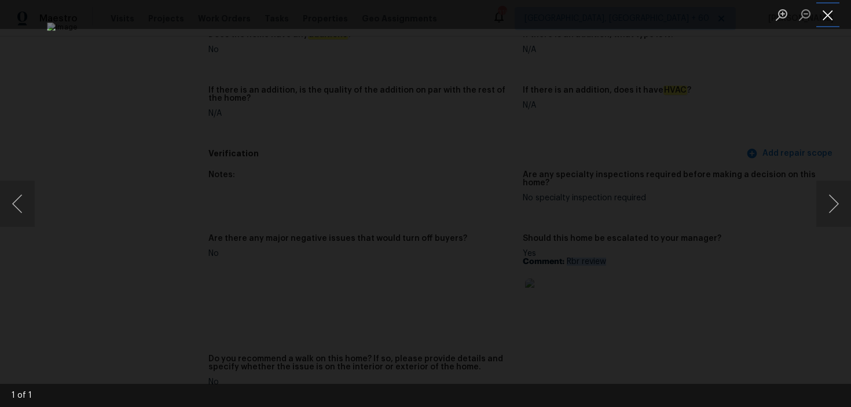
click at [822, 24] on button "Close lightbox" at bounding box center [827, 15] width 23 height 20
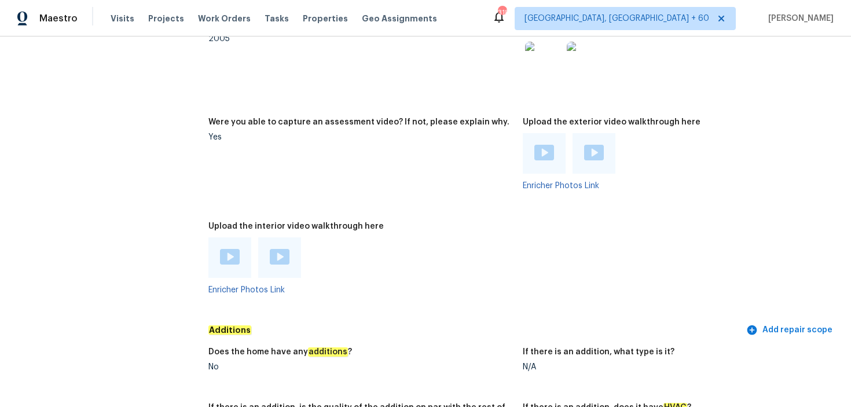
scroll to position [2579, 0]
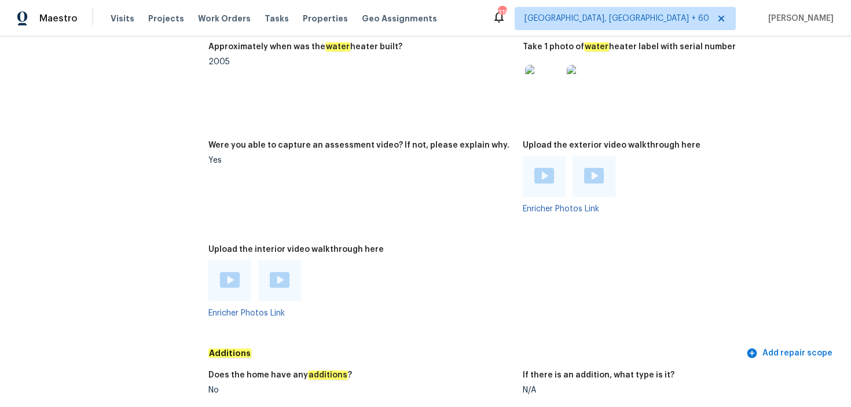
click at [239, 280] on div at bounding box center [230, 280] width 20 height 17
click at [291, 263] on div at bounding box center [279, 280] width 43 height 41
click at [277, 272] on img at bounding box center [280, 280] width 20 height 16
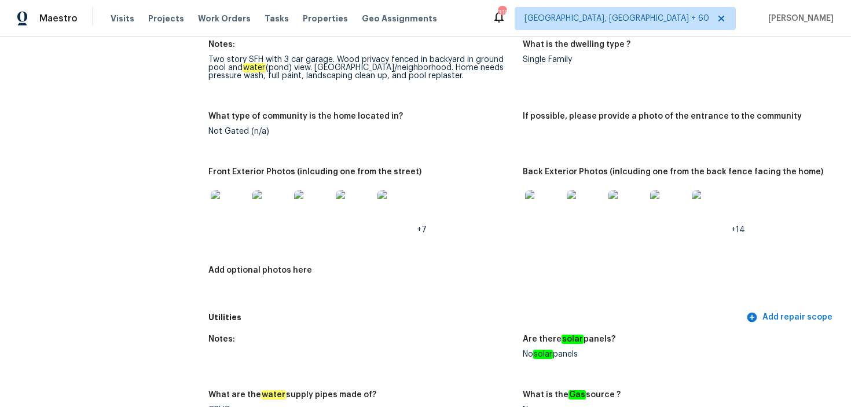
scroll to position [326, 0]
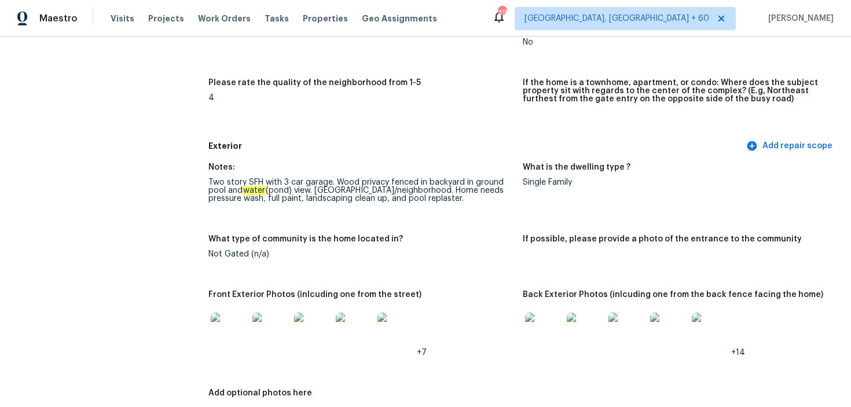
click at [330, 273] on figure "What type of community is the home located in? Not Gated (n/a)" at bounding box center [365, 256] width 314 height 42
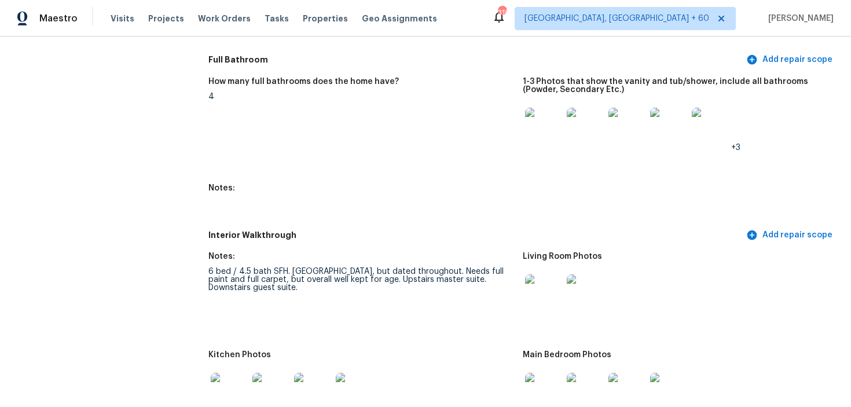
scroll to position [1443, 0]
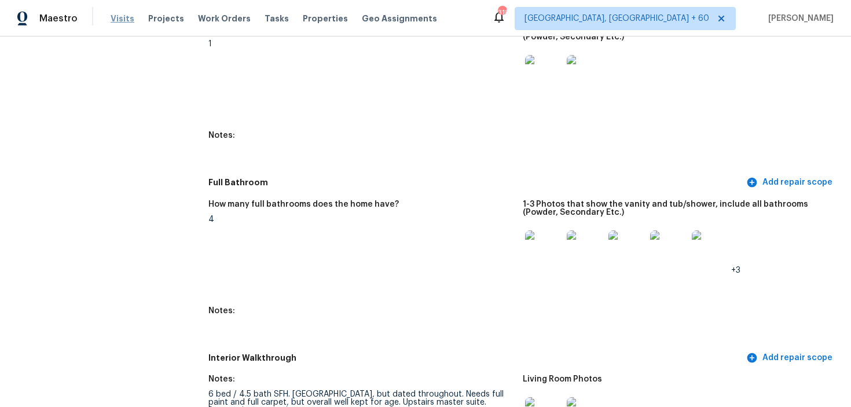
click at [118, 17] on span "Visits" at bounding box center [123, 19] width 24 height 12
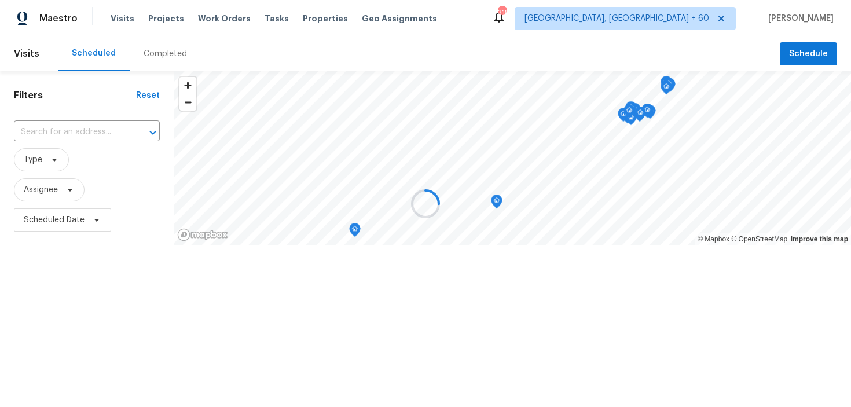
click at [164, 57] on div at bounding box center [425, 203] width 851 height 407
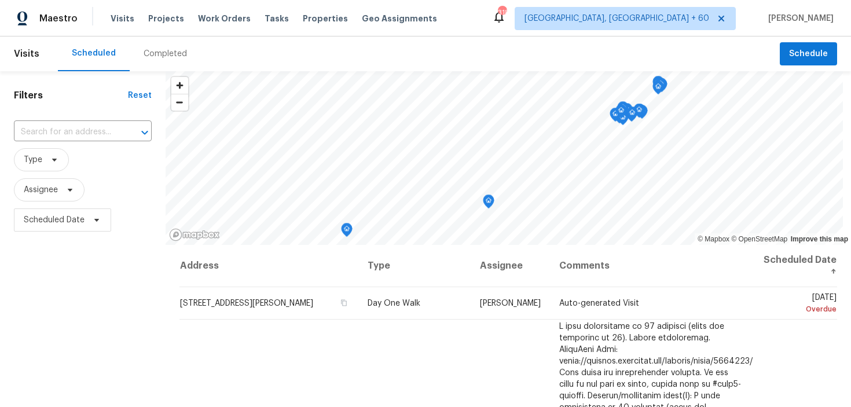
click at [164, 57] on div "Completed" at bounding box center [165, 54] width 43 height 12
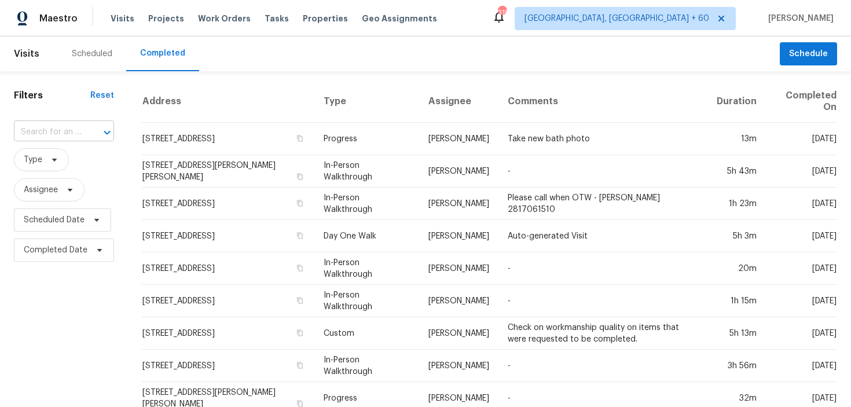
click at [32, 131] on input "text" at bounding box center [48, 132] width 68 height 18
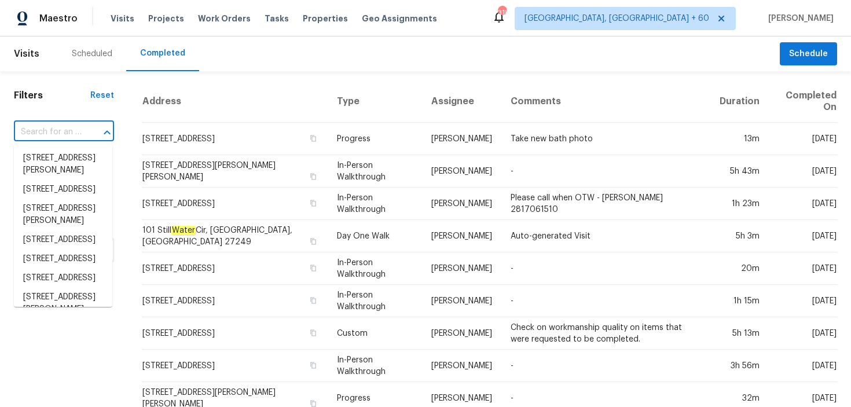
paste input "2046 Heartland Cir Valrico, FL, 33594"
type input "2046 Heartland Cir Valrico, FL, 33594"
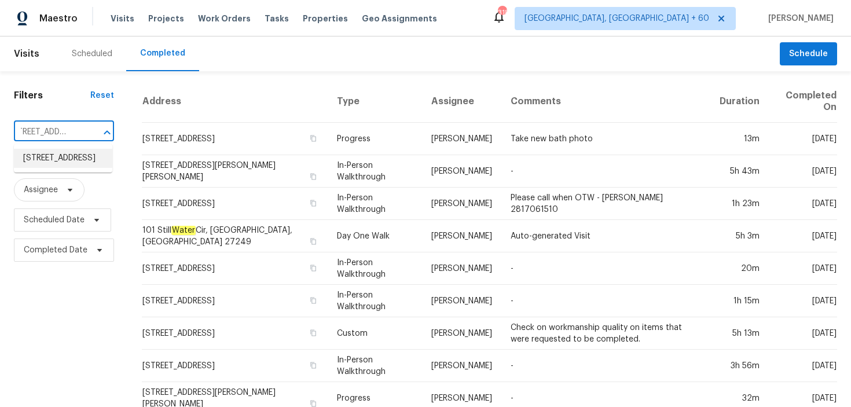
click at [49, 159] on li "2046 Heartland Cir, Valrico, FL 33594" at bounding box center [63, 158] width 98 height 19
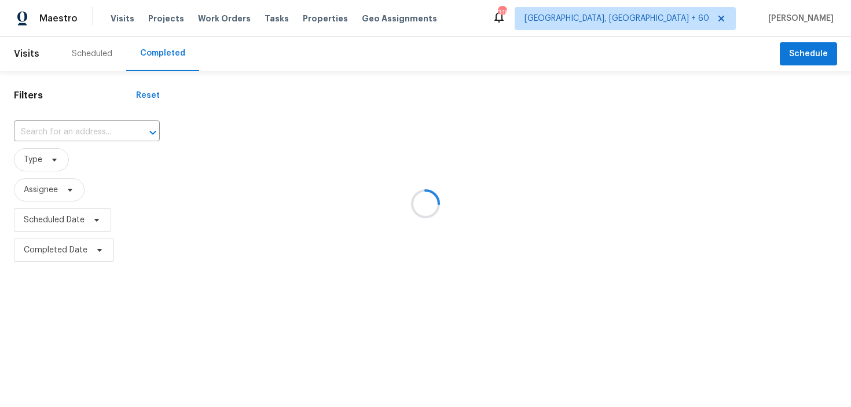
type input "2046 Heartland Cir, Valrico, FL 33594"
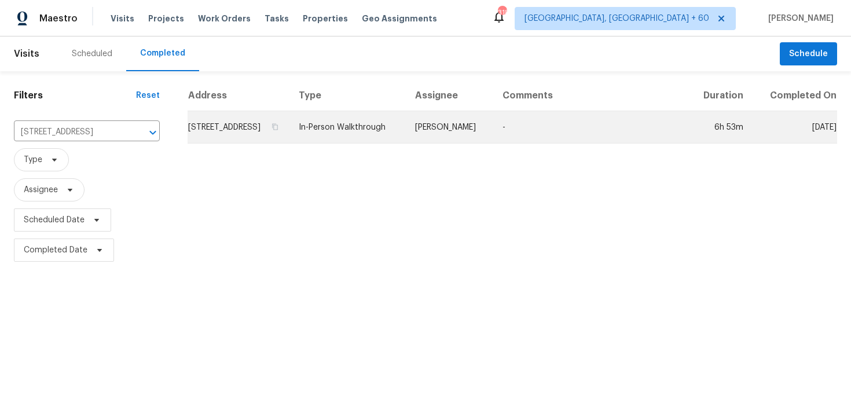
click at [369, 132] on td "In-Person Walkthrough" at bounding box center [347, 127] width 116 height 32
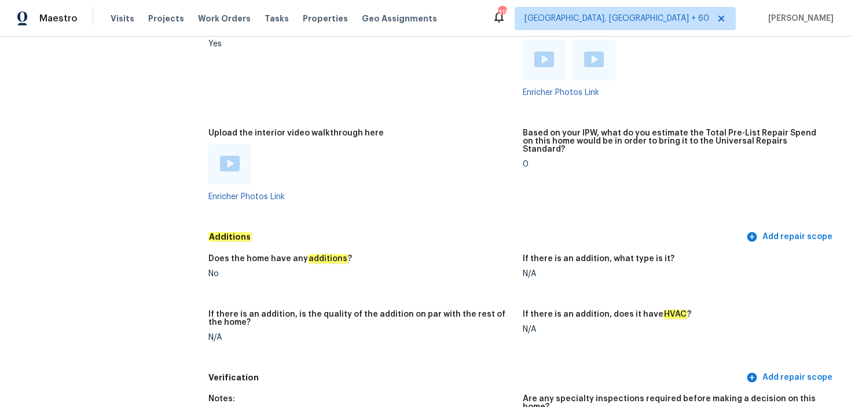
scroll to position [2285, 0]
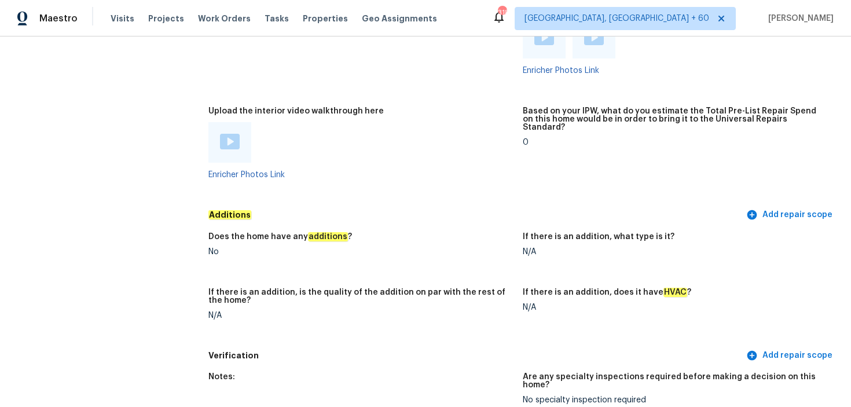
click at [241, 139] on div at bounding box center [229, 142] width 43 height 41
click at [227, 139] on img at bounding box center [230, 142] width 20 height 16
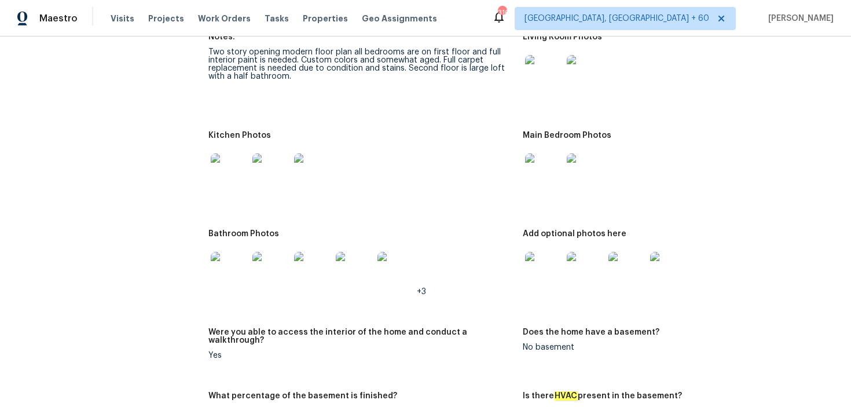
scroll to position [1371, 0]
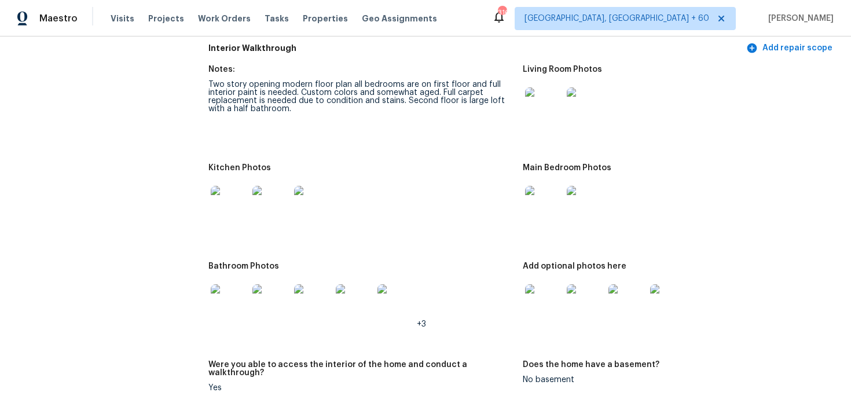
click at [538, 102] on img at bounding box center [543, 105] width 37 height 37
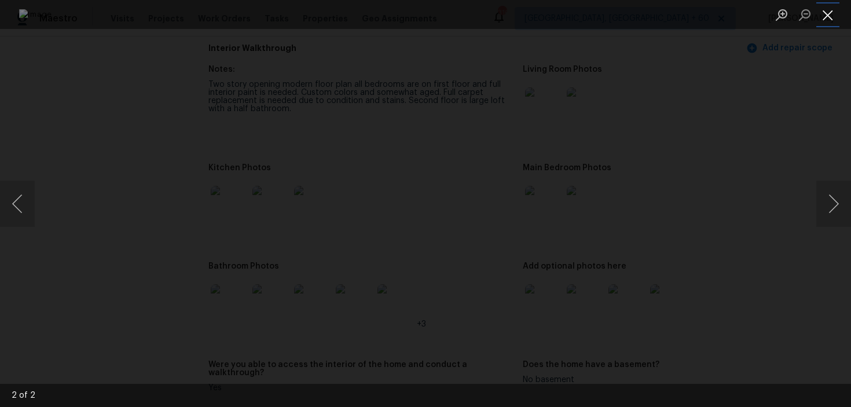
click at [824, 10] on button "Close lightbox" at bounding box center [827, 15] width 23 height 20
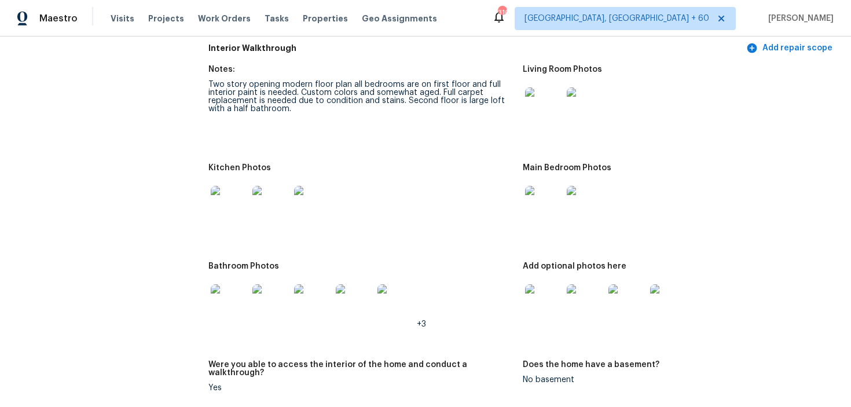
click at [543, 209] on img at bounding box center [543, 204] width 37 height 37
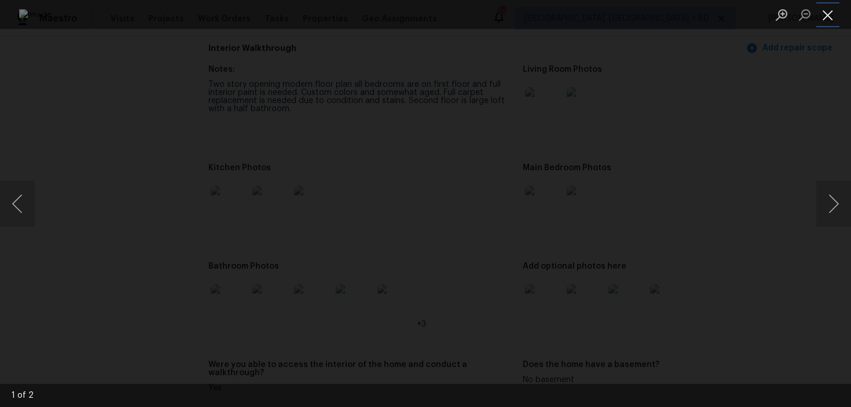
click at [826, 20] on button "Close lightbox" at bounding box center [827, 15] width 23 height 20
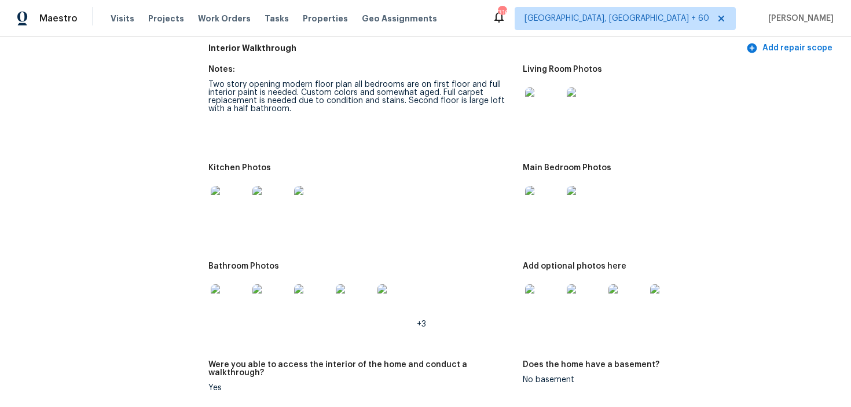
click at [237, 203] on img at bounding box center [229, 204] width 37 height 37
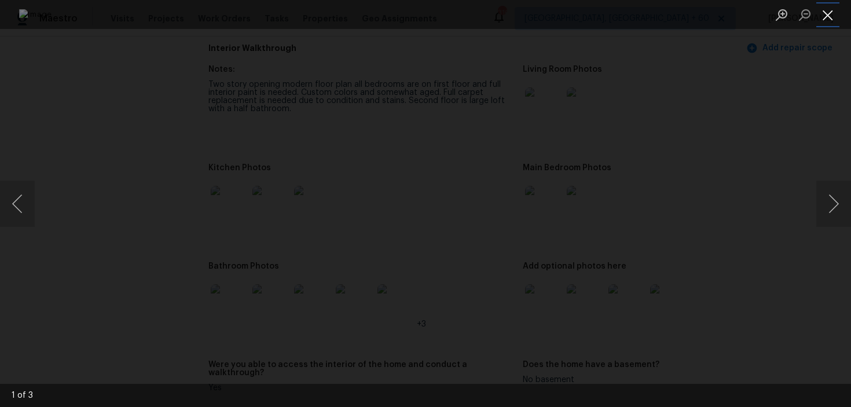
click at [822, 12] on button "Close lightbox" at bounding box center [827, 15] width 23 height 20
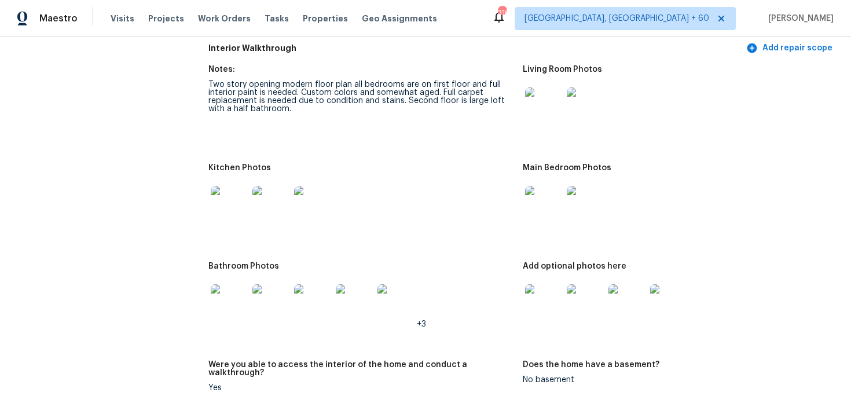
click at [554, 203] on img at bounding box center [543, 204] width 37 height 37
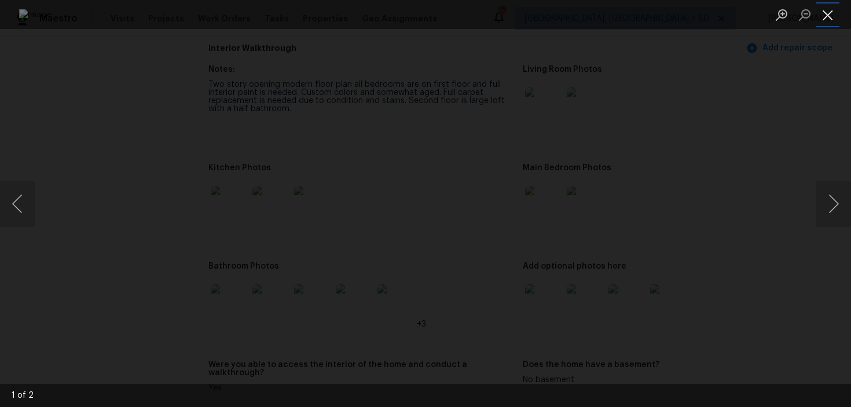
click at [834, 13] on button "Close lightbox" at bounding box center [827, 15] width 23 height 20
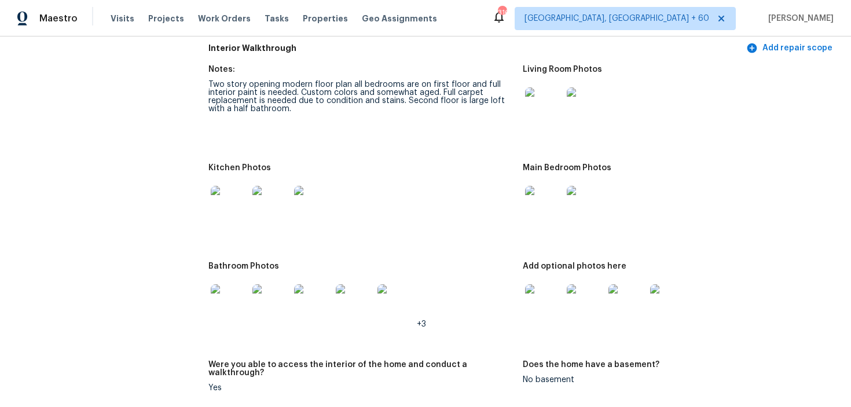
click at [230, 304] on img at bounding box center [229, 302] width 37 height 37
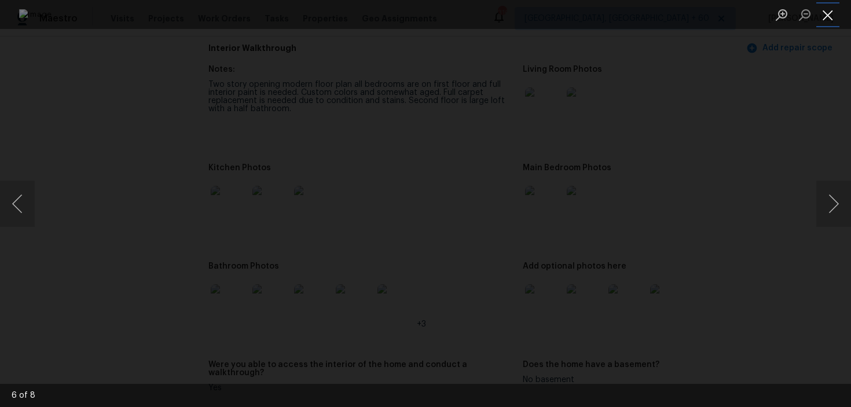
click at [822, 15] on button "Close lightbox" at bounding box center [827, 15] width 23 height 20
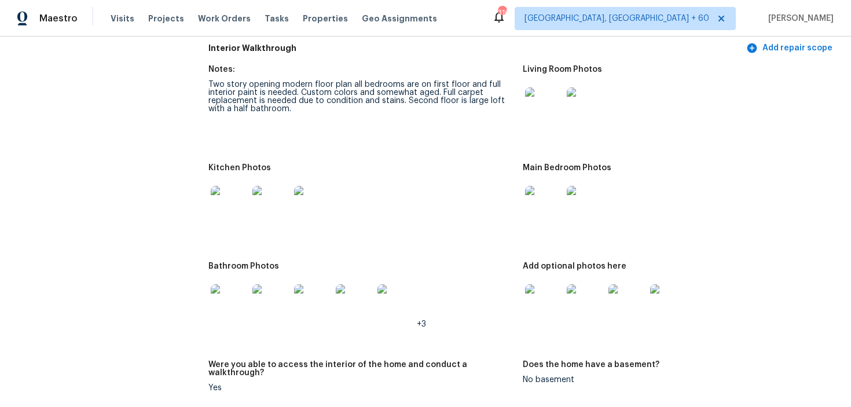
click at [541, 303] on img at bounding box center [543, 302] width 37 height 37
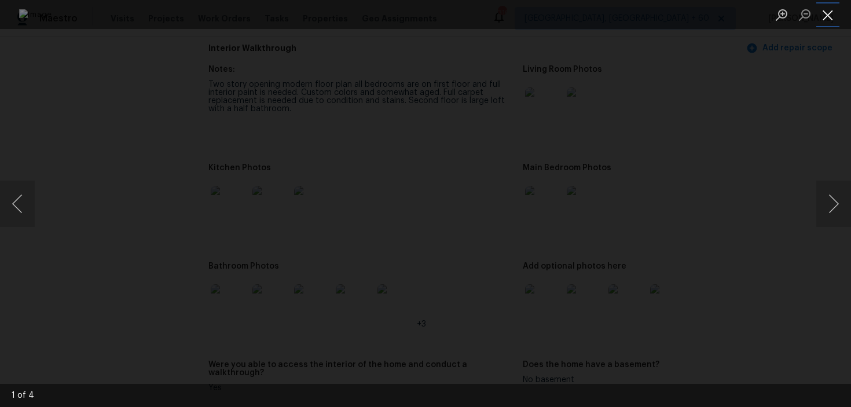
click at [820, 18] on button "Close lightbox" at bounding box center [827, 15] width 23 height 20
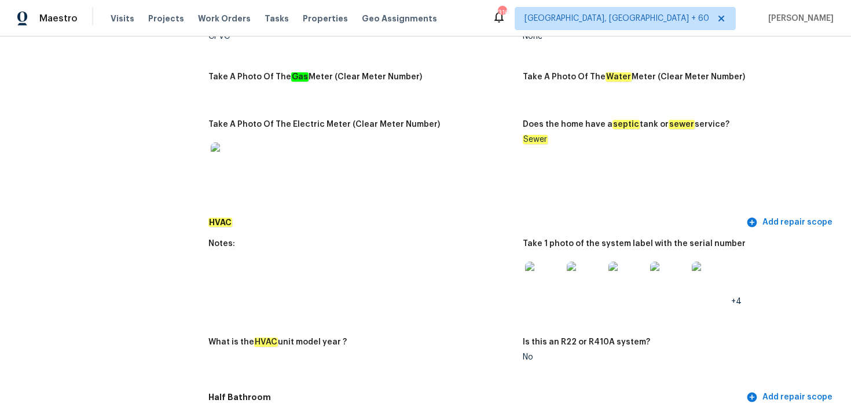
scroll to position [0, 0]
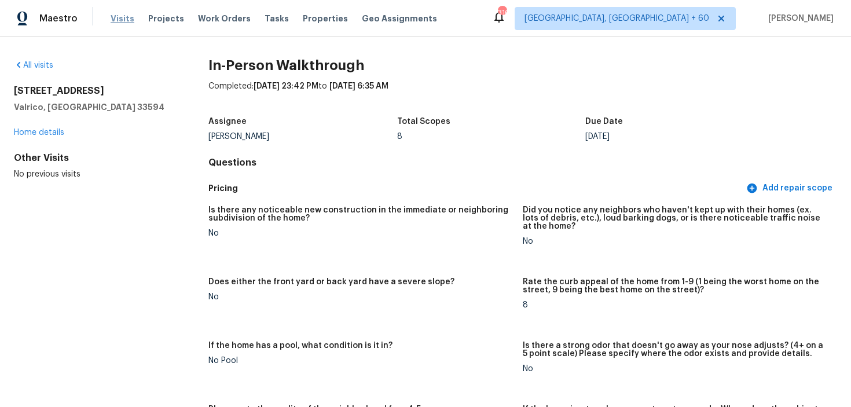
click at [123, 22] on span "Visits" at bounding box center [123, 19] width 24 height 12
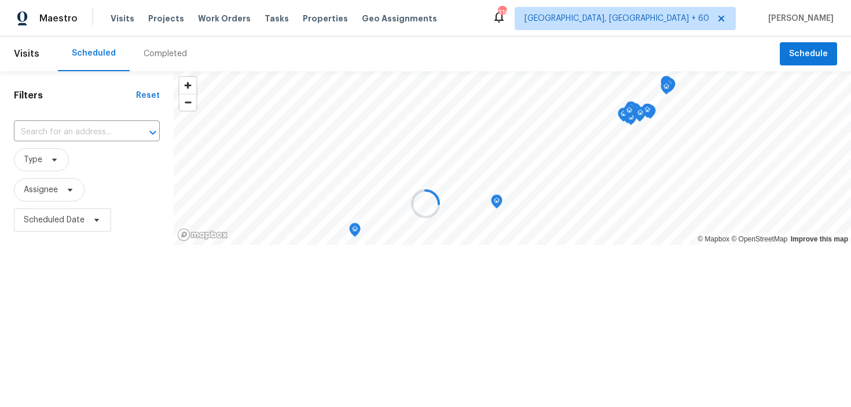
click at [149, 53] on div at bounding box center [425, 203] width 851 height 407
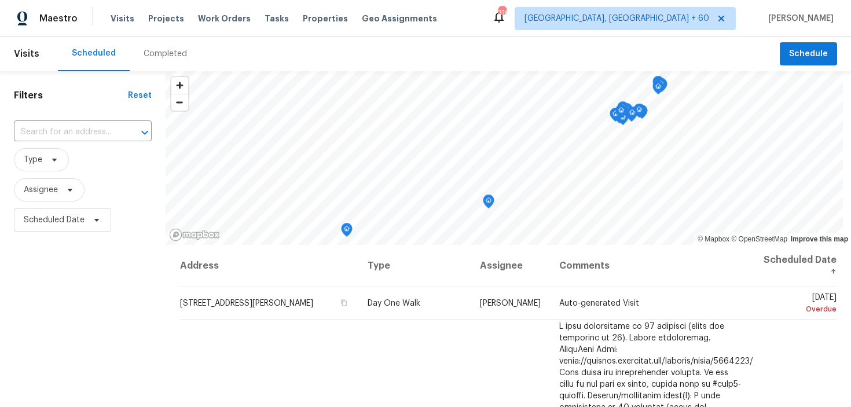
click at [164, 56] on div "Completed" at bounding box center [165, 54] width 43 height 12
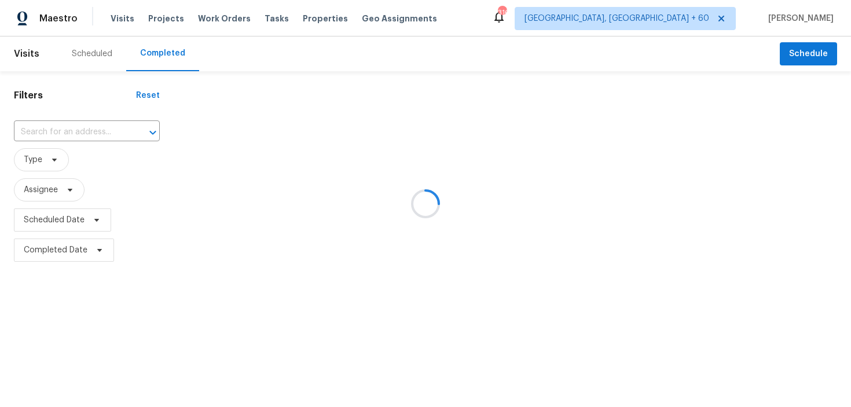
click at [65, 130] on div at bounding box center [425, 203] width 851 height 407
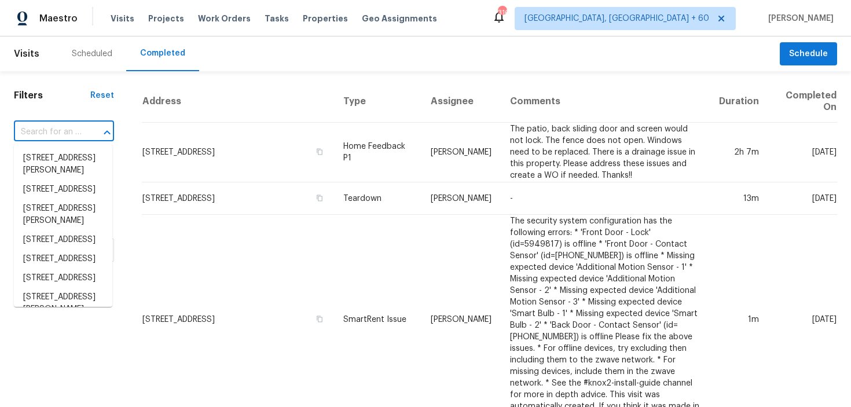
click at [45, 131] on input "text" at bounding box center [48, 132] width 68 height 18
paste input "504 Valencia Park Dr Seffner, FL, 33584"
type input "504 Valencia Park Dr Seffner, FL, 33584"
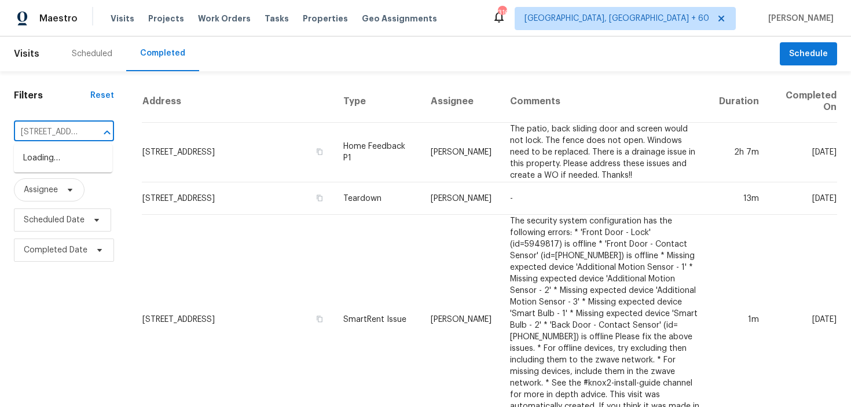
scroll to position [0, 90]
click at [39, 160] on li "504 Valencia Park Dr, Seffner, FL 33584" at bounding box center [63, 164] width 98 height 31
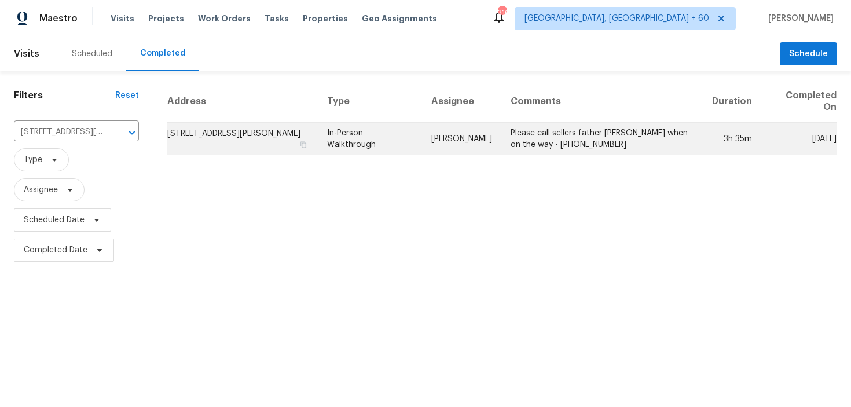
click at [384, 137] on td "In-Person Walkthrough" at bounding box center [370, 139] width 104 height 32
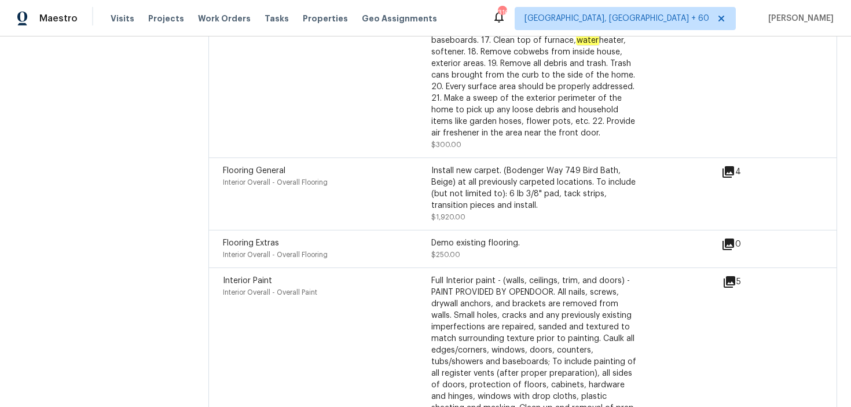
scroll to position [4041, 0]
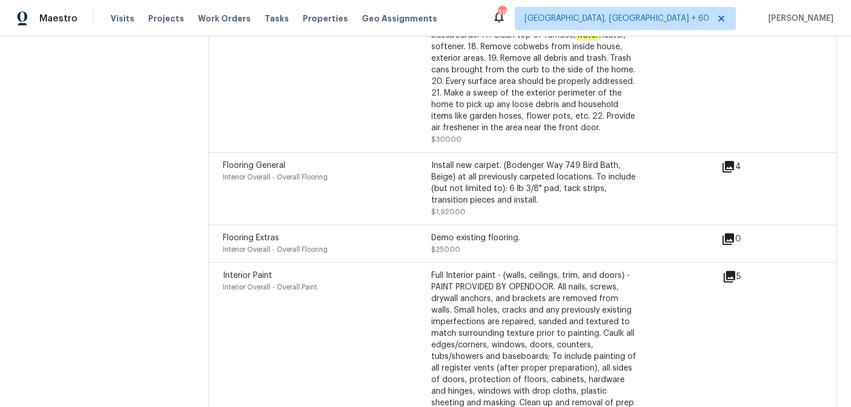
click at [510, 171] on div "Install new carpet. (Bodenger Way 749 Bird Bath, Beige) at all previously carpe…" at bounding box center [535, 183] width 208 height 46
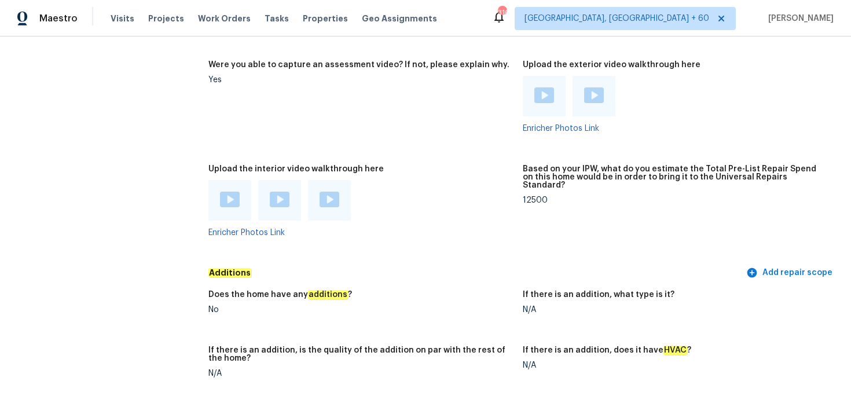
scroll to position [2736, 0]
click at [241, 228] on link "Enricher Photos Link" at bounding box center [246, 232] width 76 height 8
click at [246, 190] on div at bounding box center [229, 199] width 43 height 41
click at [229, 192] on img at bounding box center [230, 199] width 20 height 16
click at [280, 191] on img at bounding box center [280, 199] width 20 height 16
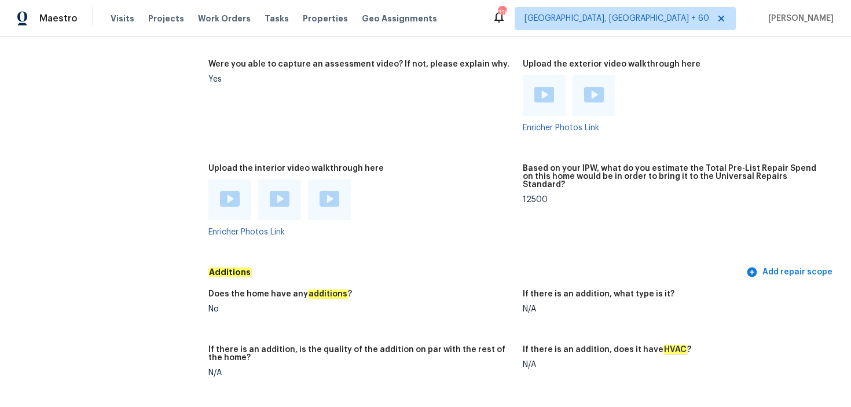
click at [335, 179] on div at bounding box center [329, 199] width 43 height 41
click at [318, 179] on div at bounding box center [329, 199] width 43 height 41
click at [331, 196] on img at bounding box center [329, 199] width 20 height 16
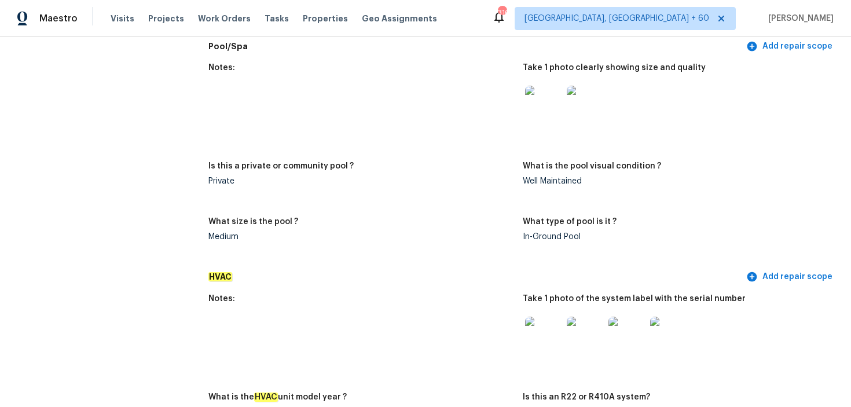
scroll to position [0, 0]
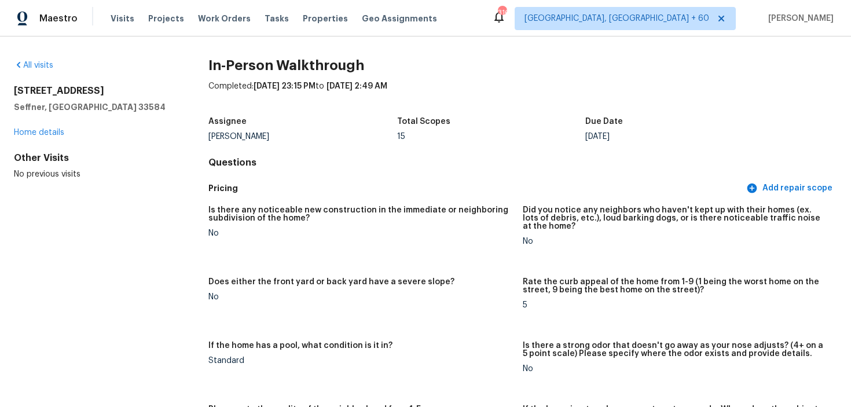
click at [209, 107] on div "Completed: 9/29/2025, 23:15 PM to 9/30/2025, 2:49 AM" at bounding box center [522, 95] width 629 height 30
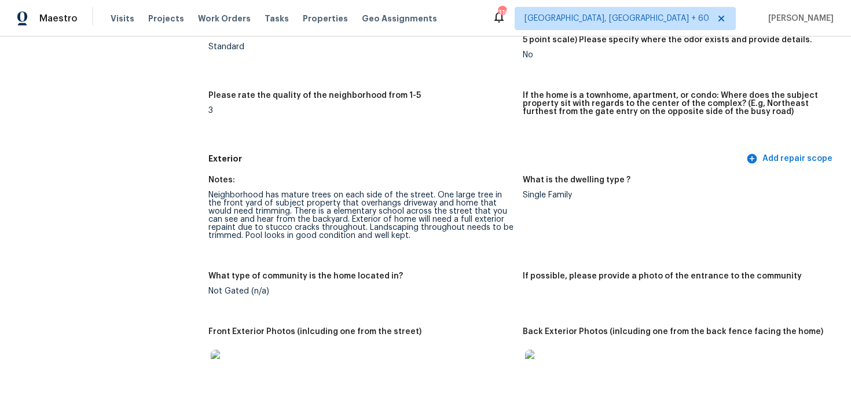
scroll to position [355, 0]
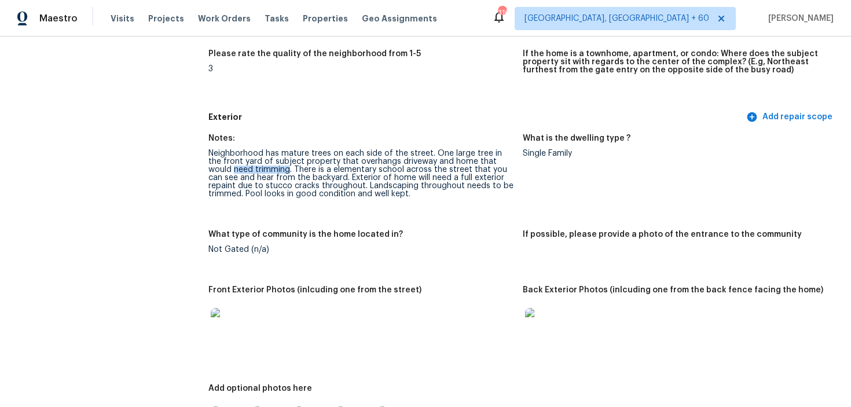
drag, startPoint x: 210, startPoint y: 170, endPoint x: 261, endPoint y: 171, distance: 51.5
click at [261, 171] on div "Neighborhood has mature trees on each side of the street. One large tree in the…" at bounding box center [360, 173] width 305 height 49
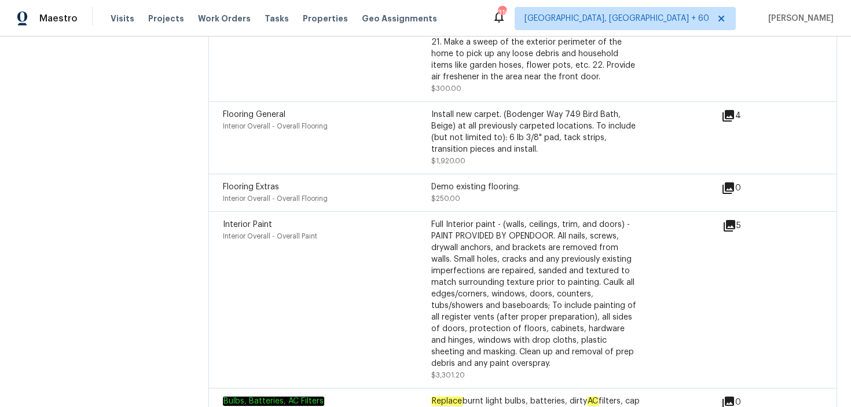
scroll to position [1699, 0]
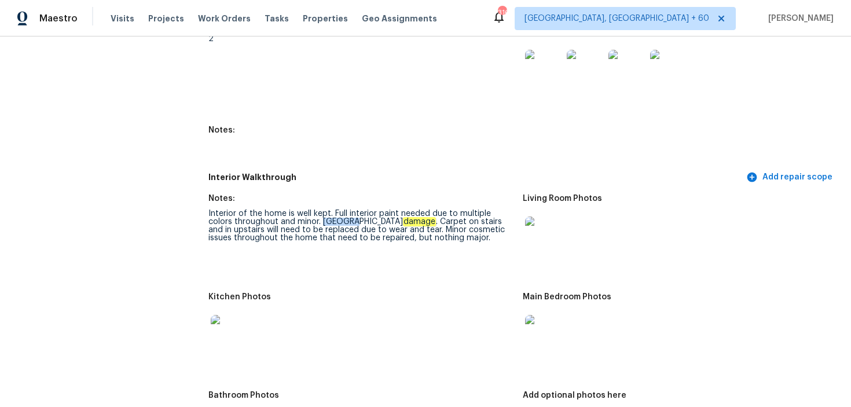
click at [541, 229] on img at bounding box center [543, 234] width 37 height 37
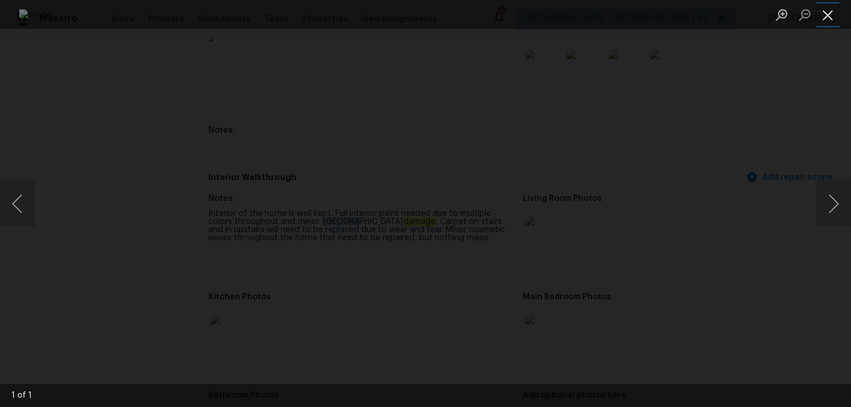
click at [826, 16] on button "Close lightbox" at bounding box center [827, 15] width 23 height 20
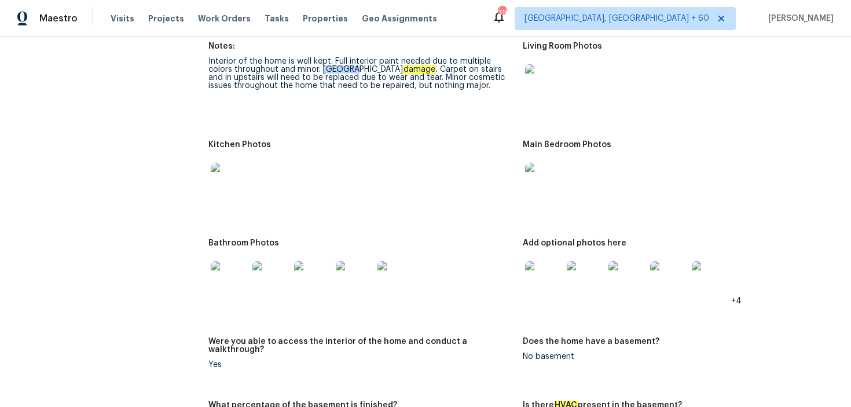
scroll to position [1864, 0]
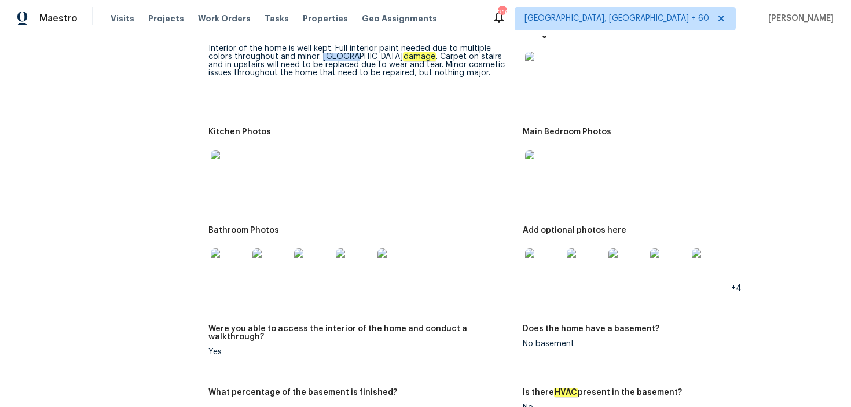
click at [541, 164] on img at bounding box center [543, 168] width 37 height 37
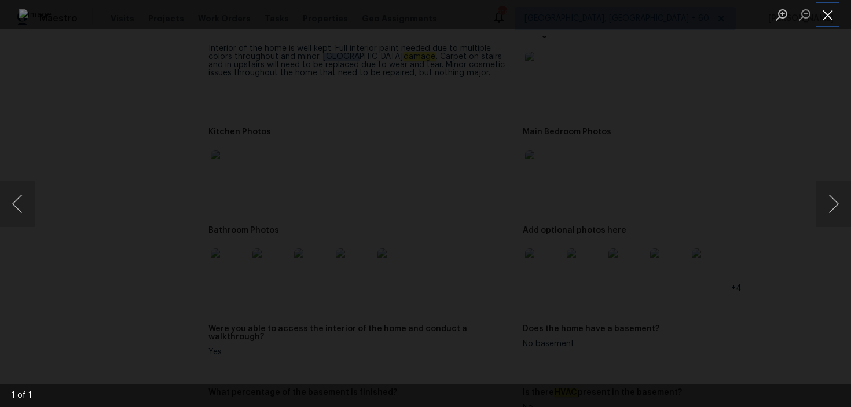
click at [826, 16] on button "Close lightbox" at bounding box center [827, 15] width 23 height 20
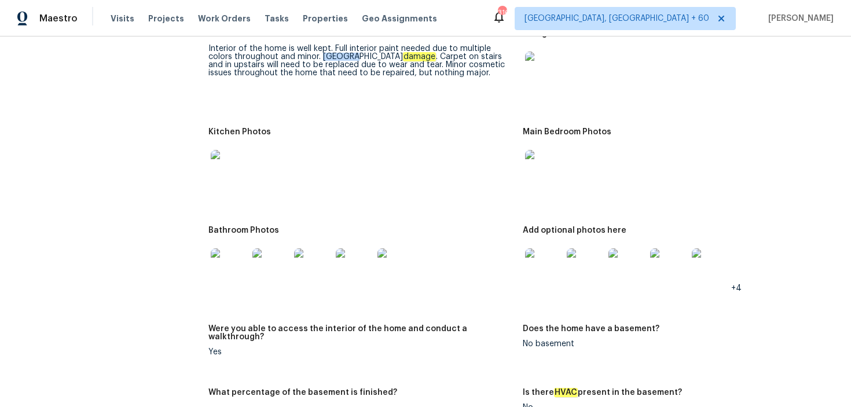
scroll to position [1923, 0]
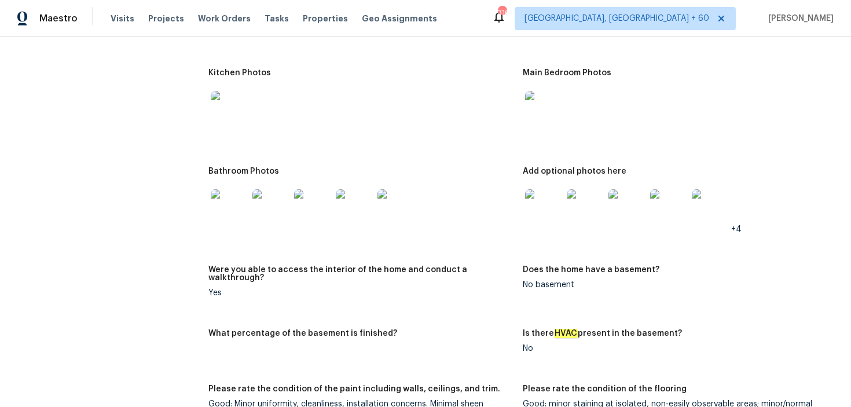
click at [546, 193] on img at bounding box center [543, 207] width 37 height 37
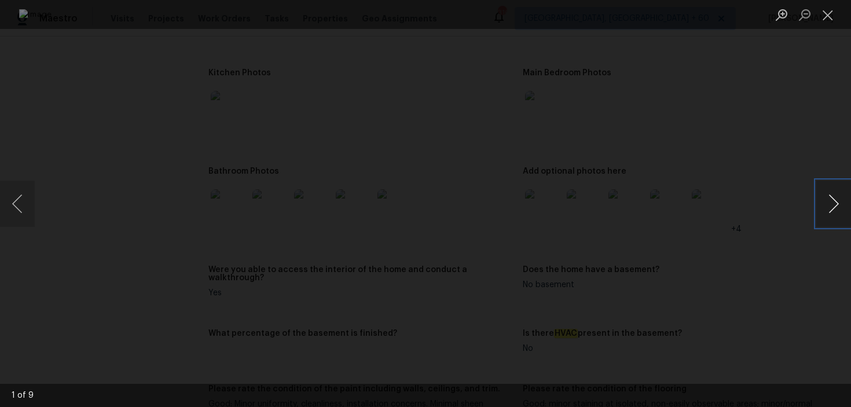
click at [833, 194] on button "Next image" at bounding box center [833, 204] width 35 height 46
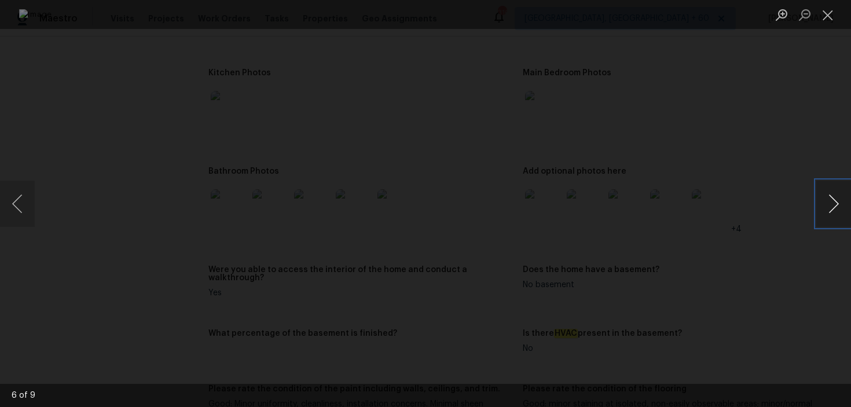
click at [833, 194] on button "Next image" at bounding box center [833, 204] width 35 height 46
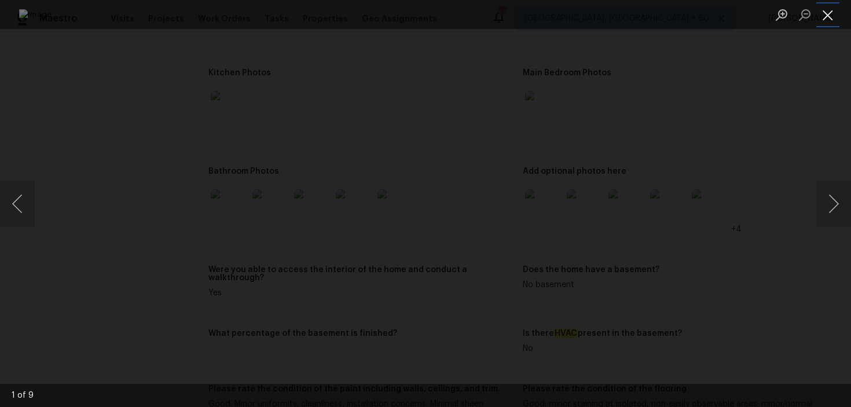
click at [830, 16] on button "Close lightbox" at bounding box center [827, 15] width 23 height 20
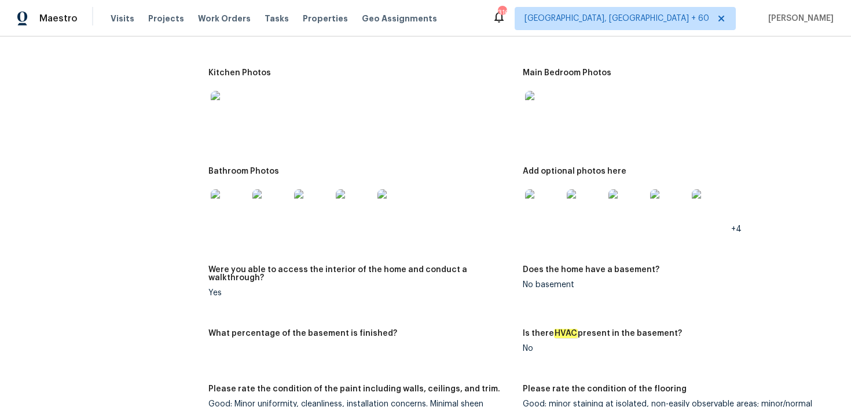
click at [225, 208] on img at bounding box center [229, 207] width 37 height 37
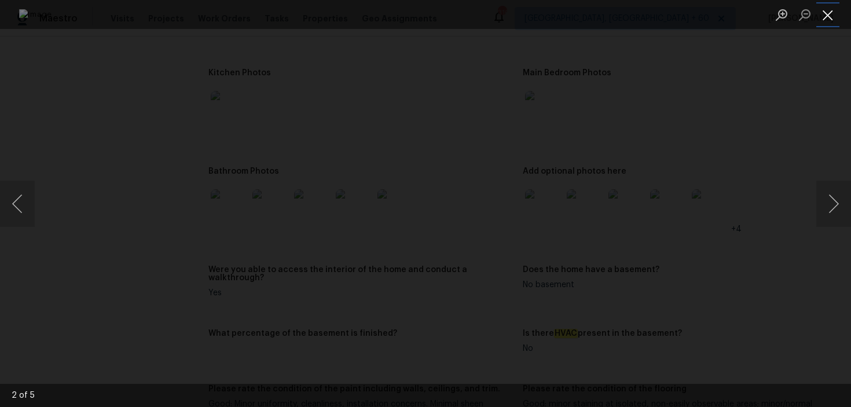
click at [831, 14] on button "Close lightbox" at bounding box center [827, 15] width 23 height 20
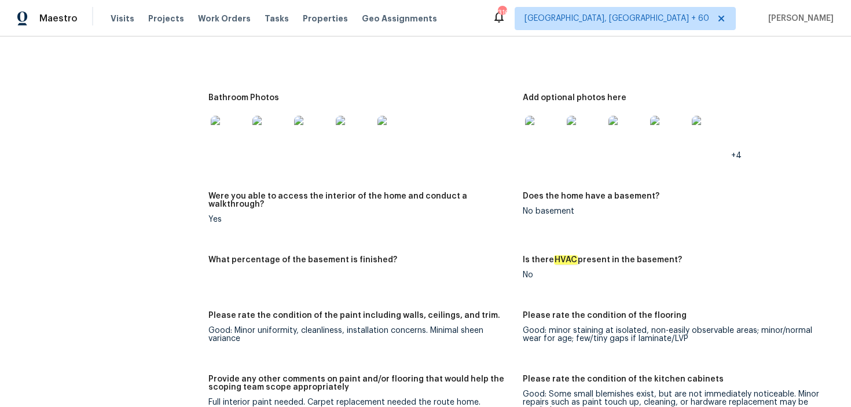
scroll to position [1931, 0]
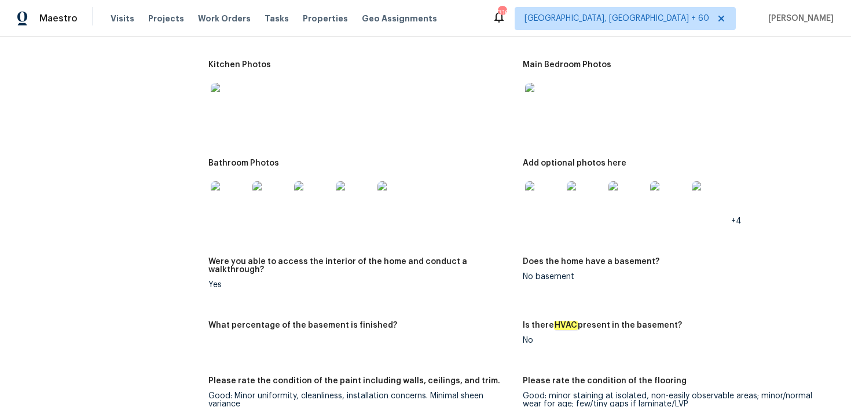
click at [553, 201] on img at bounding box center [543, 199] width 37 height 37
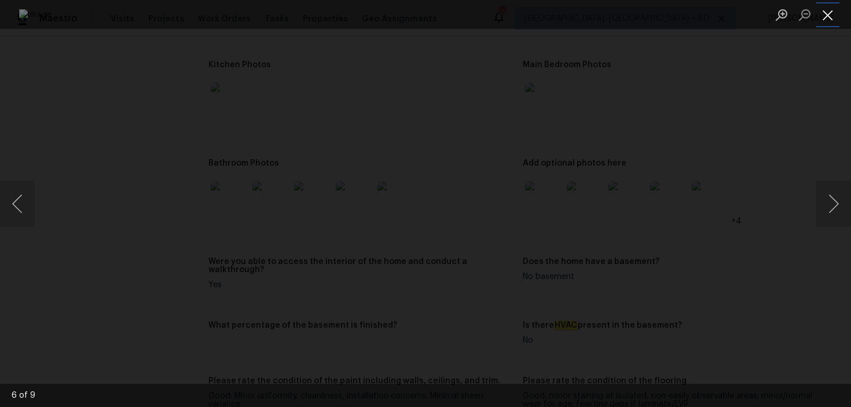
click at [826, 9] on button "Close lightbox" at bounding box center [827, 15] width 23 height 20
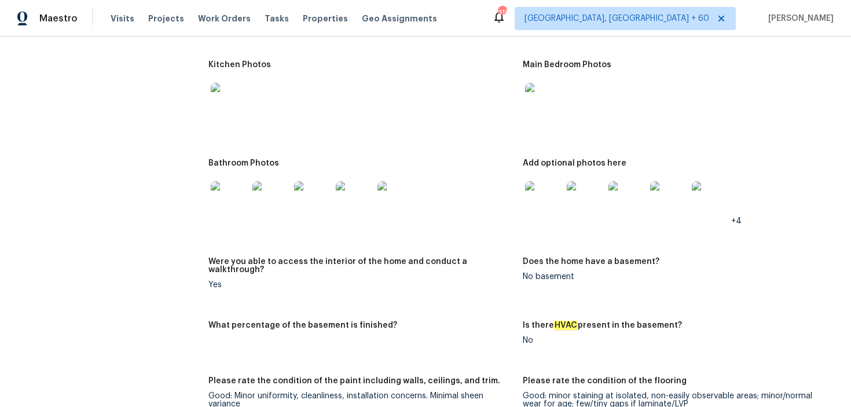
click at [234, 203] on img at bounding box center [229, 199] width 37 height 37
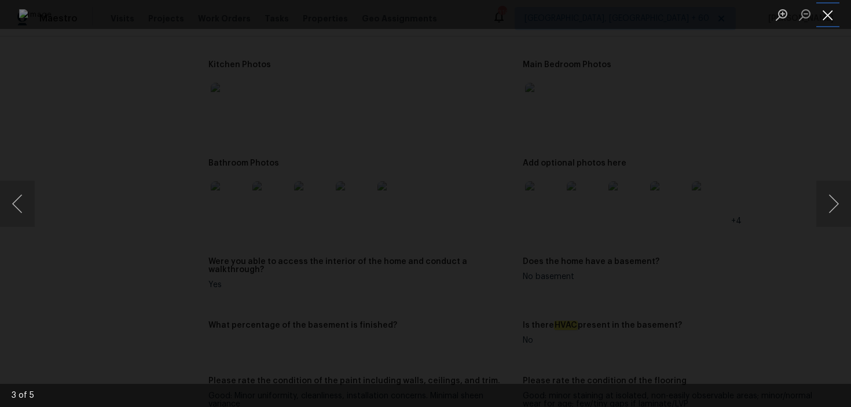
click at [824, 17] on button "Close lightbox" at bounding box center [827, 15] width 23 height 20
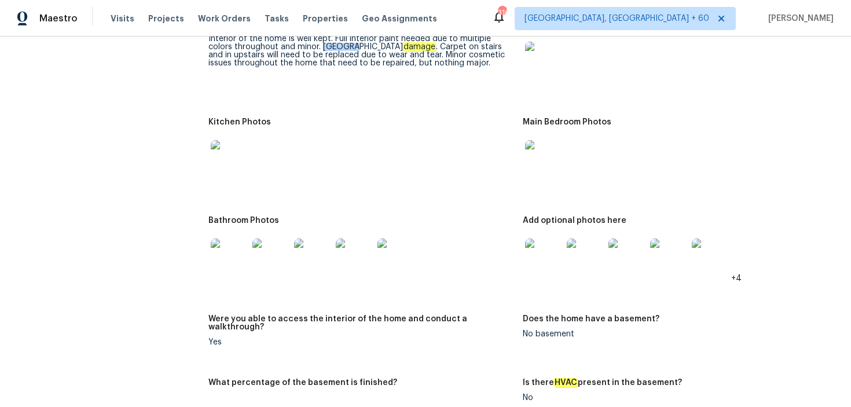
scroll to position [1891, 0]
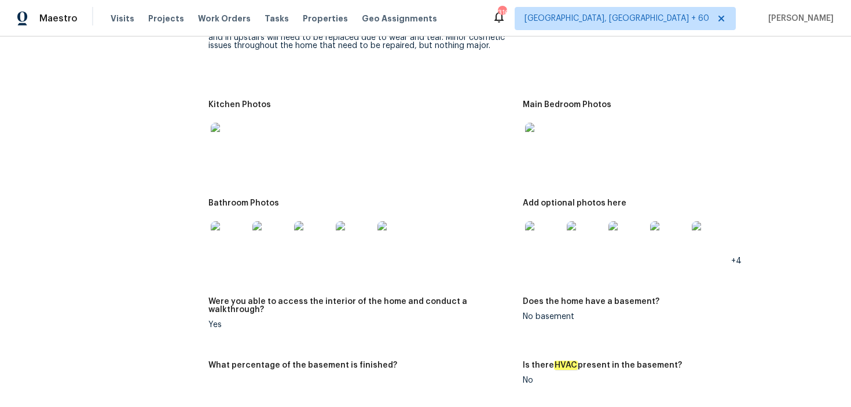
click at [542, 240] on img at bounding box center [543, 239] width 37 height 37
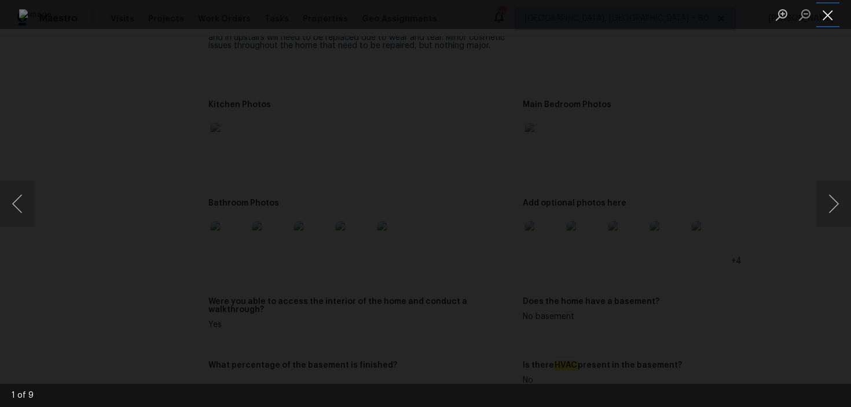
click at [826, 14] on button "Close lightbox" at bounding box center [827, 15] width 23 height 20
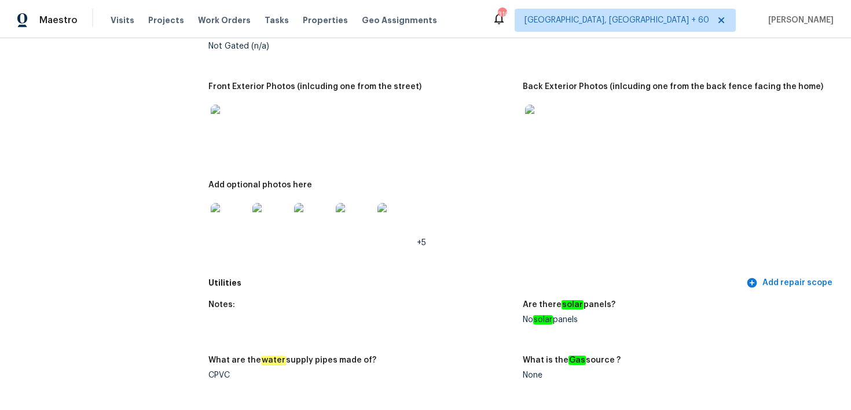
scroll to position [0, 0]
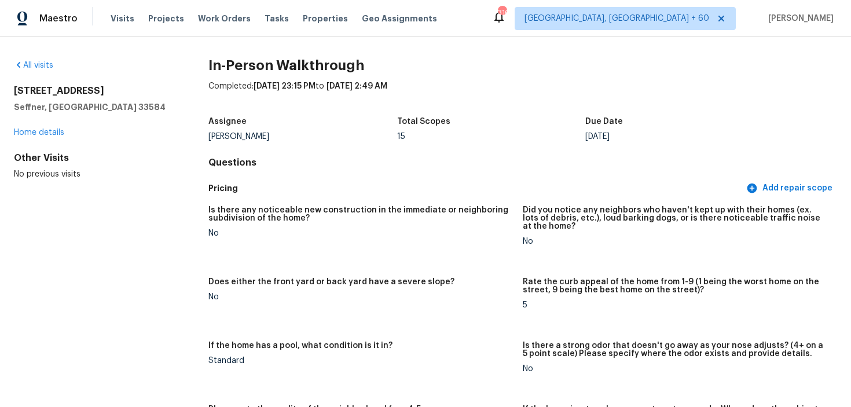
click at [54, 100] on div "504 Valencia Park Dr Seffner, FL 33584" at bounding box center [92, 99] width 157 height 28
drag, startPoint x: 10, startPoint y: 86, endPoint x: 88, endPoint y: 109, distance: 81.3
click at [88, 109] on div "All visits 504 Valencia Park Dr Seffner, FL 33584 Home details Other Visits No …" at bounding box center [425, 221] width 851 height 370
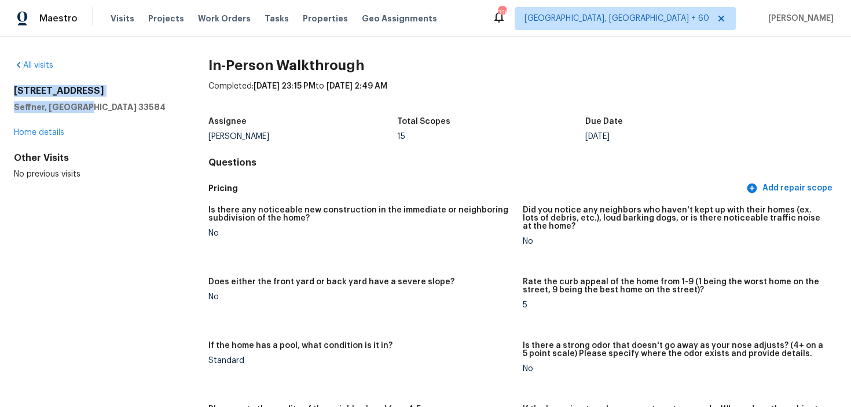
copy div "504 Valencia Park Dr Seffner, FL 33584"
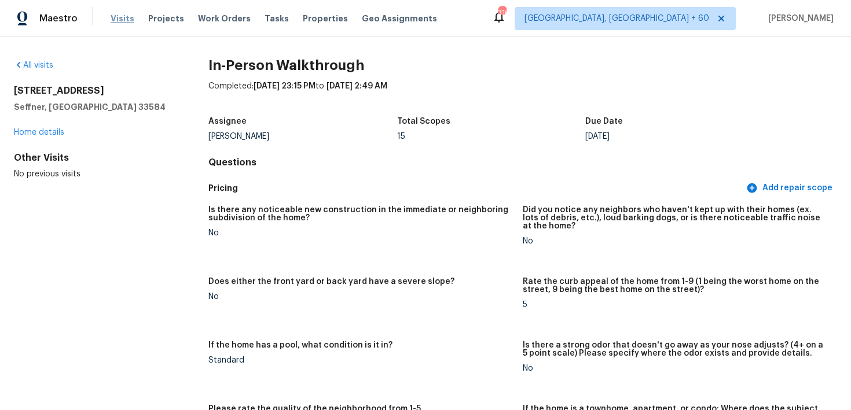
click at [117, 17] on span "Visits" at bounding box center [123, 19] width 24 height 12
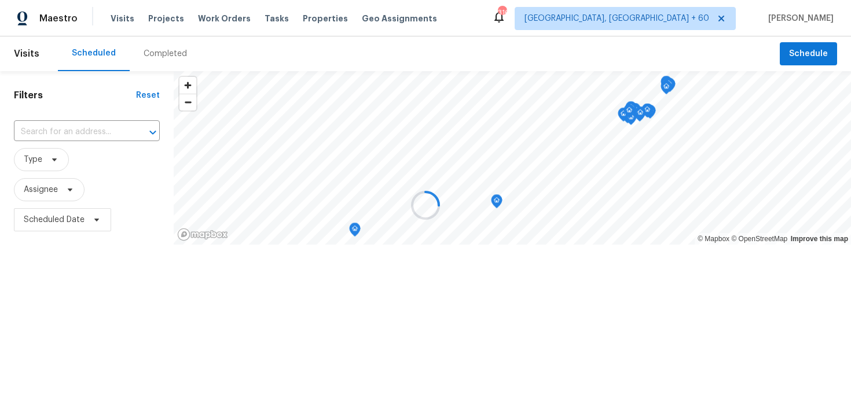
click at [145, 56] on div at bounding box center [425, 205] width 851 height 410
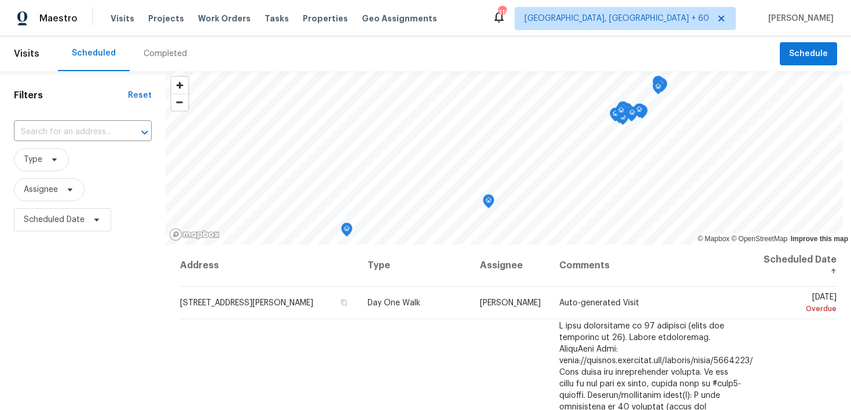
click at [160, 57] on div "Completed" at bounding box center [165, 54] width 43 height 12
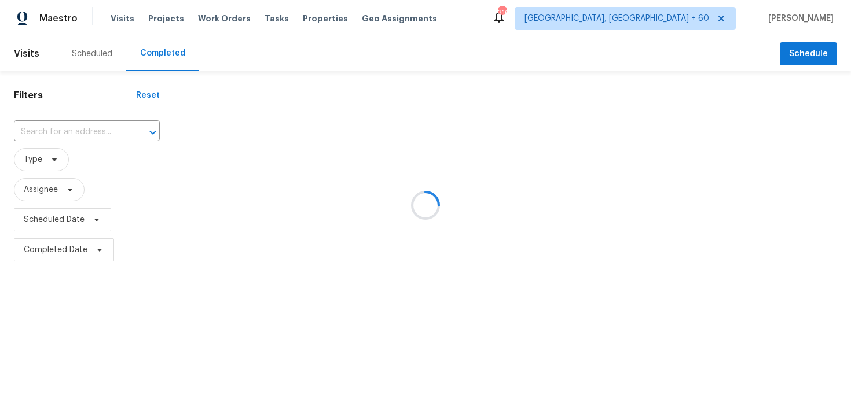
click at [61, 129] on div at bounding box center [425, 205] width 851 height 410
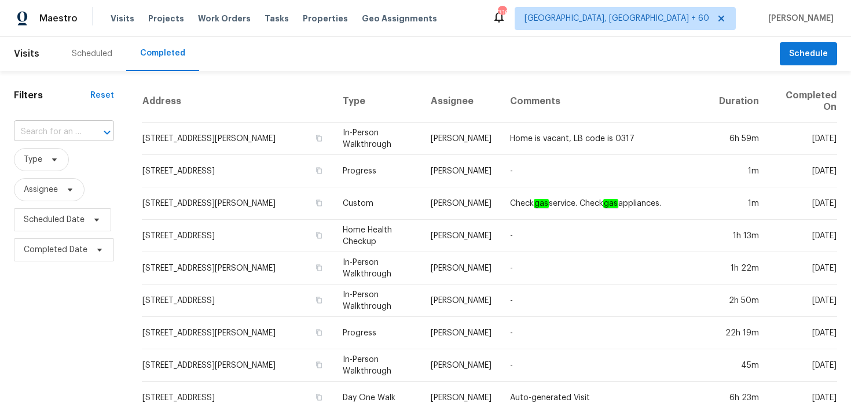
click at [61, 130] on input "text" at bounding box center [48, 132] width 68 height 18
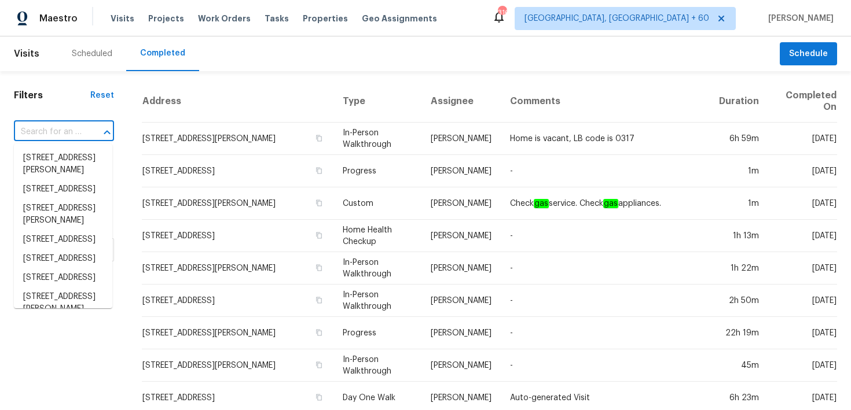
paste input "1840 Portland Ave Fort Worth, TX, 76102"
type input "1840 Portland Ave Fort Worth, TX, 76102"
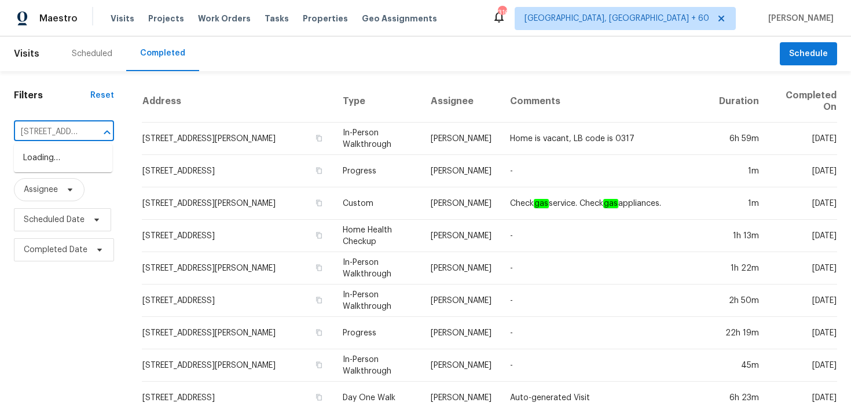
scroll to position [0, 92]
click at [44, 164] on li "1840 Portland Ave, Fort Worth, TX 76102" at bounding box center [63, 158] width 98 height 19
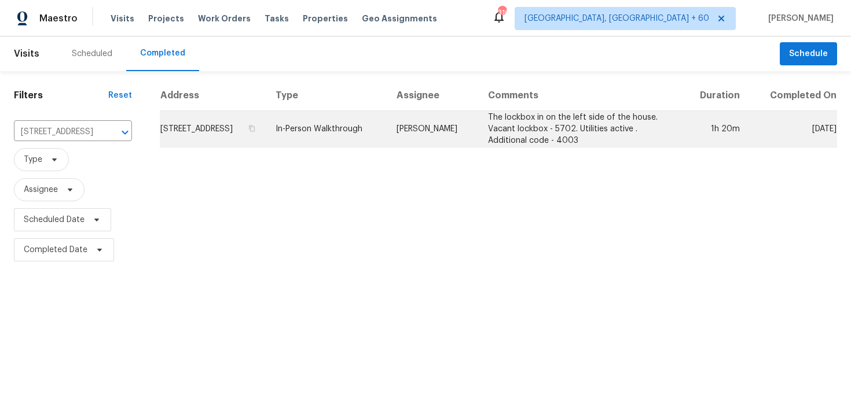
click at [335, 145] on td "In-Person Walkthrough" at bounding box center [326, 129] width 121 height 36
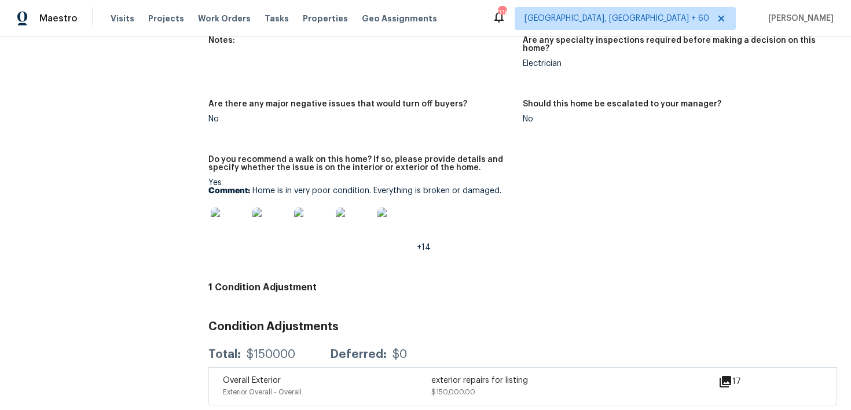
scroll to position [2780, 0]
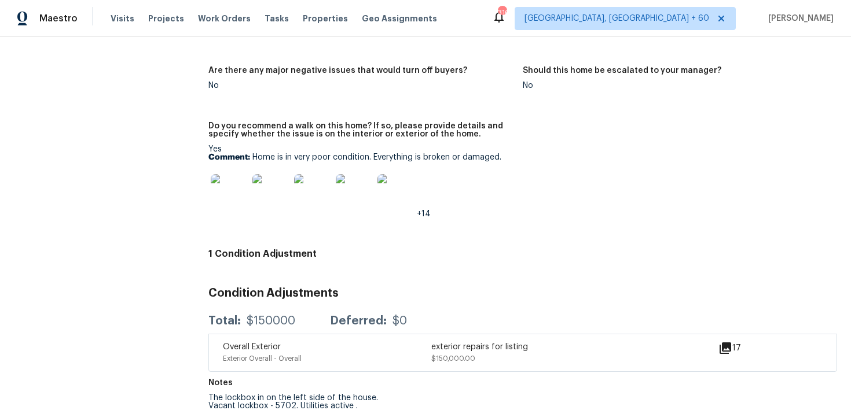
click at [114, 24] on div "Visits Projects Work Orders Tasks Properties Geo Assignments" at bounding box center [281, 18] width 340 height 23
click at [119, 6] on div "Maestro Visits Projects Work Orders Tasks Properties Geo Assignments 316 Albuqu…" at bounding box center [425, 18] width 851 height 36
click at [119, 31] on div "Maestro Visits Projects Work Orders Tasks Properties Geo Assignments 316 Albuqu…" at bounding box center [425, 18] width 851 height 36
click at [120, 28] on div "Visits Projects Work Orders Tasks Properties Geo Assignments" at bounding box center [281, 18] width 340 height 23
click at [113, 17] on span "Visits" at bounding box center [123, 19] width 24 height 12
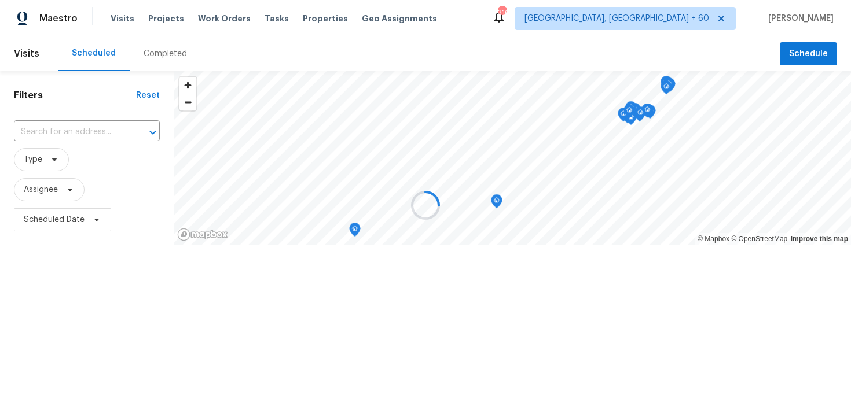
click at [157, 57] on div at bounding box center [425, 205] width 851 height 410
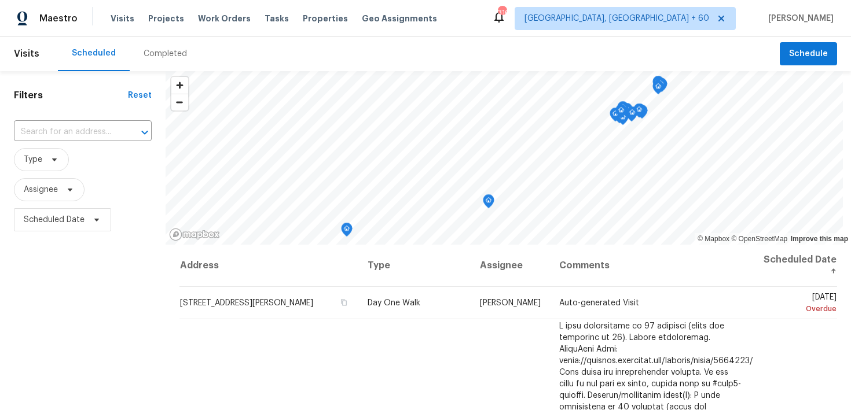
click at [152, 57] on div "Completed" at bounding box center [165, 54] width 43 height 12
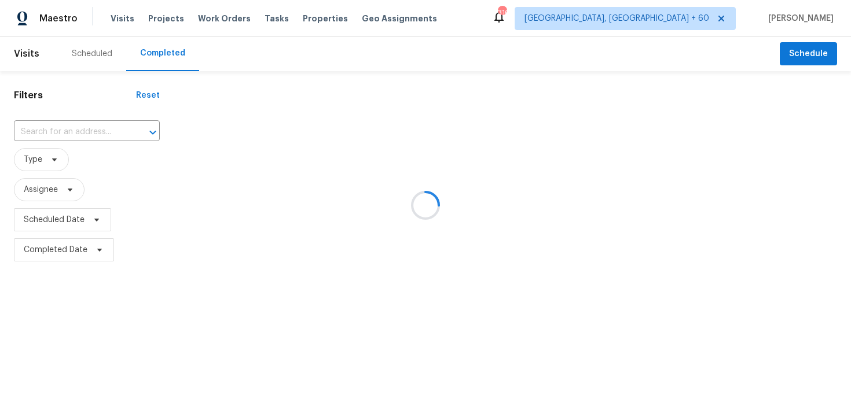
click at [58, 120] on div at bounding box center [425, 205] width 851 height 410
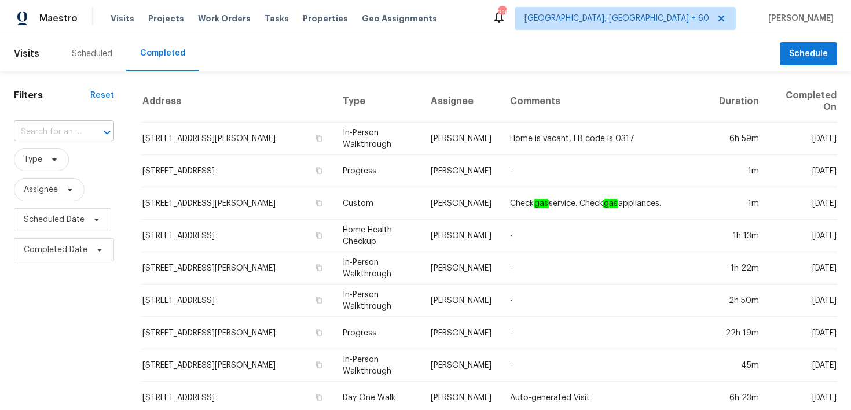
click at [42, 131] on input "text" at bounding box center [48, 132] width 68 height 18
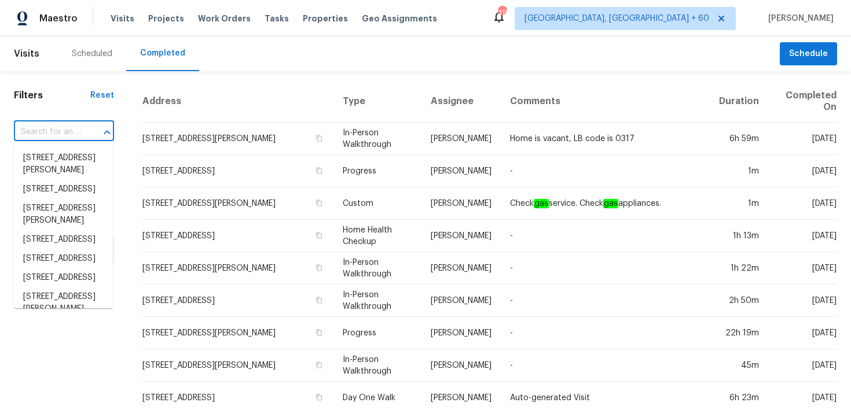
paste input "1001 Calle Garza NE Albuquerque, NM, 87113"
type input "1001 Calle Garza NE Albuquerque, NM, 87113"
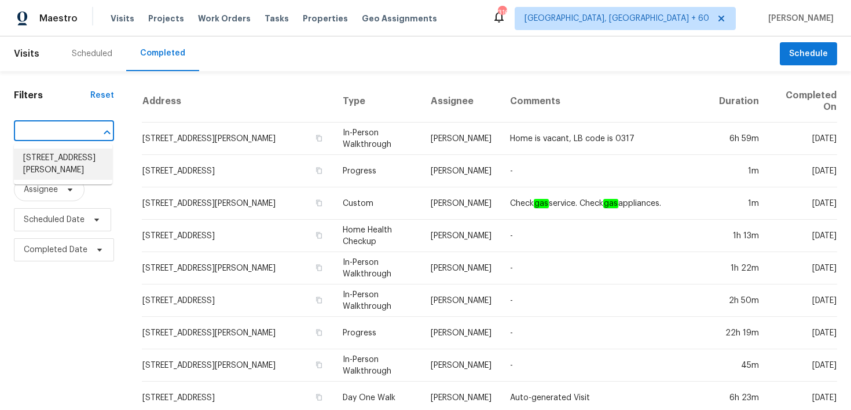
click at [51, 161] on li "1001 Calle Garza NE, Albuquerque, NM 87113" at bounding box center [63, 164] width 98 height 31
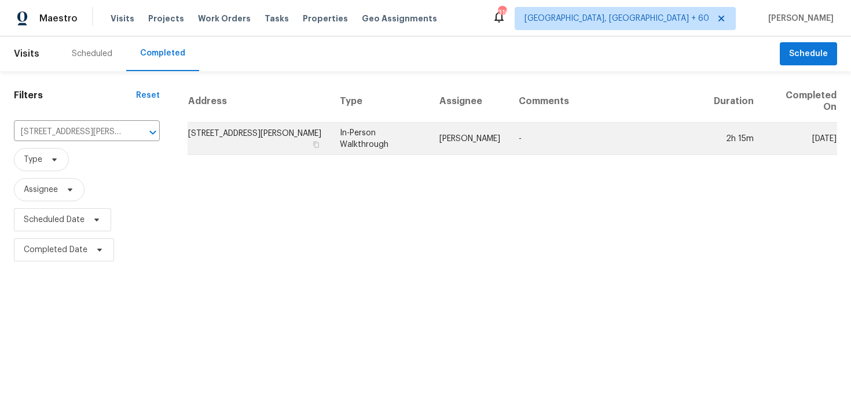
click at [365, 139] on td "In-Person Walkthrough" at bounding box center [380, 139] width 100 height 32
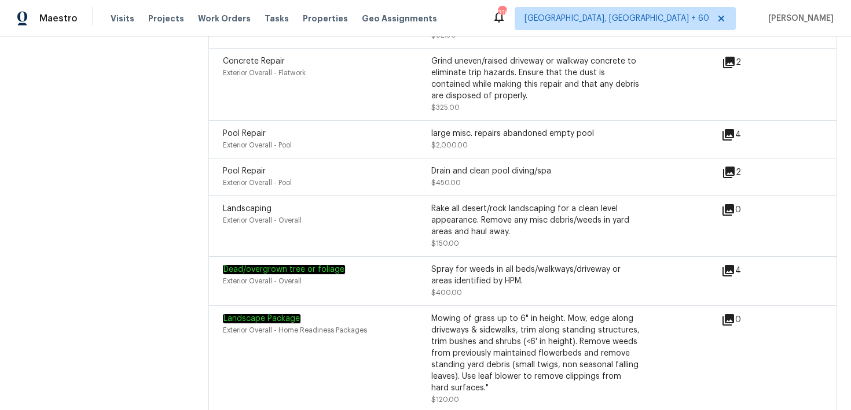
scroll to position [3851, 0]
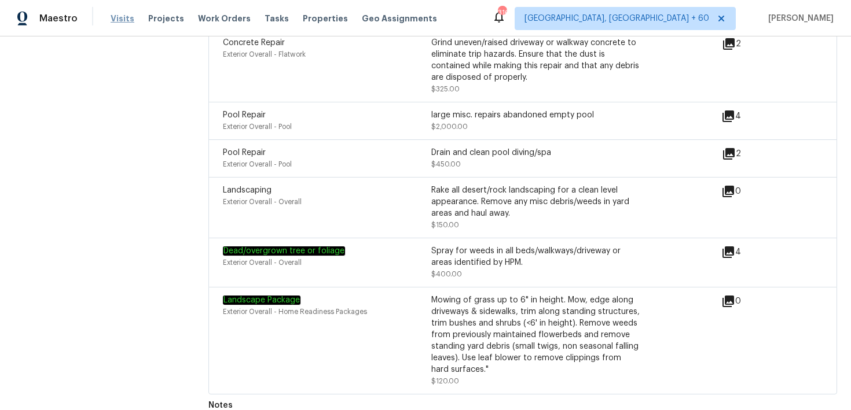
click at [124, 16] on span "Visits" at bounding box center [123, 19] width 24 height 12
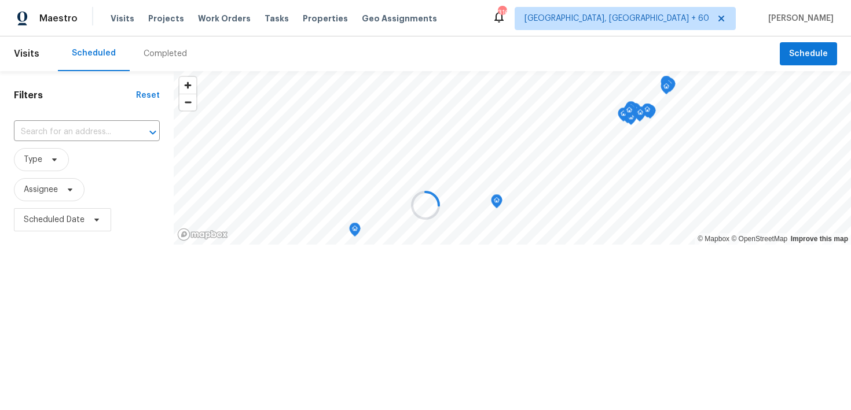
click at [160, 53] on div at bounding box center [425, 205] width 851 height 410
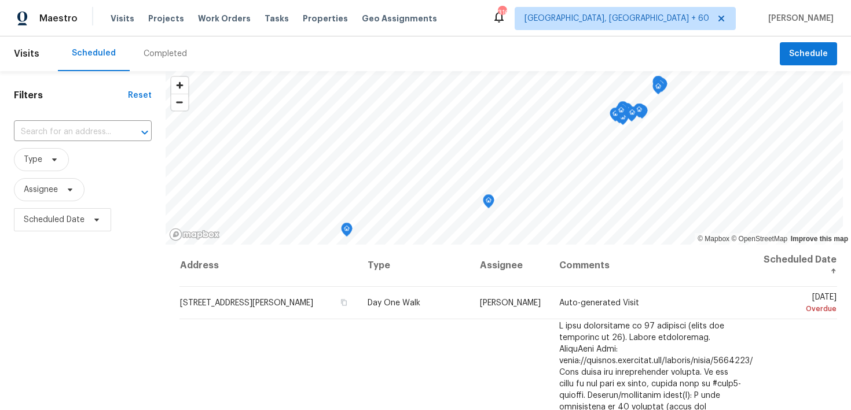
click at [157, 53] on div "Completed" at bounding box center [165, 54] width 43 height 12
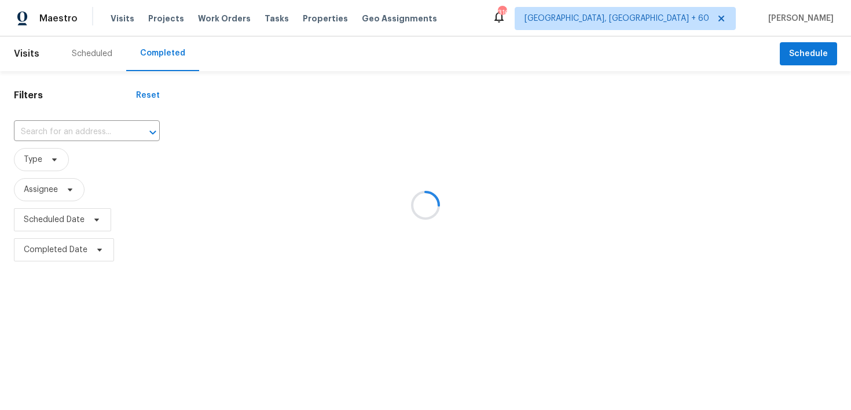
click at [75, 128] on div at bounding box center [425, 205] width 851 height 410
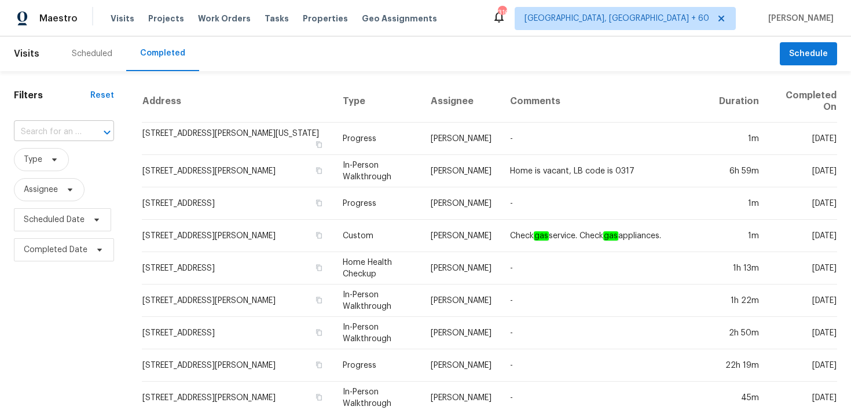
click at [70, 131] on input "text" at bounding box center [48, 132] width 68 height 18
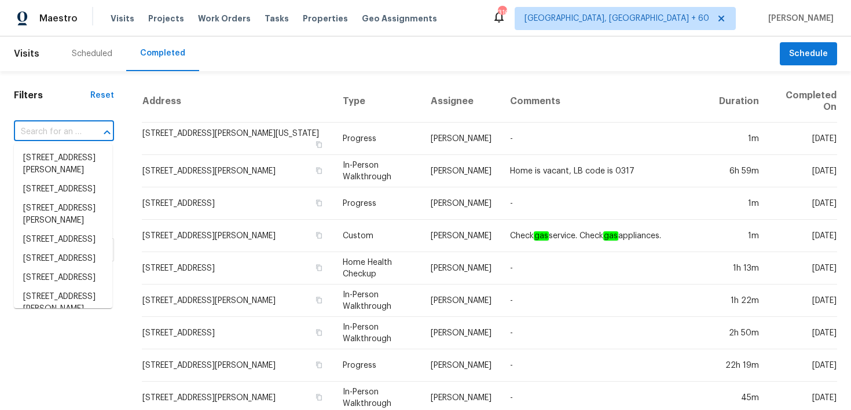
paste input "21 Oriole Ln Lake Oswego, OR, 97035"
type input "21 Oriole Ln Lake Oswego, OR, 97035"
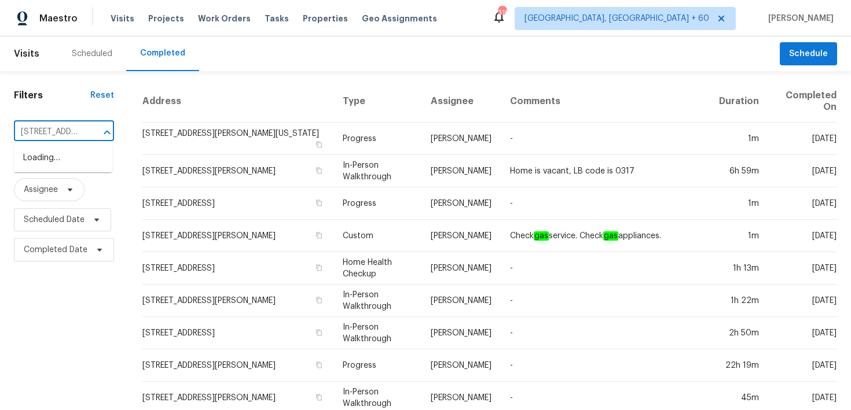
scroll to position [0, 82]
click at [43, 163] on li "21 Oriole Ln, Lake Oswego, OR 97035" at bounding box center [63, 158] width 98 height 19
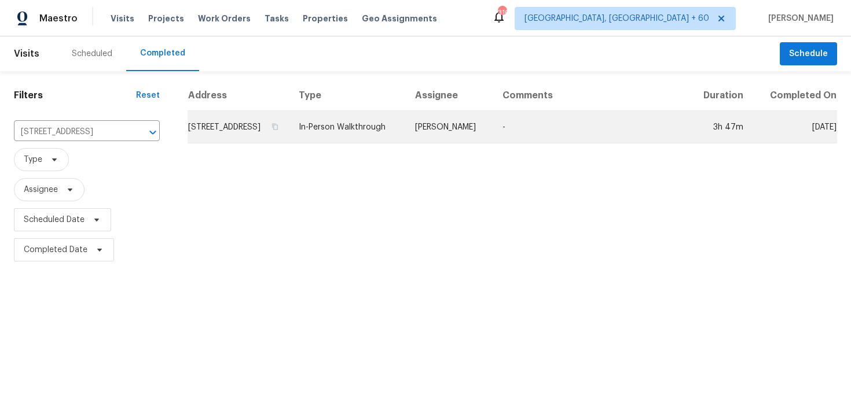
click at [371, 142] on td "In-Person Walkthrough" at bounding box center [347, 127] width 116 height 32
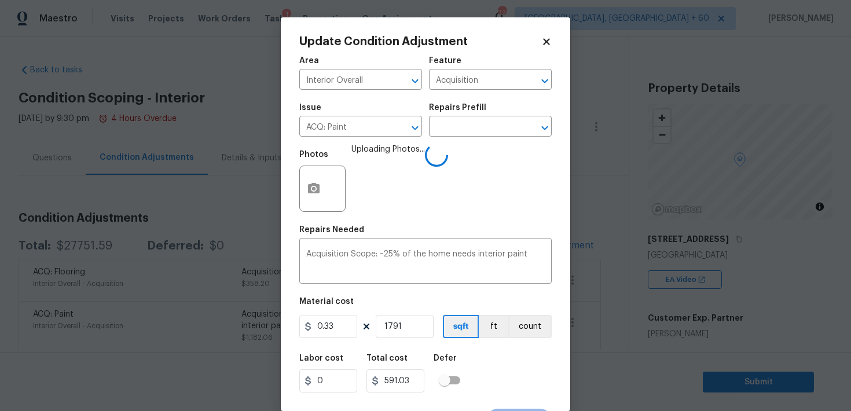
scroll to position [21, 0]
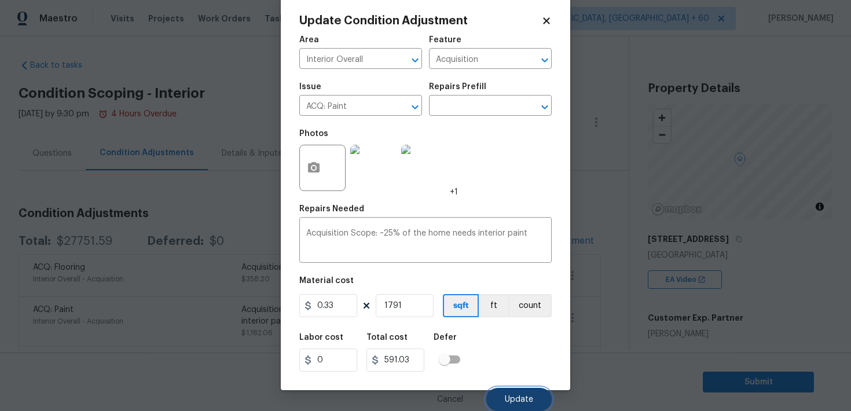
click at [519, 392] on button "Update" at bounding box center [518, 399] width 65 height 23
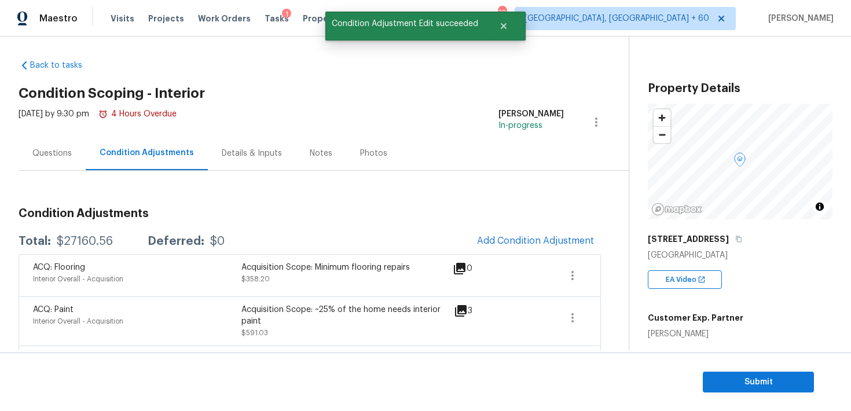
scroll to position [0, 0]
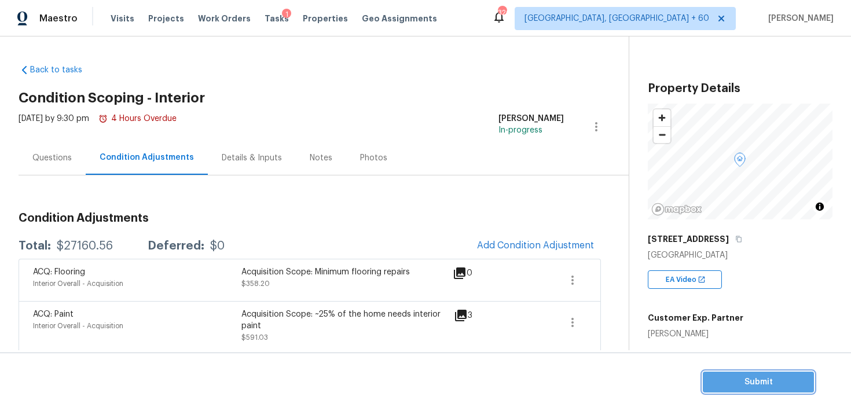
click at [721, 379] on span "Submit" at bounding box center [758, 382] width 93 height 14
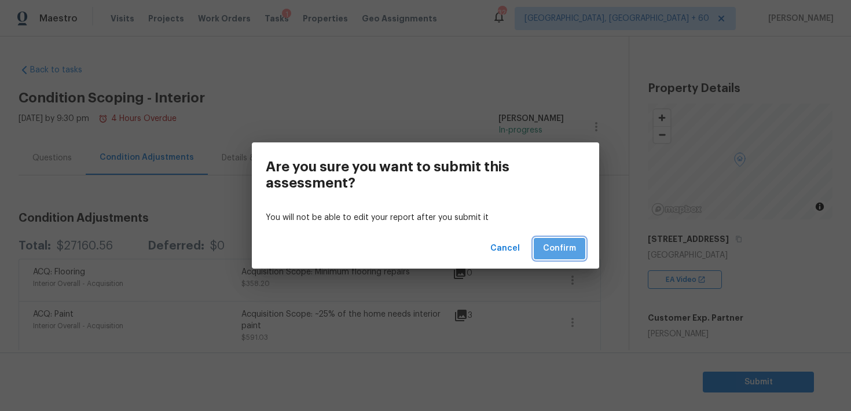
click at [576, 246] on button "Confirm" at bounding box center [560, 248] width 52 height 21
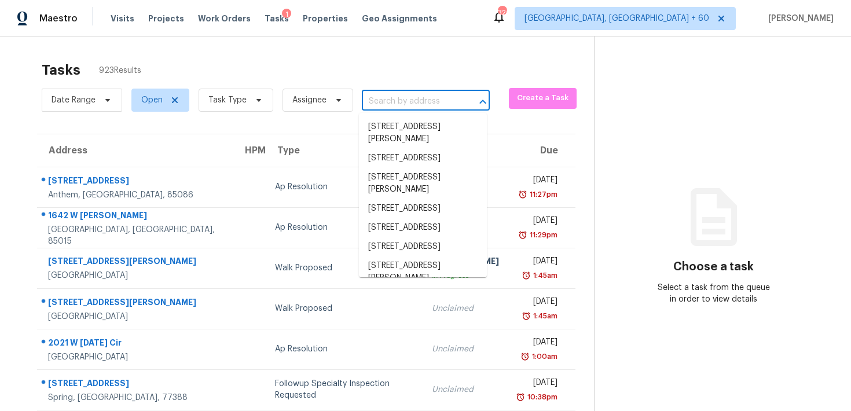
click at [369, 95] on input "text" at bounding box center [409, 102] width 95 height 18
paste input "[STREET_ADDRESS]"
type input "[STREET_ADDRESS]"
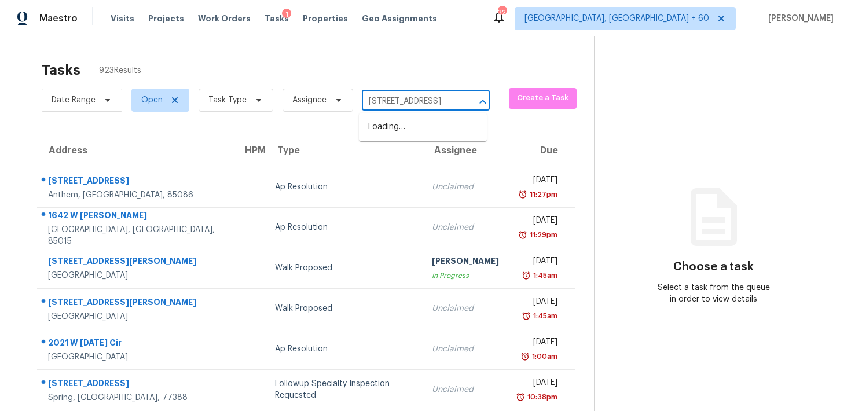
scroll to position [0, 63]
click at [400, 136] on li "[STREET_ADDRESS]" at bounding box center [423, 126] width 128 height 19
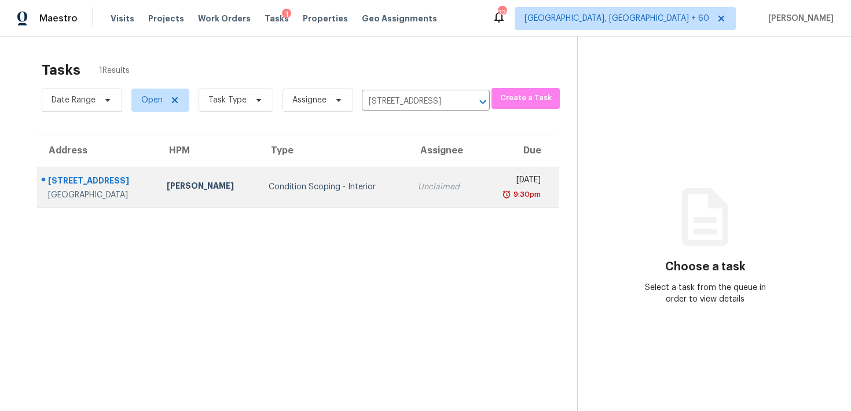
click at [409, 179] on td "Unclaimed" at bounding box center [445, 187] width 72 height 41
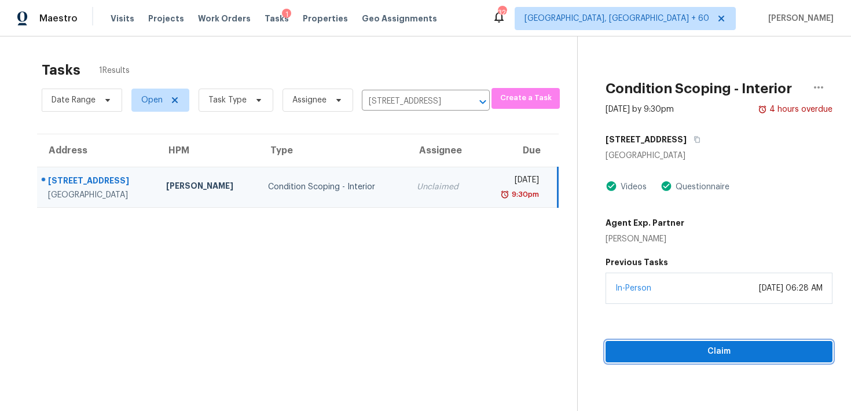
click at [643, 342] on button "Claim" at bounding box center [718, 351] width 227 height 21
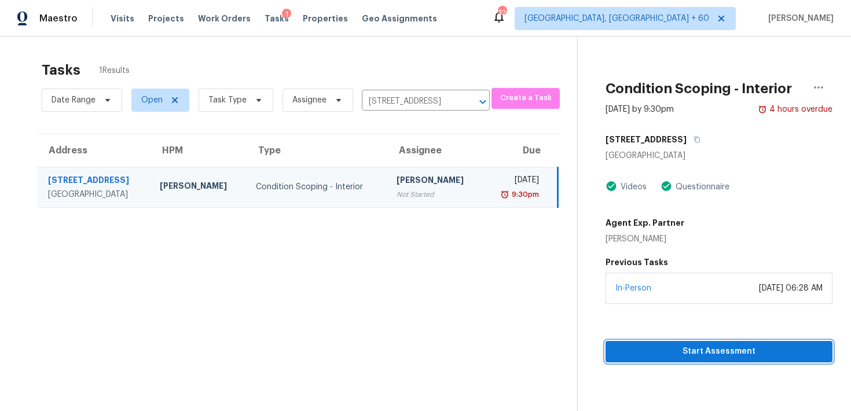
click at [625, 348] on span "Start Assessment" at bounding box center [719, 351] width 208 height 14
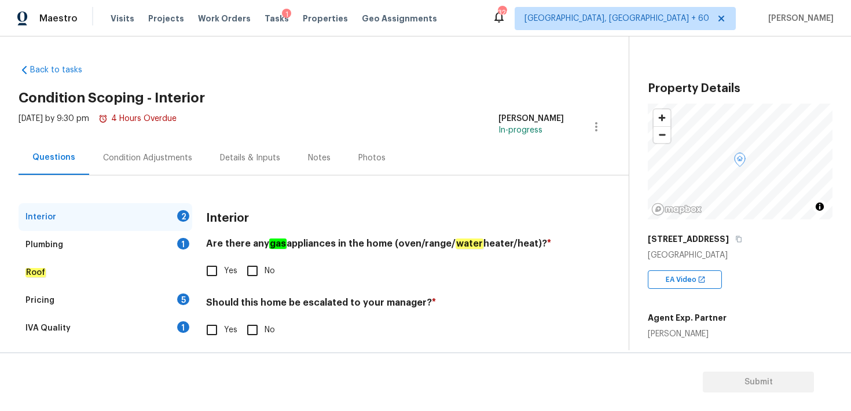
click at [249, 275] on input "No" at bounding box center [252, 271] width 24 height 24
checkbox input "true"
click at [216, 329] on input "Yes" at bounding box center [212, 330] width 24 height 24
checkbox input "true"
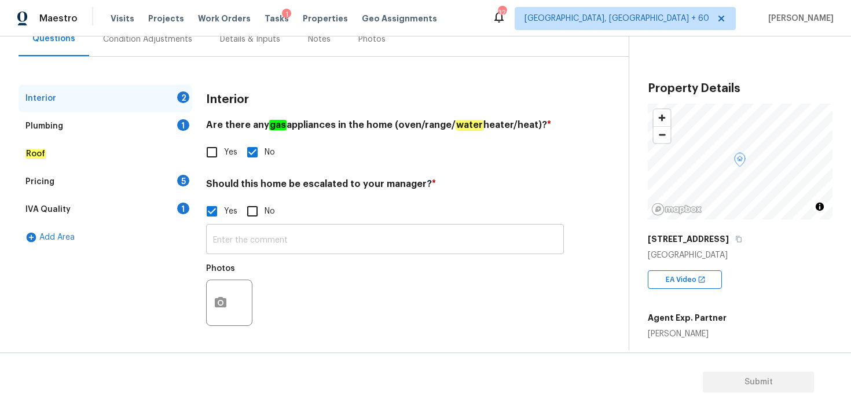
click at [235, 242] on input "text" at bounding box center [385, 240] width 358 height 27
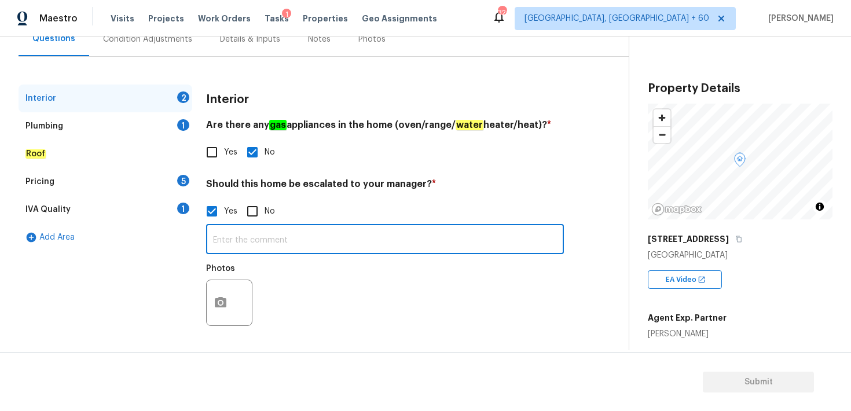
paste input "Interior"
type input "Interior"
click at [220, 296] on button "button" at bounding box center [221, 302] width 28 height 45
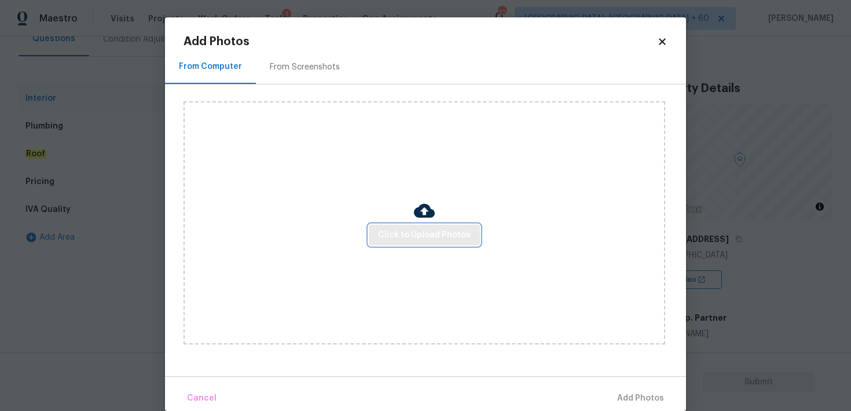
click at [400, 240] on span "Click to Upload Photos" at bounding box center [424, 235] width 93 height 14
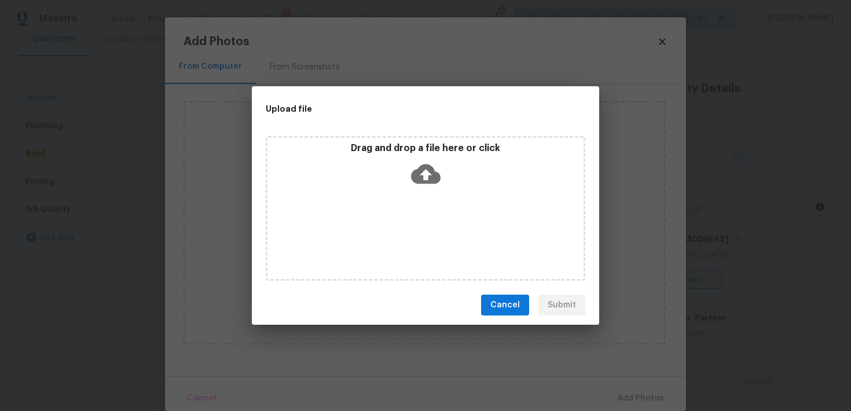
click at [428, 166] on icon at bounding box center [426, 174] width 30 height 20
